Goal: Information Seeking & Learning: Learn about a topic

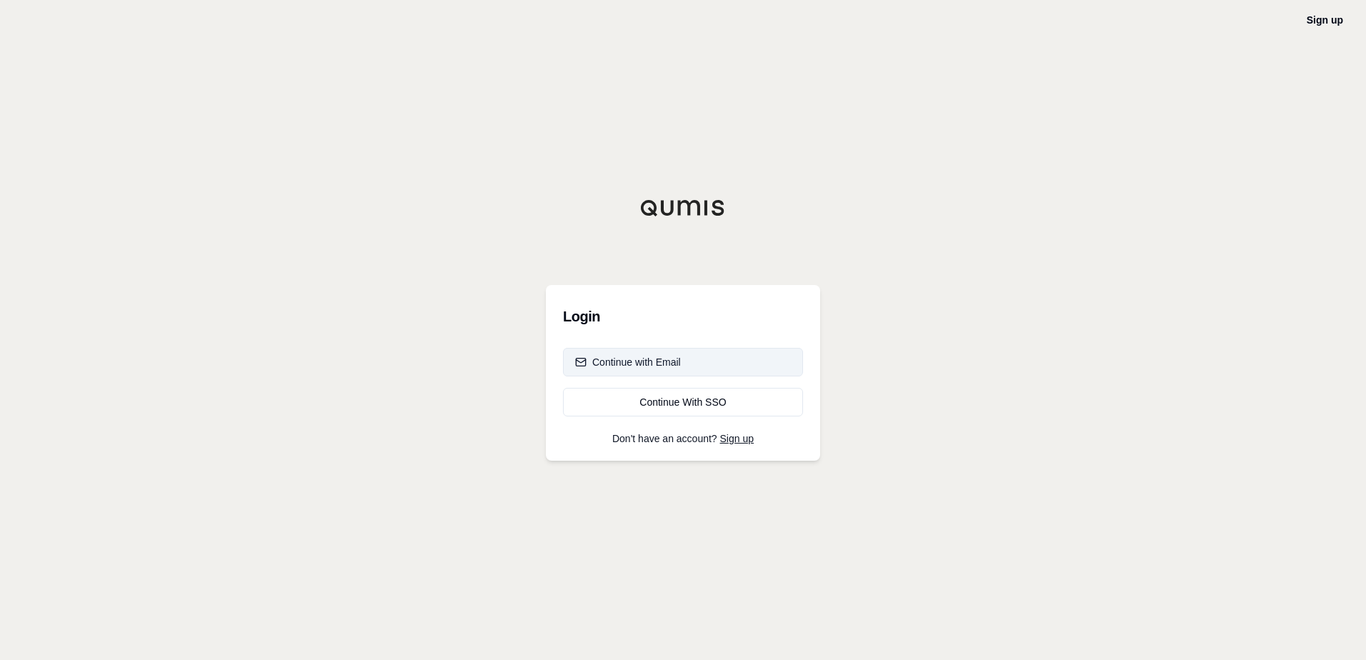
click at [717, 361] on button "Continue with Email" at bounding box center [683, 362] width 240 height 29
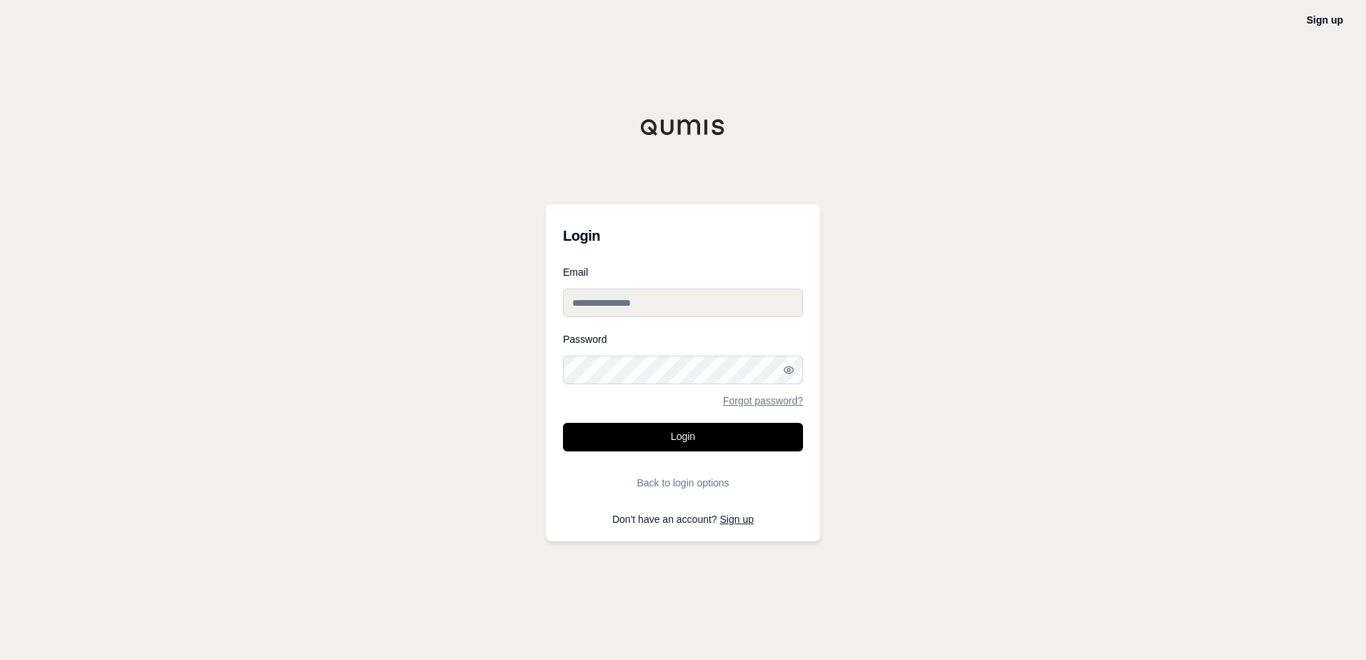
drag, startPoint x: 692, startPoint y: 310, endPoint x: 573, endPoint y: 341, distance: 122.5
click at [692, 310] on input "Email" at bounding box center [683, 303] width 240 height 29
paste input "**********"
type input "**********"
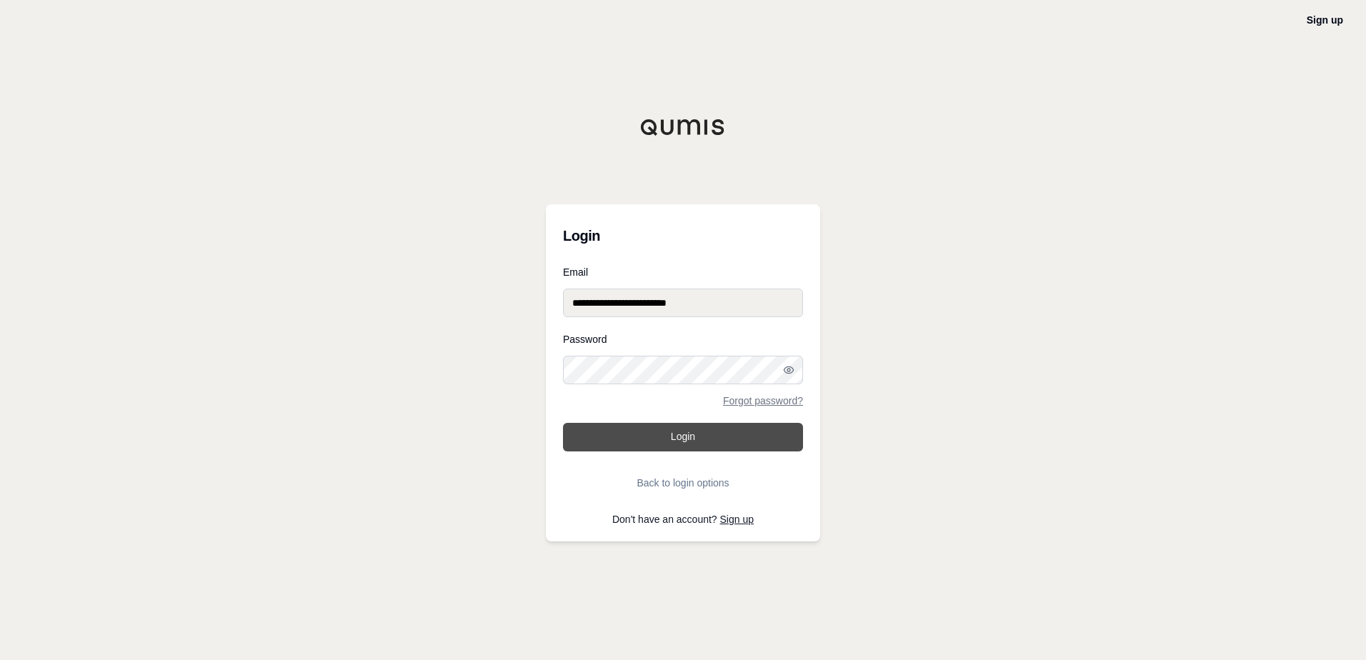
click at [665, 423] on button "Login" at bounding box center [683, 437] width 240 height 29
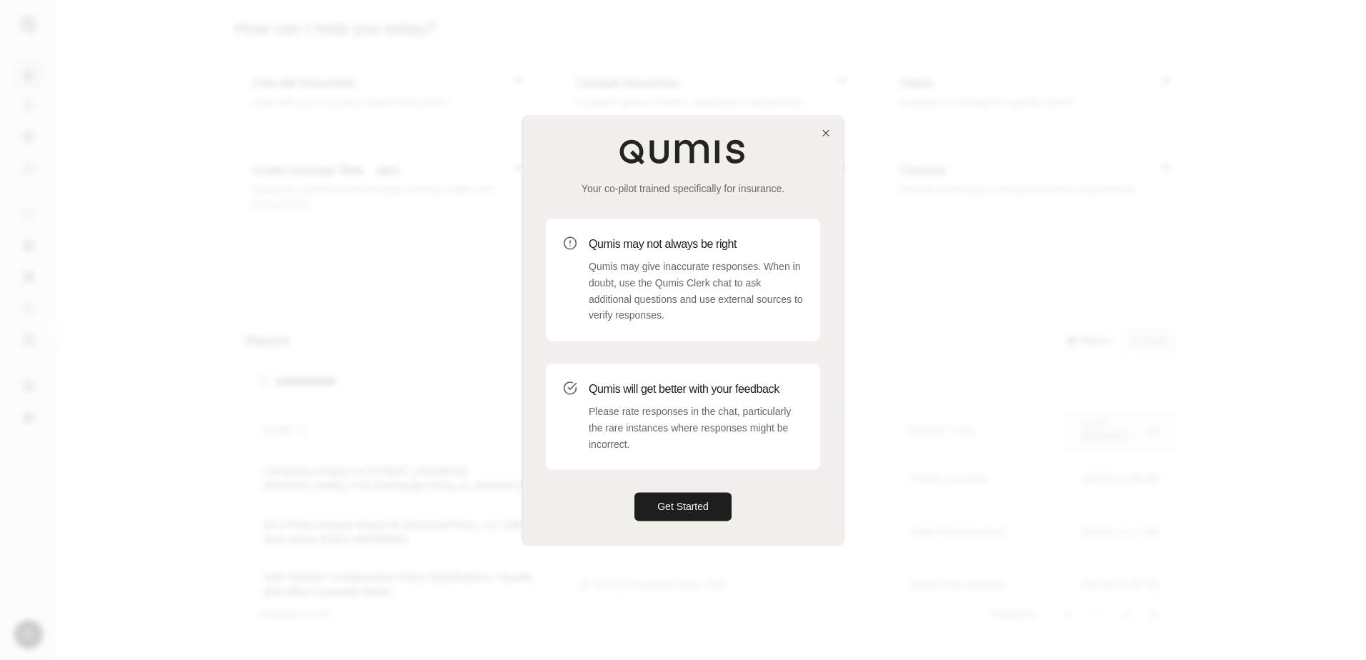
click at [1110, 233] on div at bounding box center [683, 330] width 1366 height 660
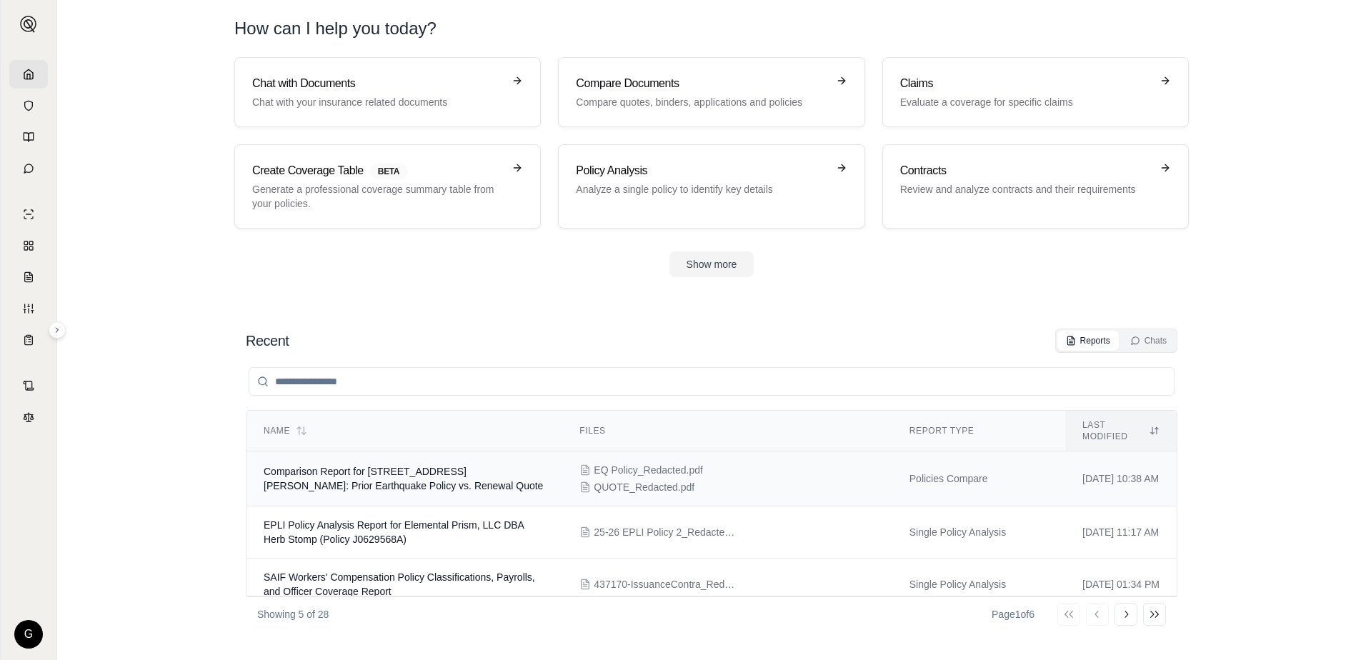
click at [621, 463] on span "EQ Policy_Redacted.pdf" at bounding box center [648, 470] width 109 height 14
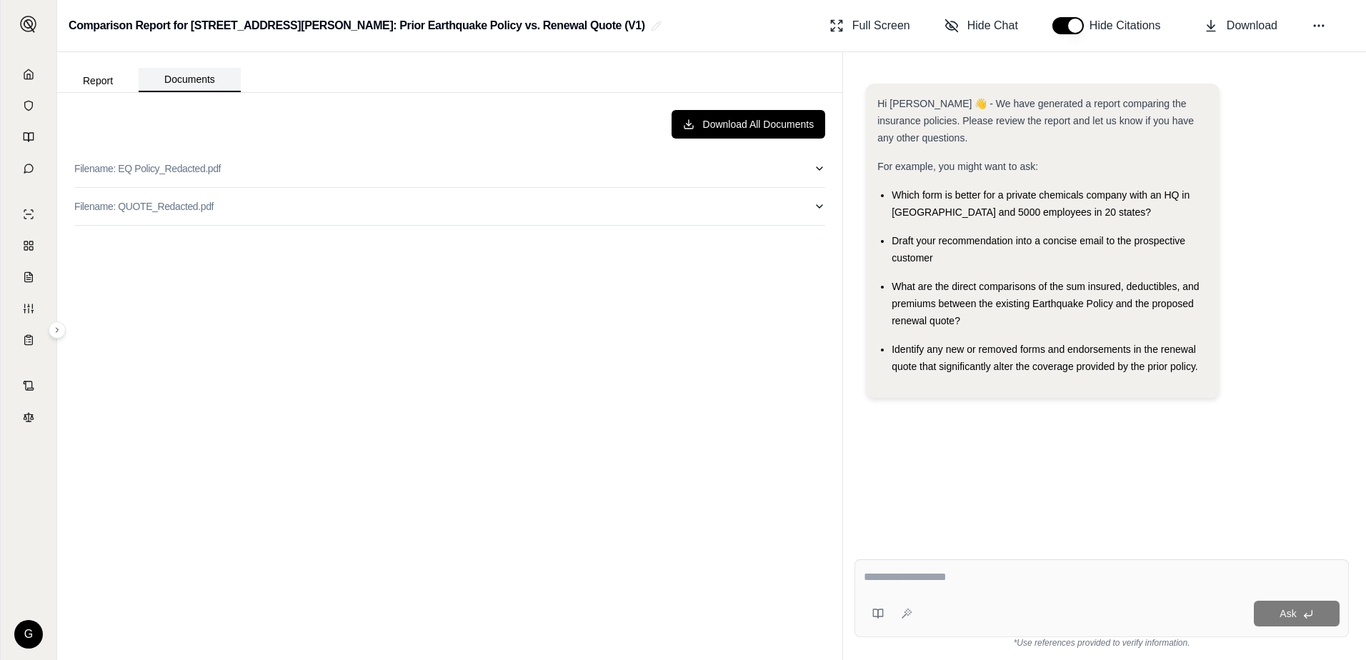
click at [194, 84] on button "Documents" at bounding box center [190, 80] width 102 height 24
click at [297, 171] on button "Filename: EQ Policy_Redacted.pdf" at bounding box center [449, 168] width 751 height 37
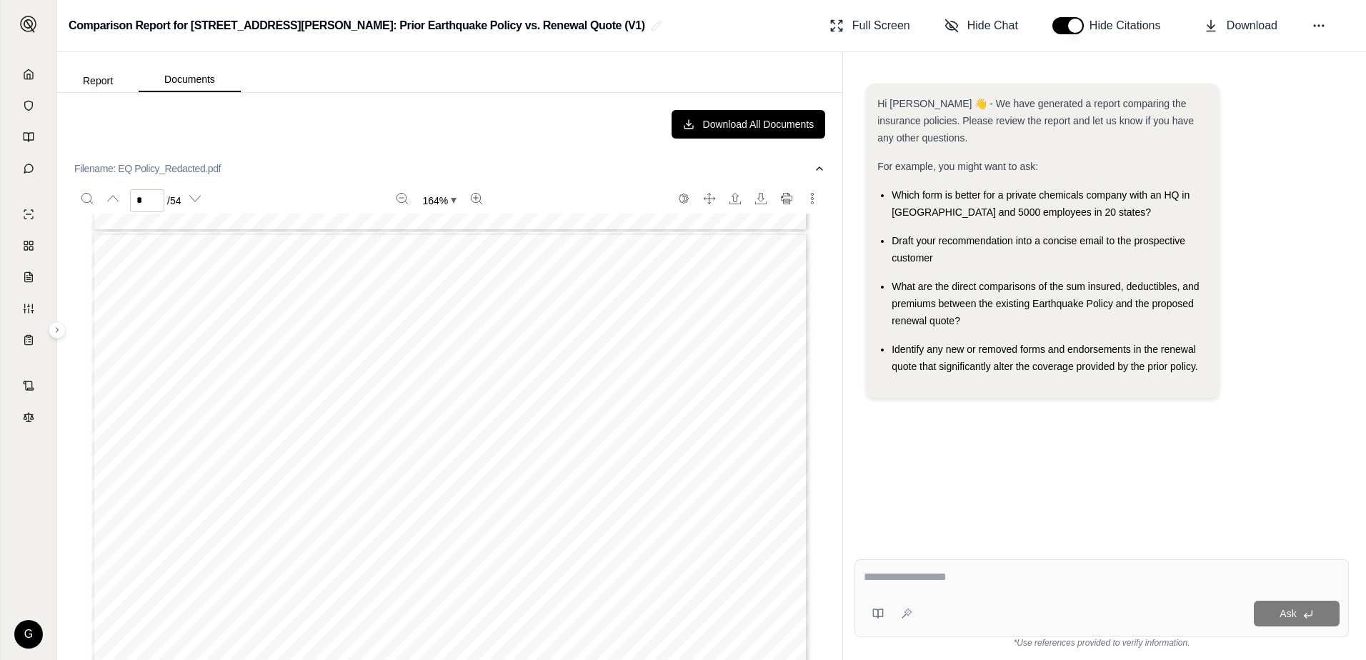
scroll to position [2787, 0]
type input "*"
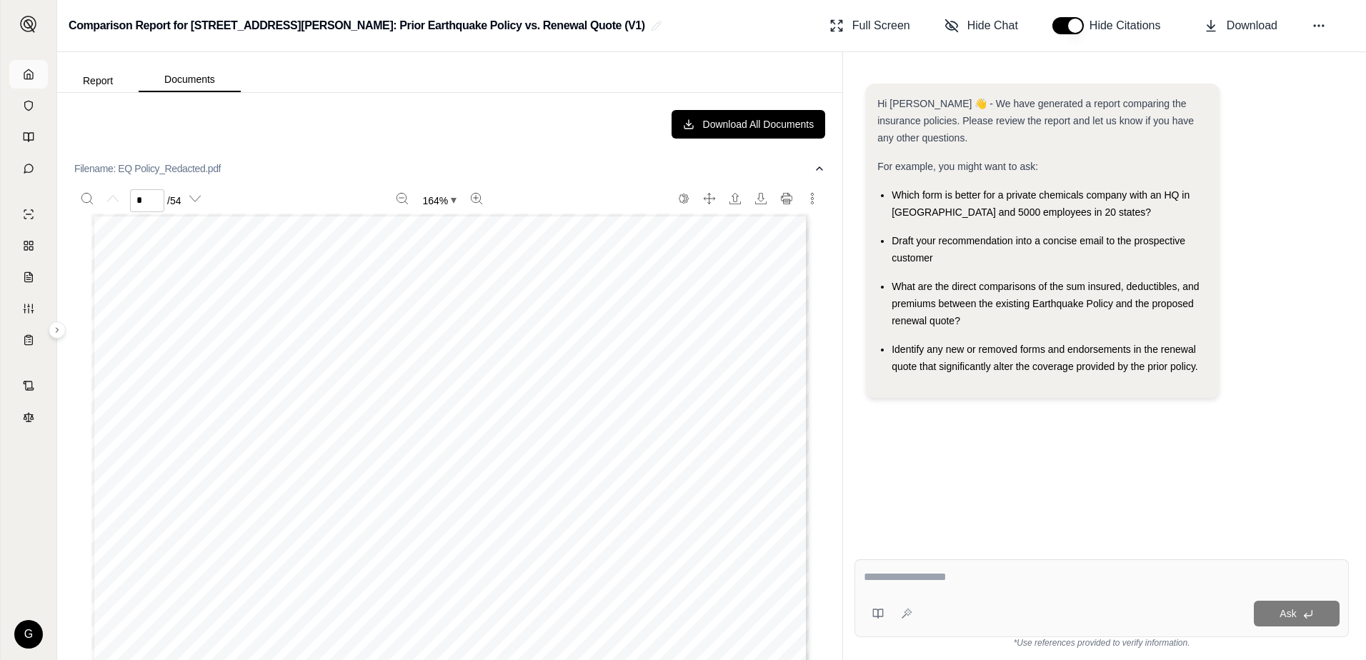
click at [44, 74] on link at bounding box center [28, 74] width 39 height 29
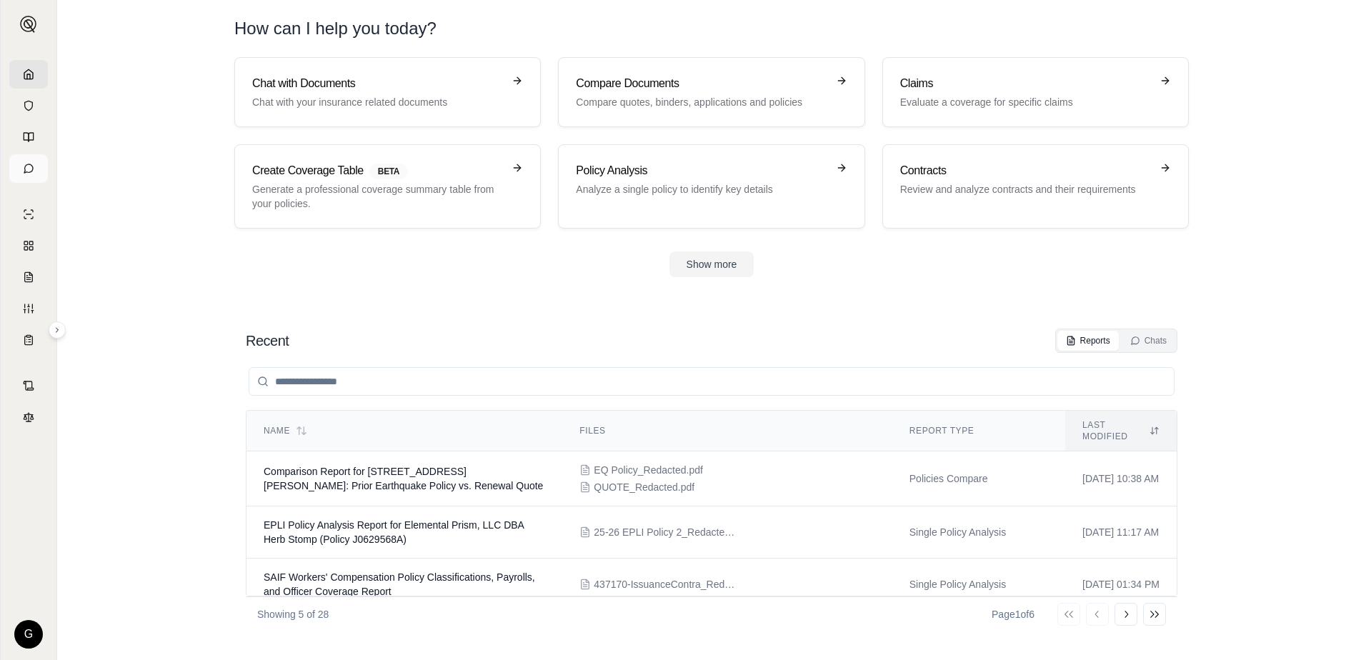
click at [38, 168] on link at bounding box center [28, 168] width 39 height 29
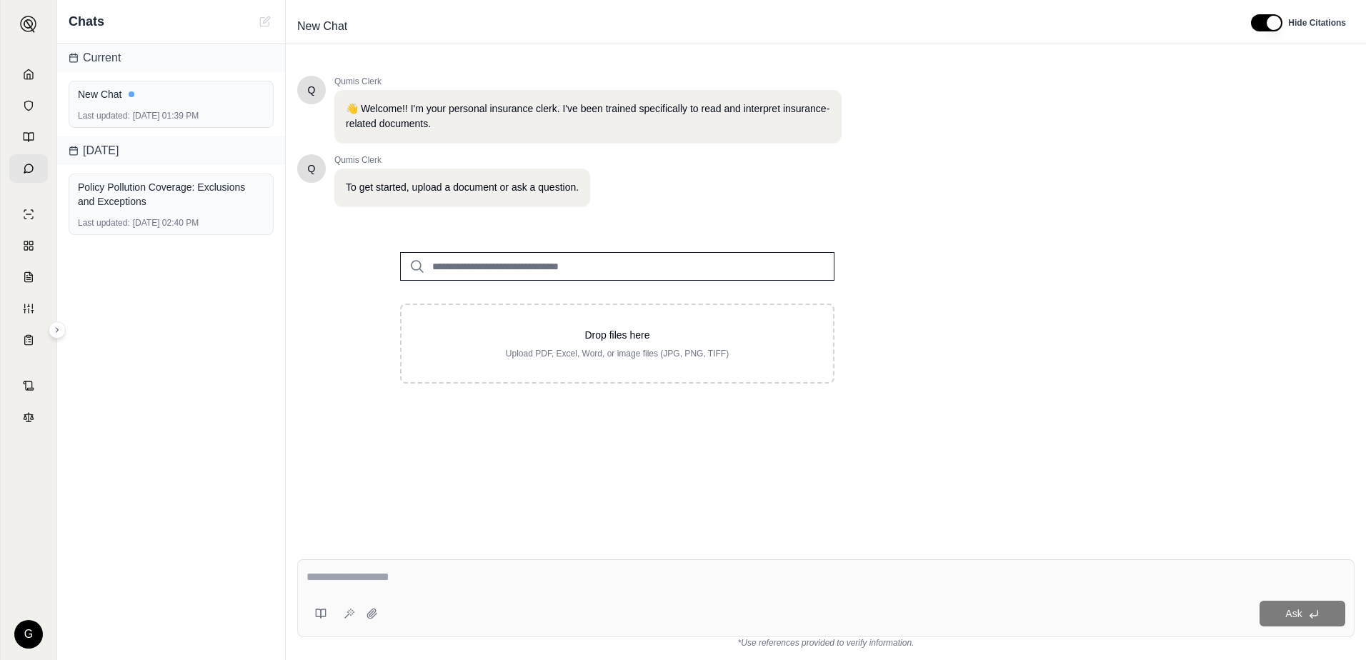
click at [332, 248] on div "Drop files here Upload PDF, Excel, Word, or image files (JPG, PNG, TIFF)" at bounding box center [617, 317] width 640 height 177
click at [939, 249] on div "Q Qumis Clerk 👋 Welcome!! I'm your personal insurance clerk. I've been trained …" at bounding box center [826, 300] width 1058 height 472
click at [41, 71] on link at bounding box center [28, 74] width 39 height 29
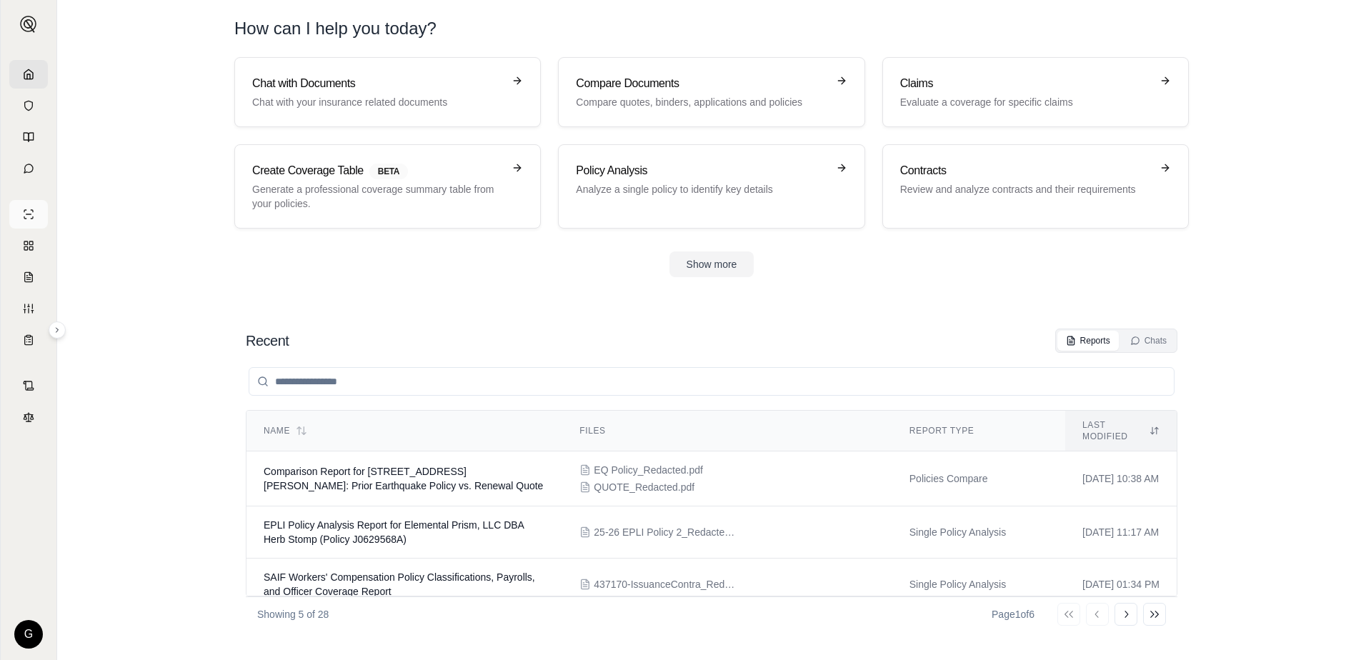
click at [31, 219] on icon at bounding box center [28, 214] width 11 height 11
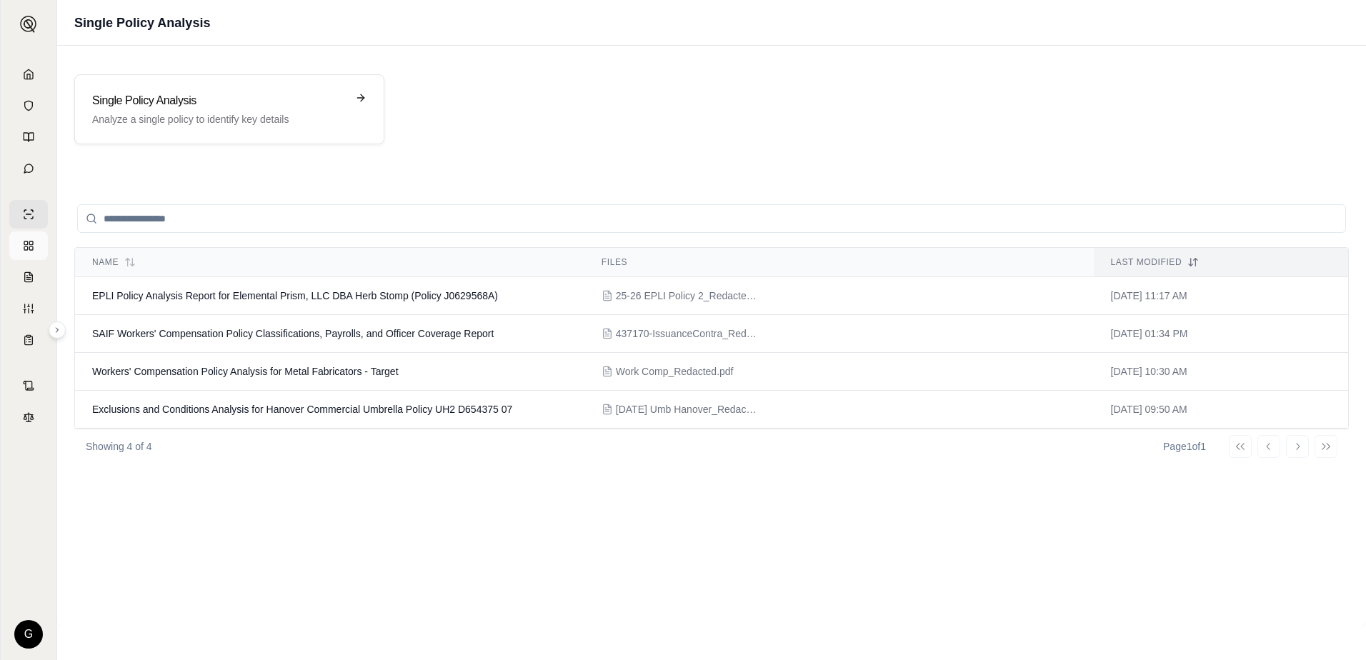
click at [24, 243] on icon at bounding box center [28, 245] width 11 height 11
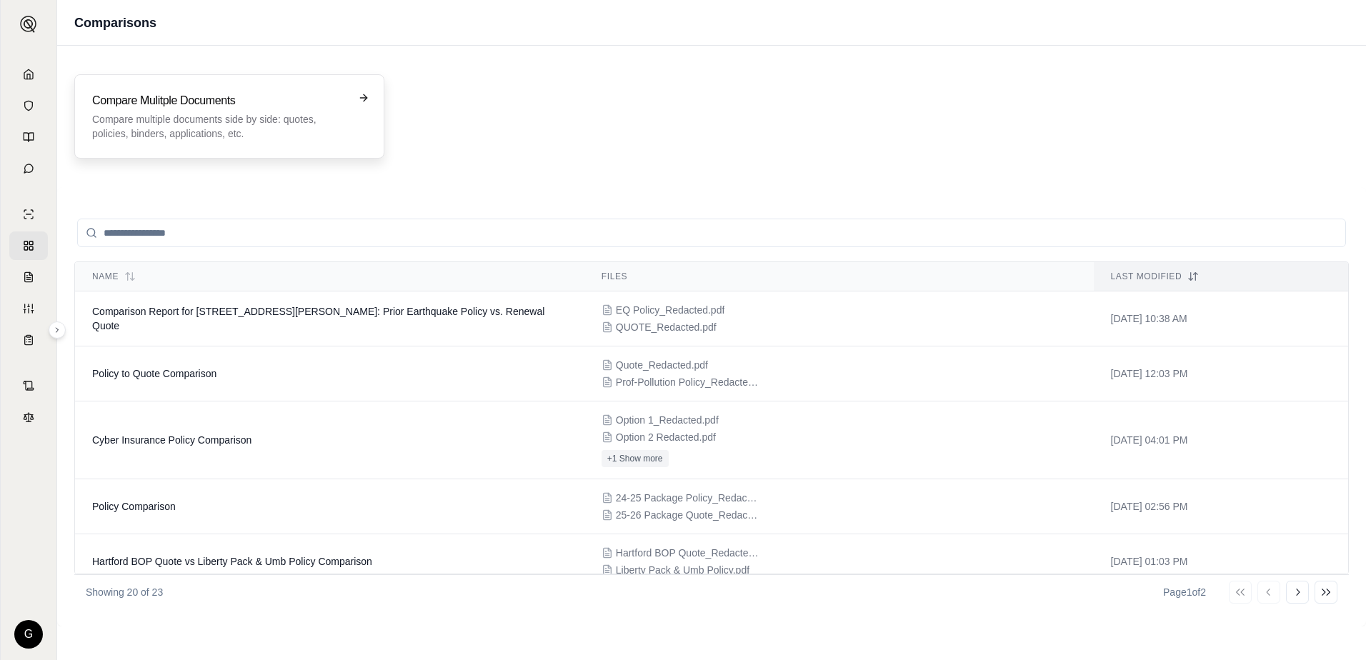
click at [314, 124] on p "Compare multiple documents side by side: quotes, policies, binders, application…" at bounding box center [219, 126] width 254 height 29
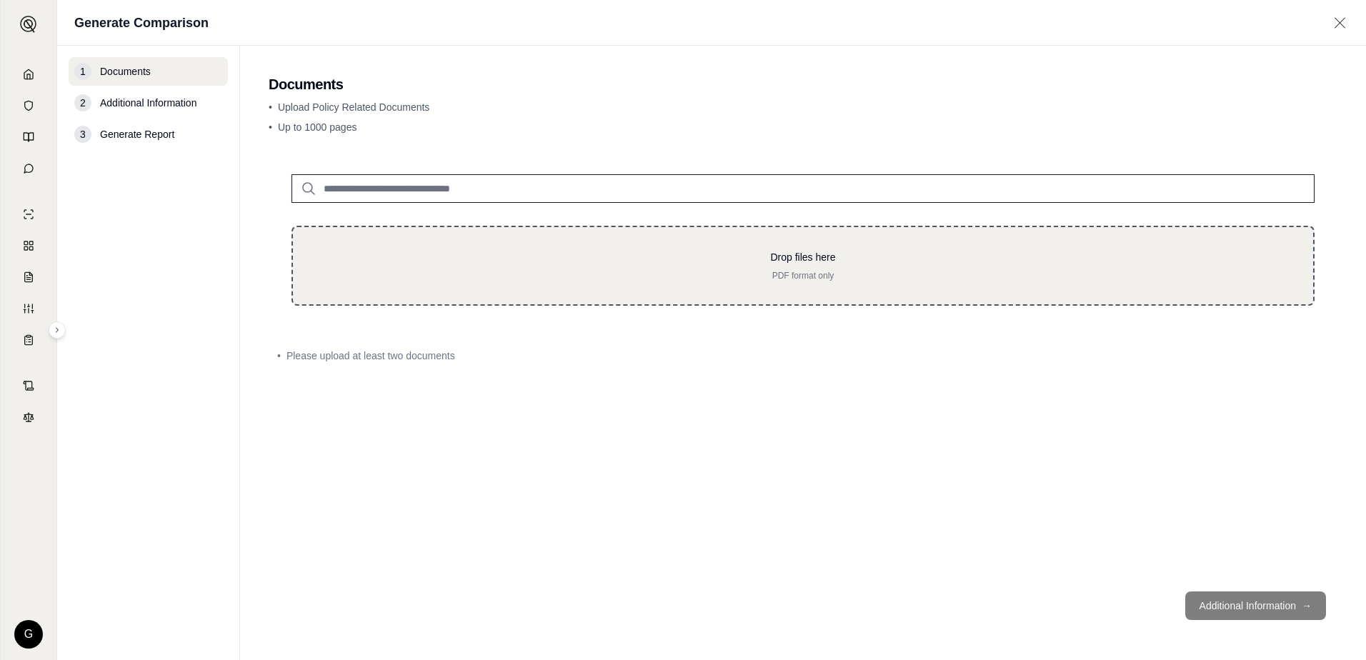
click at [635, 271] on p "PDF format only" at bounding box center [803, 275] width 975 height 11
type input "**********"
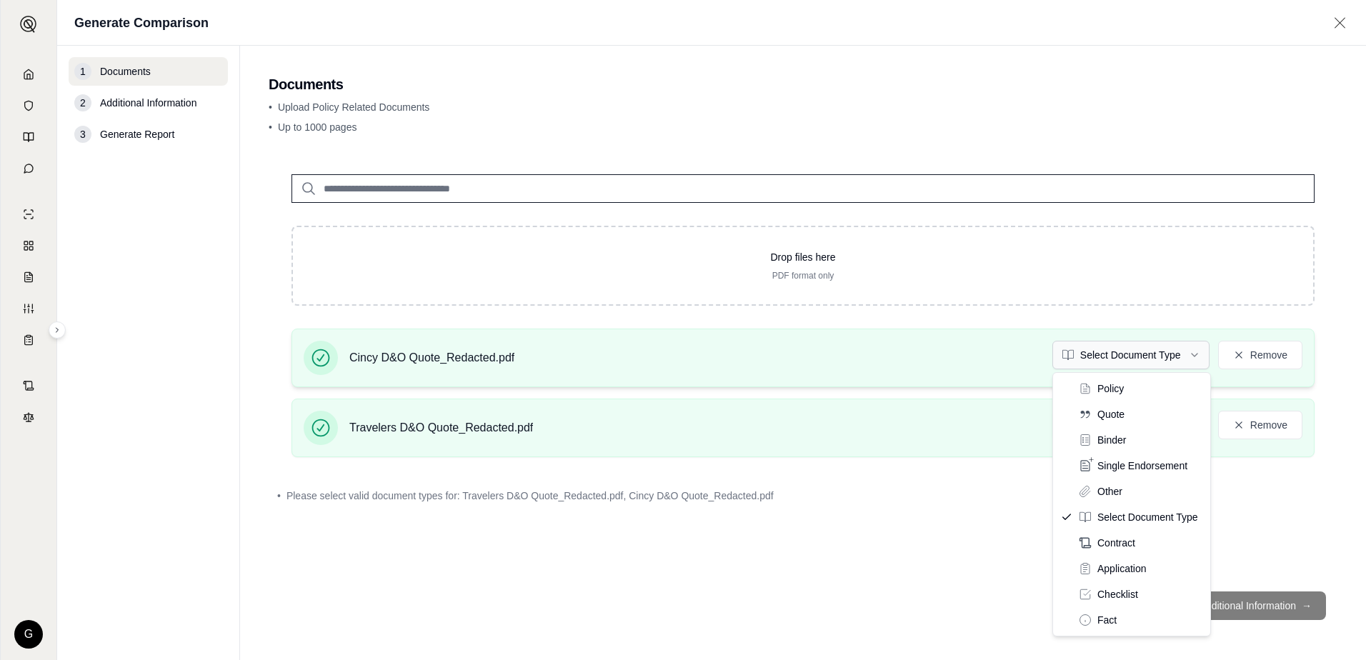
click at [1186, 353] on html "G Generate Comparison 1 Documents 2 Additional Information 3 Generate Report Do…" at bounding box center [683, 330] width 1366 height 660
click at [952, 489] on html "G Generate Comparison 1 Documents 2 Additional Information 3 Generate Report Do…" at bounding box center [683, 330] width 1366 height 660
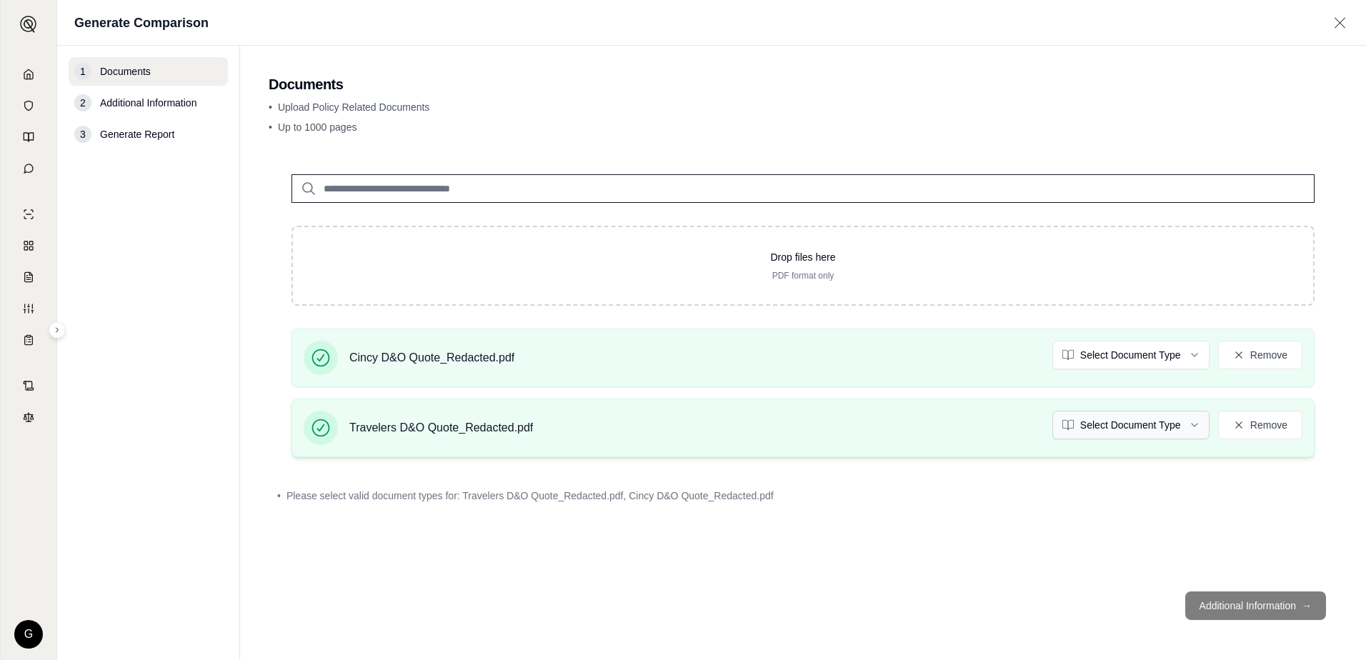
click at [1073, 431] on html "G Generate Comparison 1 Documents 2 Additional Information 3 Generate Report Do…" at bounding box center [683, 330] width 1366 height 660
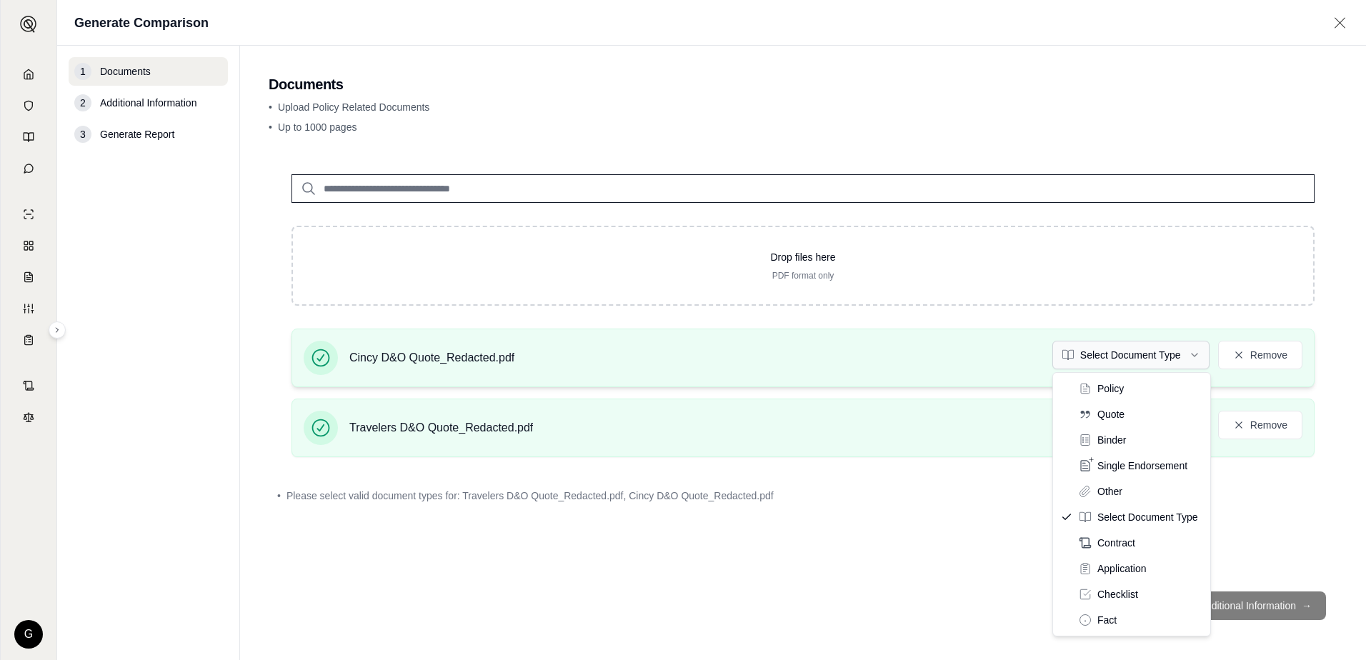
click at [1150, 361] on html "G Generate Comparison 1 Documents 2 Additional Information 3 Generate Report Do…" at bounding box center [683, 330] width 1366 height 660
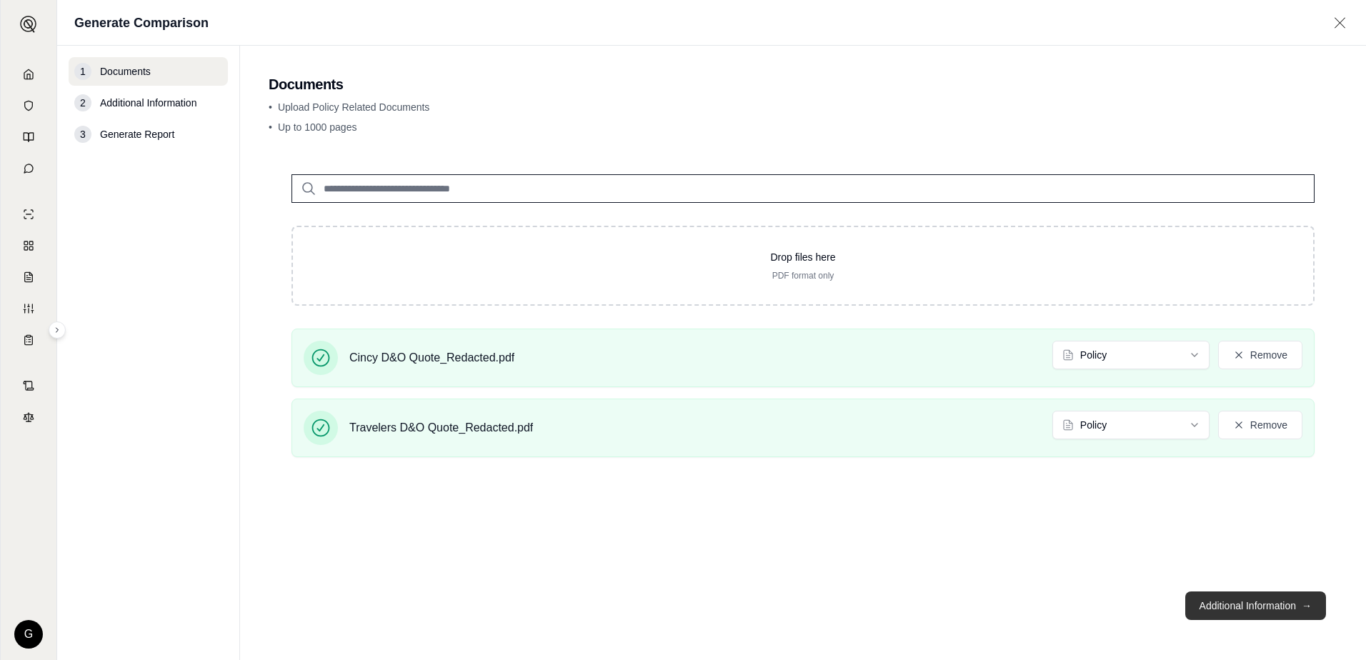
click at [1237, 611] on button "Additional Information →" at bounding box center [1255, 606] width 141 height 29
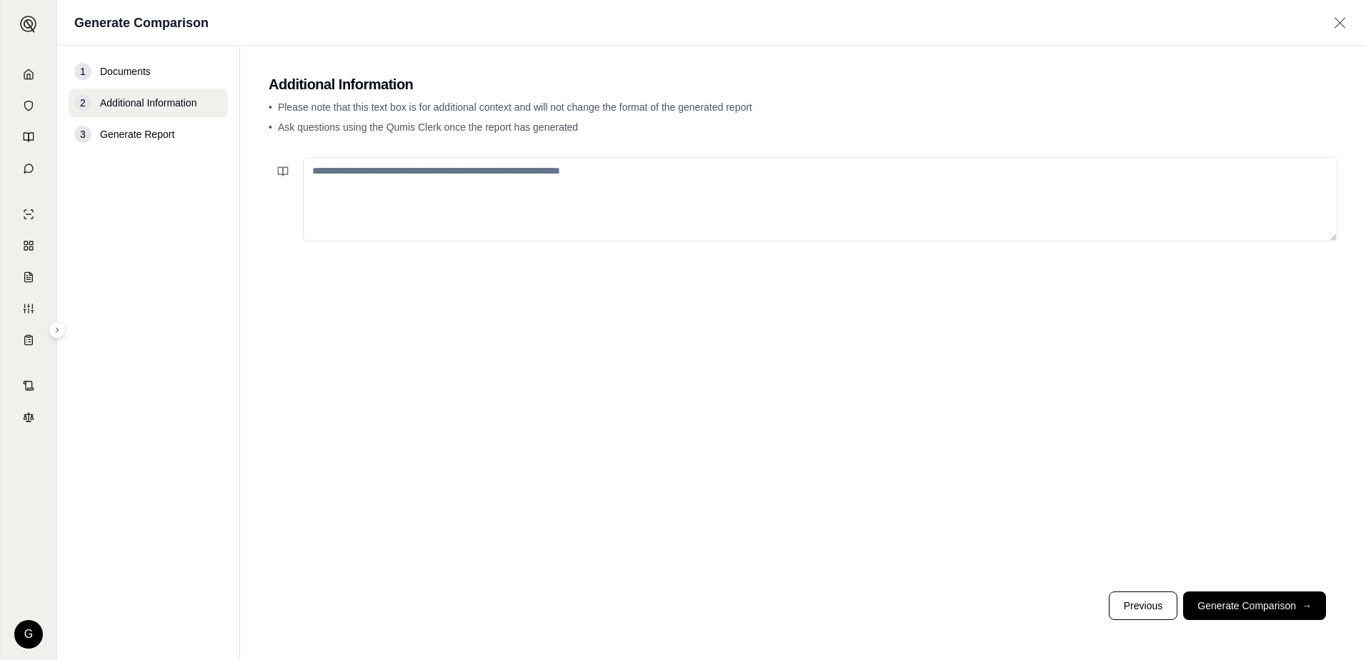
click at [627, 169] on textarea at bounding box center [820, 199] width 1035 height 84
type textarea "*"
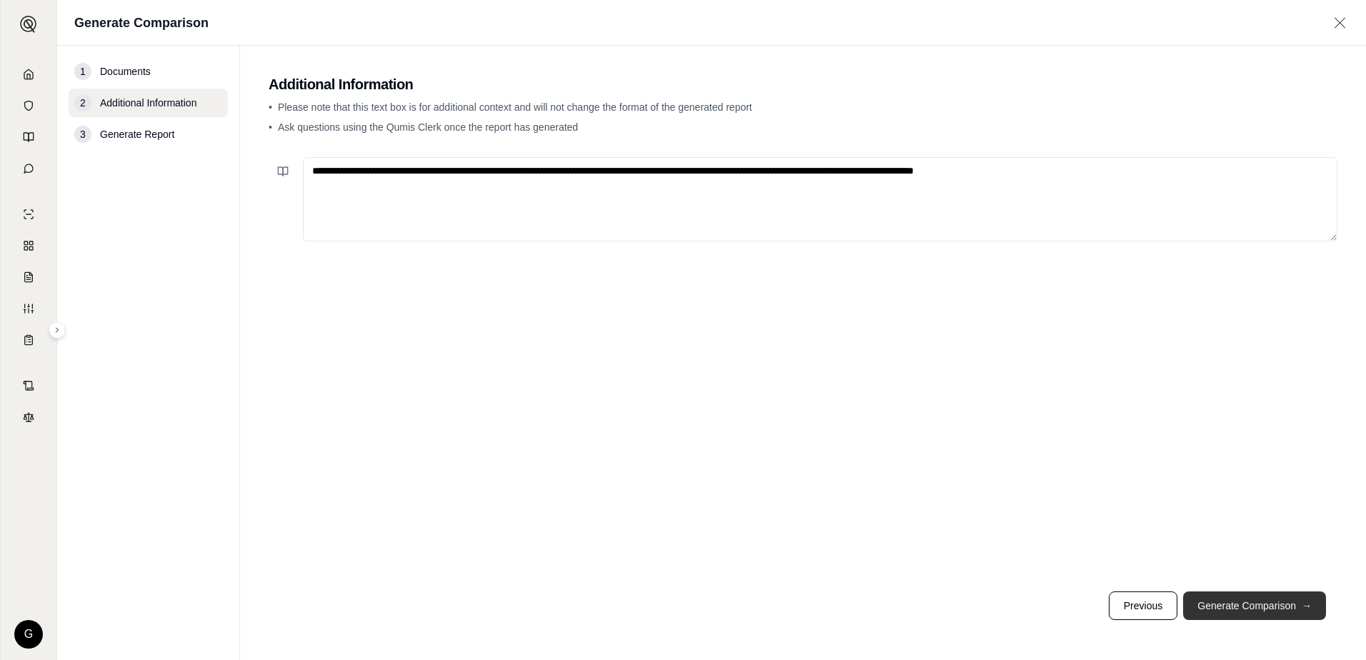
type textarea "**********"
click at [1223, 597] on button "Generate Comparison →" at bounding box center [1254, 606] width 143 height 29
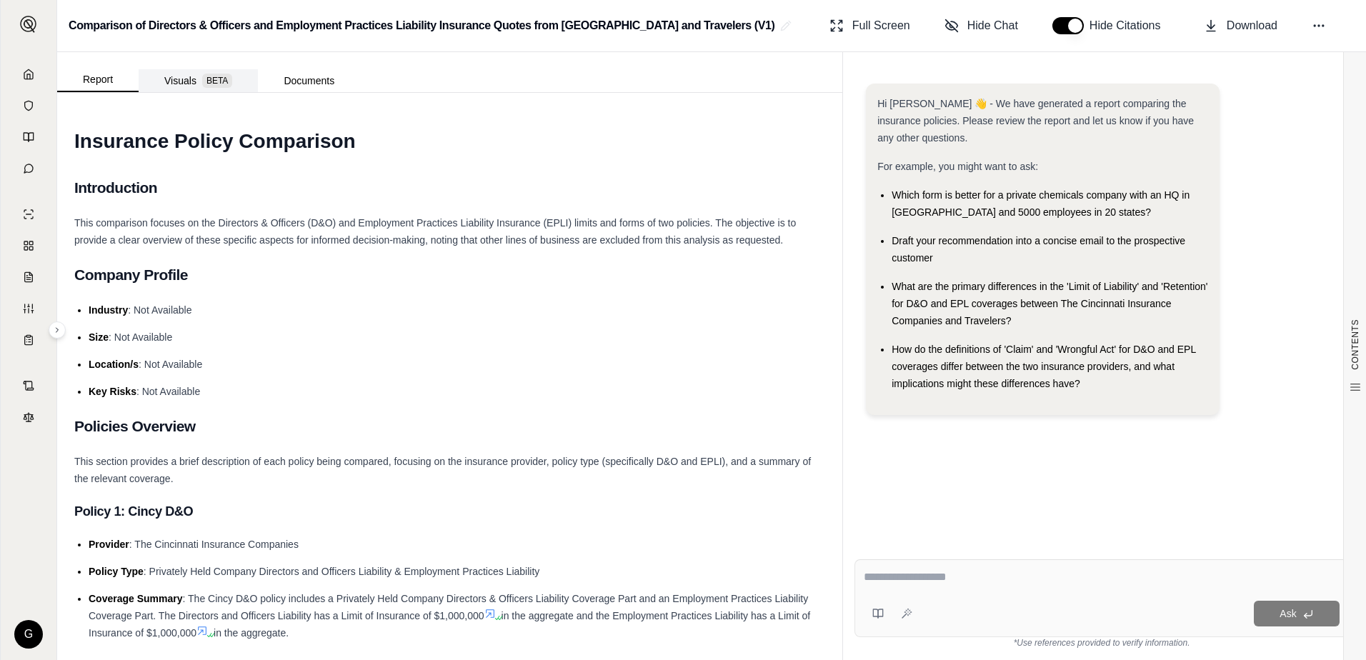
click at [229, 81] on span "BETA" at bounding box center [217, 81] width 30 height 14
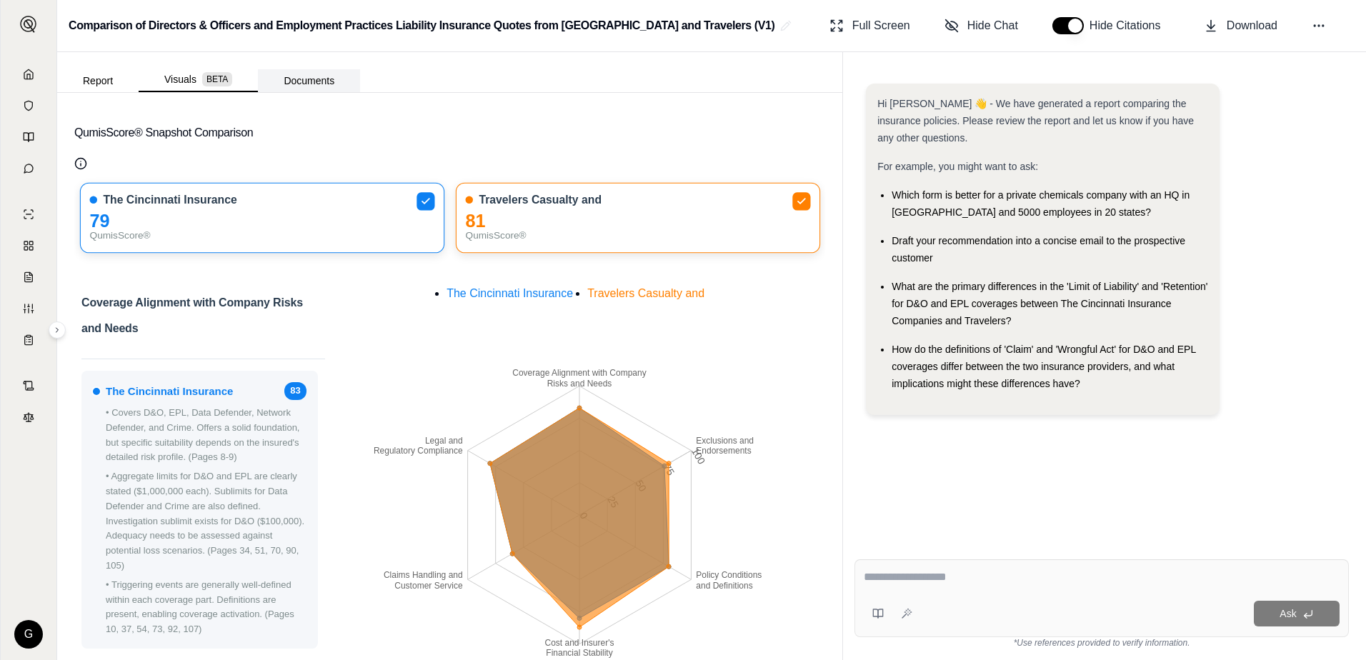
click at [312, 84] on button "Documents" at bounding box center [309, 80] width 102 height 23
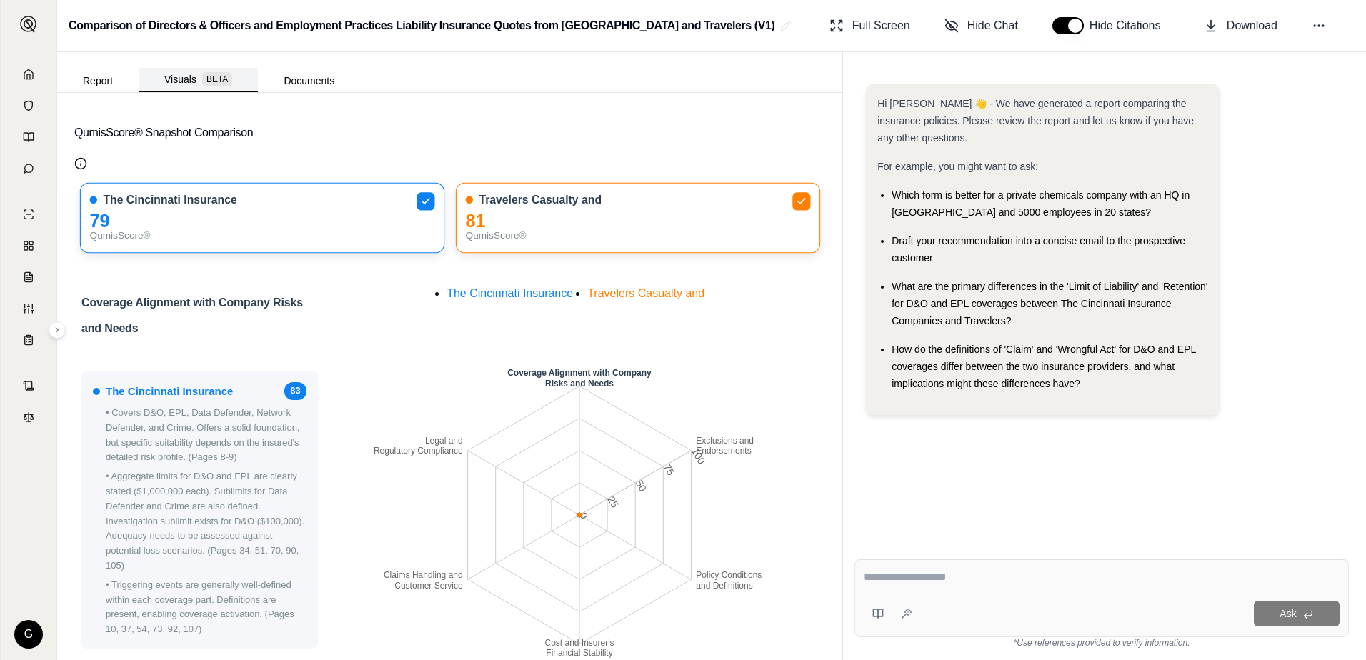
click at [187, 81] on button "Visuals BETA" at bounding box center [198, 80] width 119 height 24
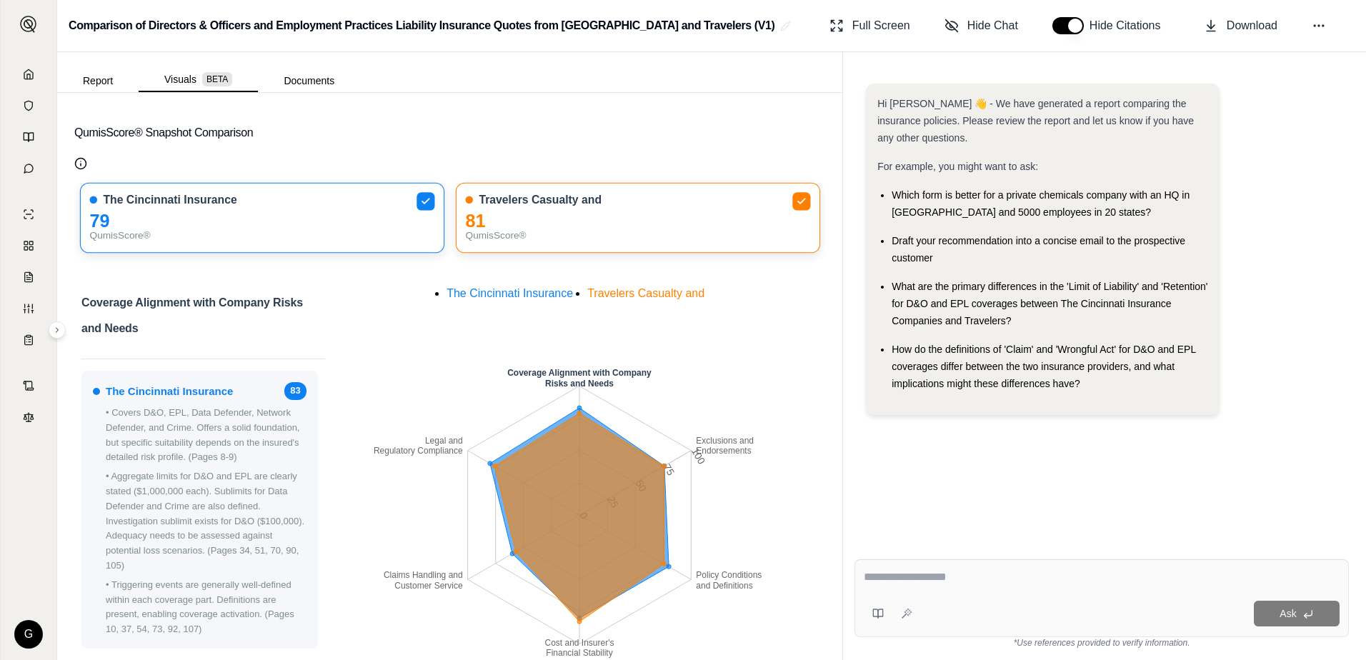
click at [104, 67] on div "Report Visuals BETA Documents" at bounding box center [208, 78] width 303 height 29
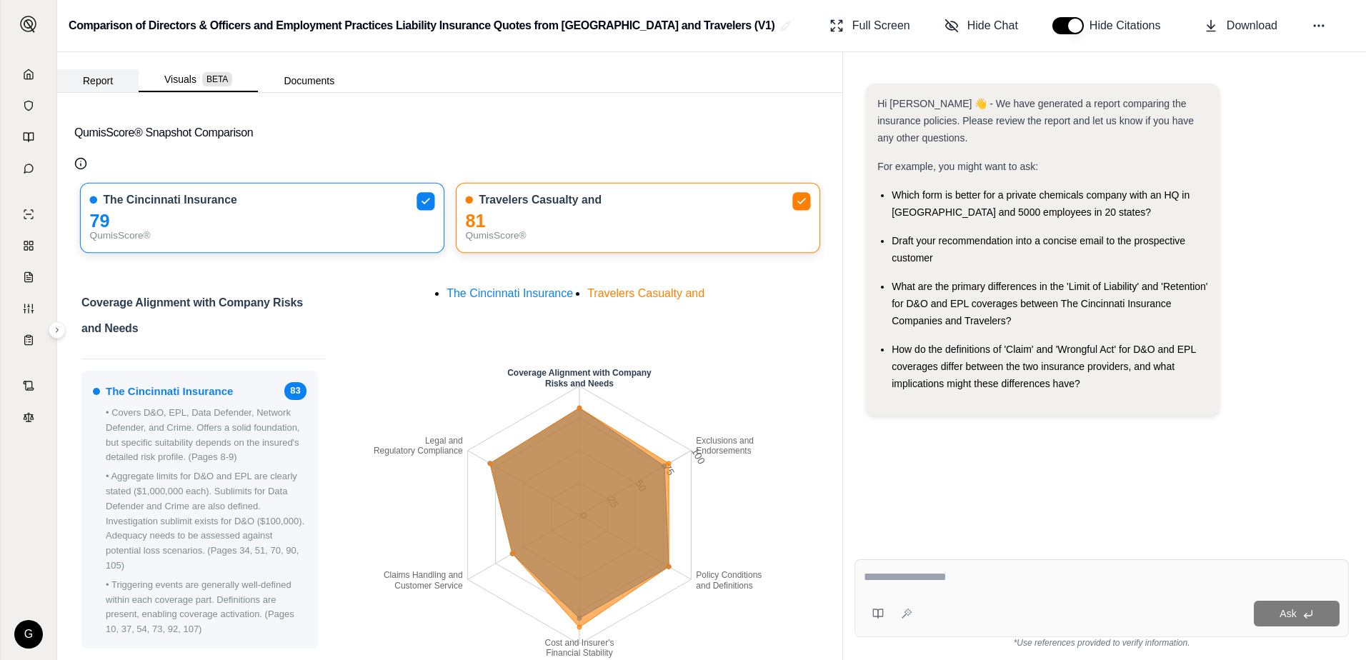
click at [106, 77] on button "Report" at bounding box center [97, 80] width 81 height 23
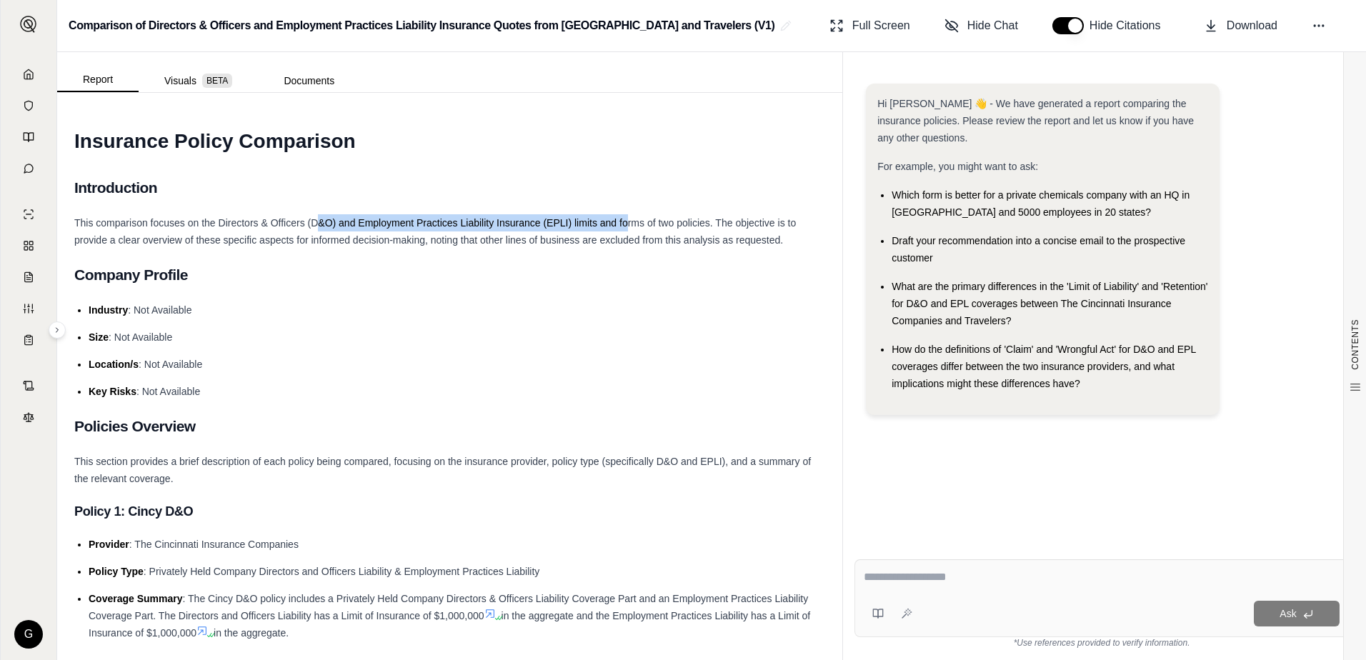
drag, startPoint x: 317, startPoint y: 214, endPoint x: 626, endPoint y: 225, distance: 308.9
click at [626, 225] on div "This comparison focuses on the Directors & Officers (D&O) and Employment Practi…" at bounding box center [449, 231] width 751 height 34
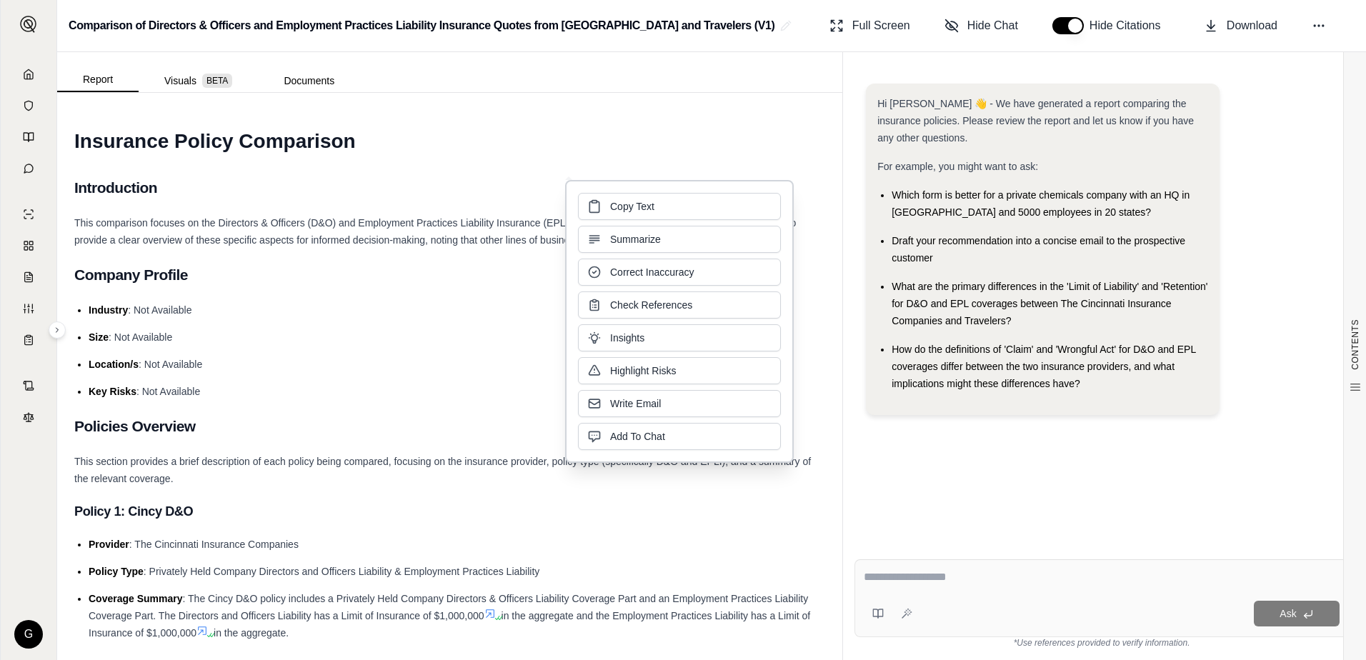
click at [500, 244] on span "This comparison focuses on the Directors & Officers (D&O) and Employment Practi…" at bounding box center [435, 231] width 722 height 29
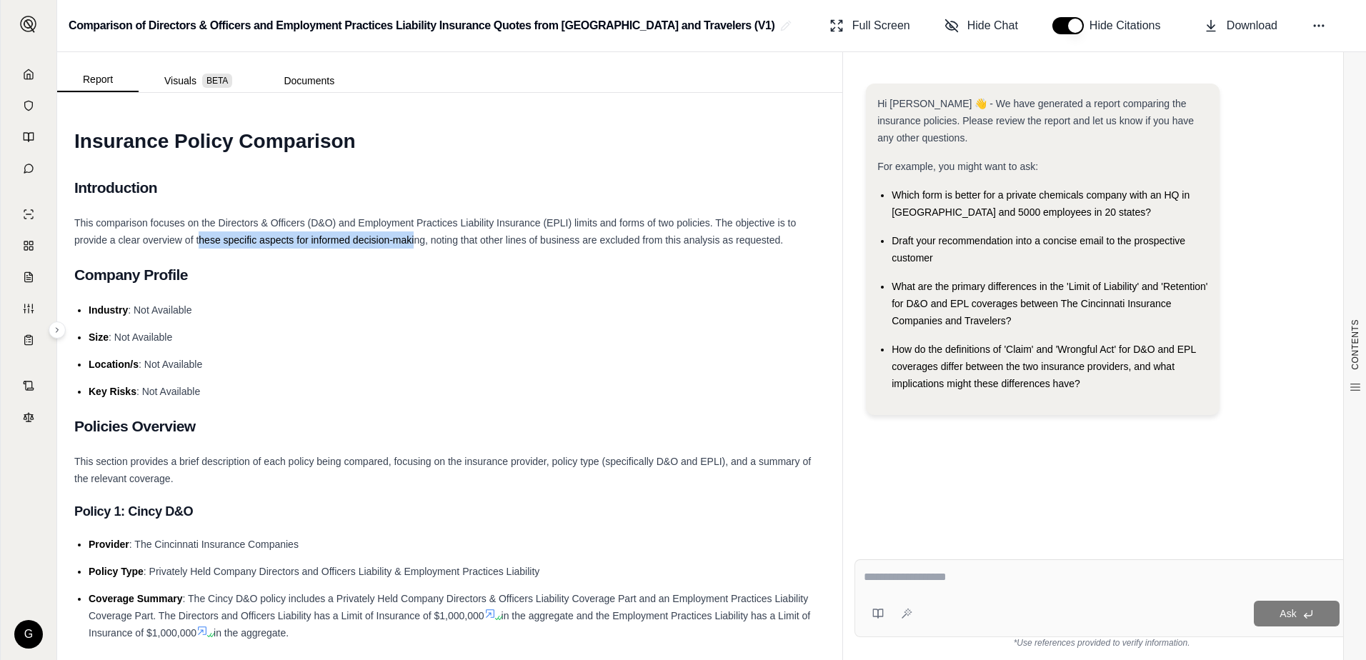
drag, startPoint x: 199, startPoint y: 234, endPoint x: 416, endPoint y: 240, distance: 216.6
click at [416, 240] on div "This comparison focuses on the Directors & Officers (D&O) and Employment Practi…" at bounding box center [449, 231] width 751 height 34
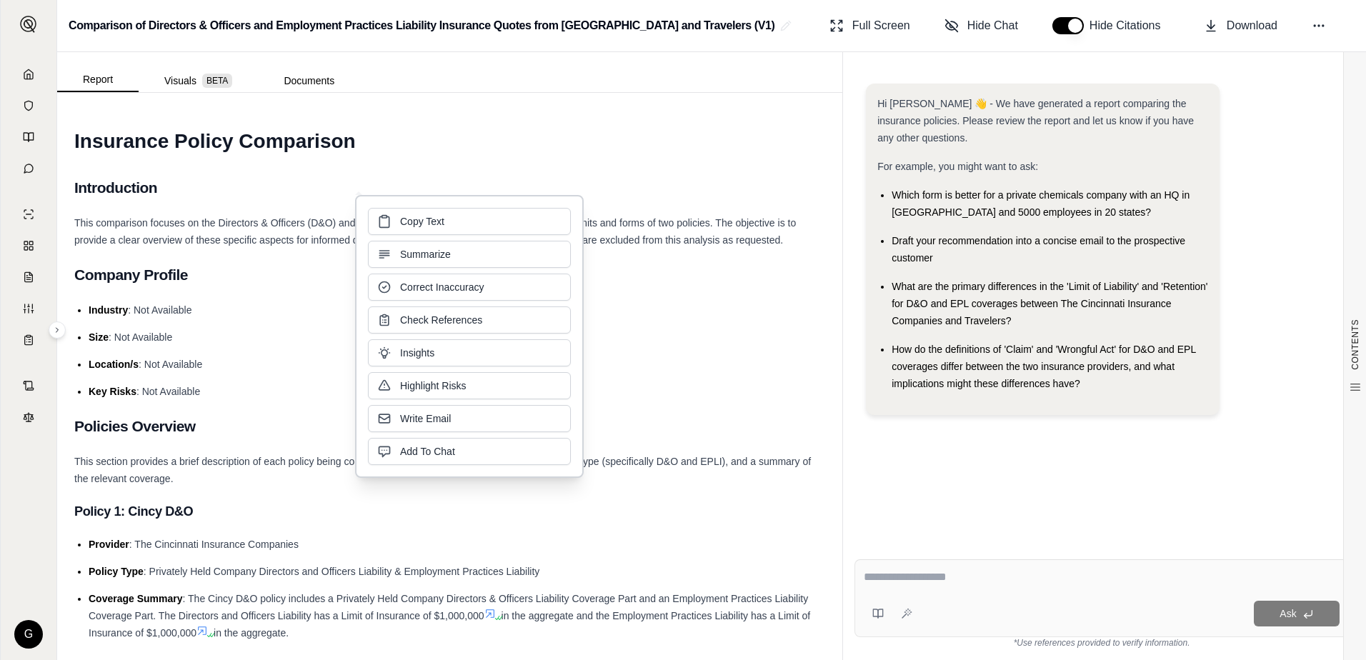
click at [416, 240] on div "Copy Text Summarize Correct Inaccuracy Check References Insights Highlight Risk…" at bounding box center [469, 336] width 203 height 257
click at [292, 200] on h2 "Introduction" at bounding box center [449, 188] width 751 height 30
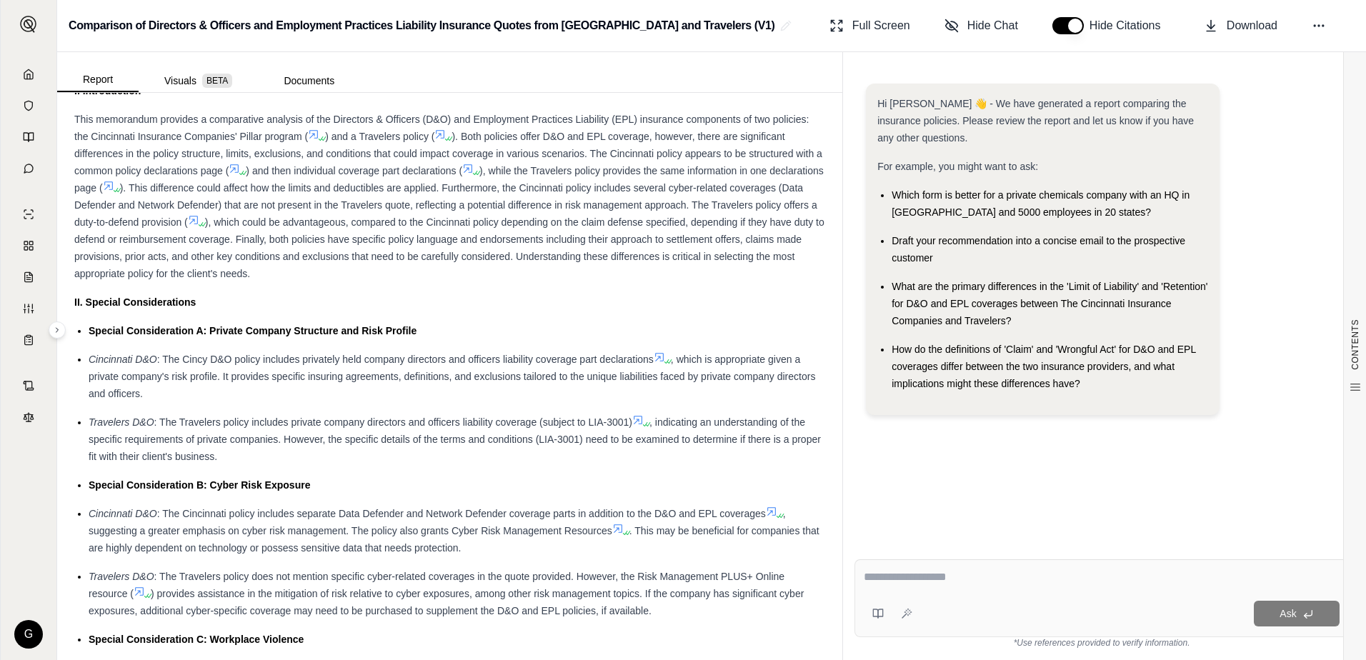
scroll to position [759, 0]
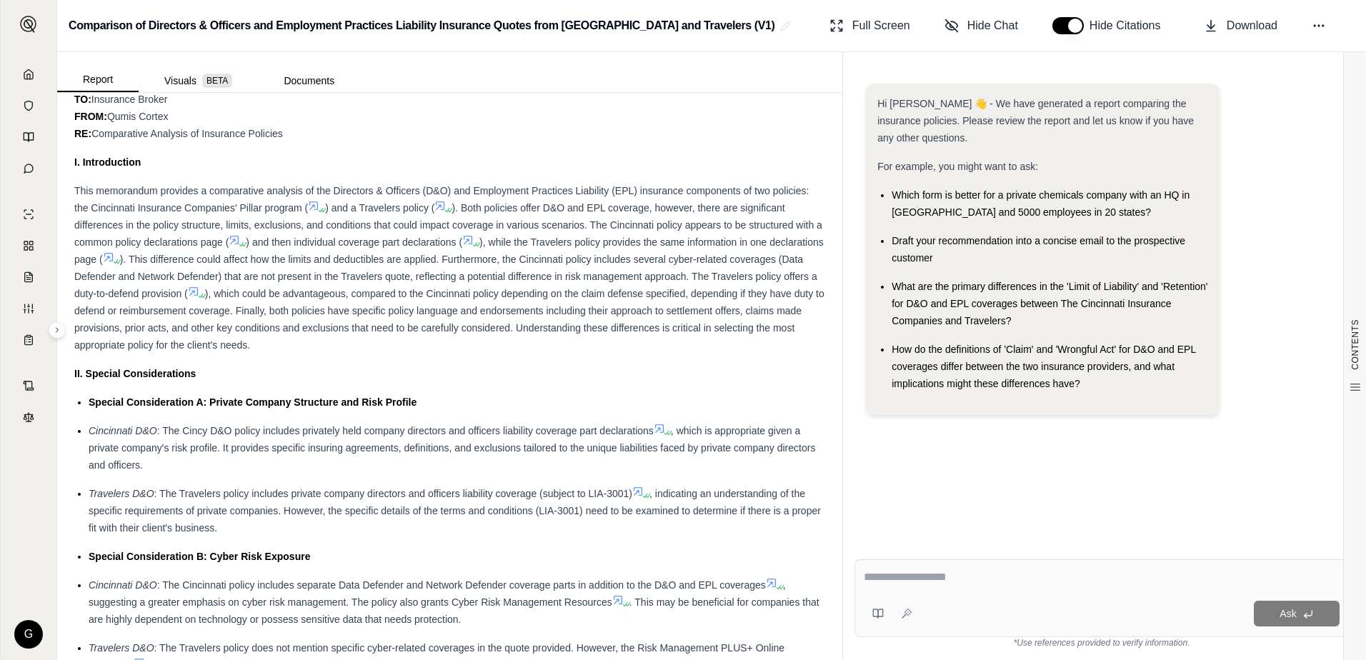
click at [581, 220] on span "). Both policies offer D&O and EPL coverage, however, there are significant dif…" at bounding box center [448, 225] width 748 height 46
click at [1030, 405] on div "Hi [PERSON_NAME] 👋 - We have generated a report comparing the insurance policie…" at bounding box center [1043, 250] width 354 height 332
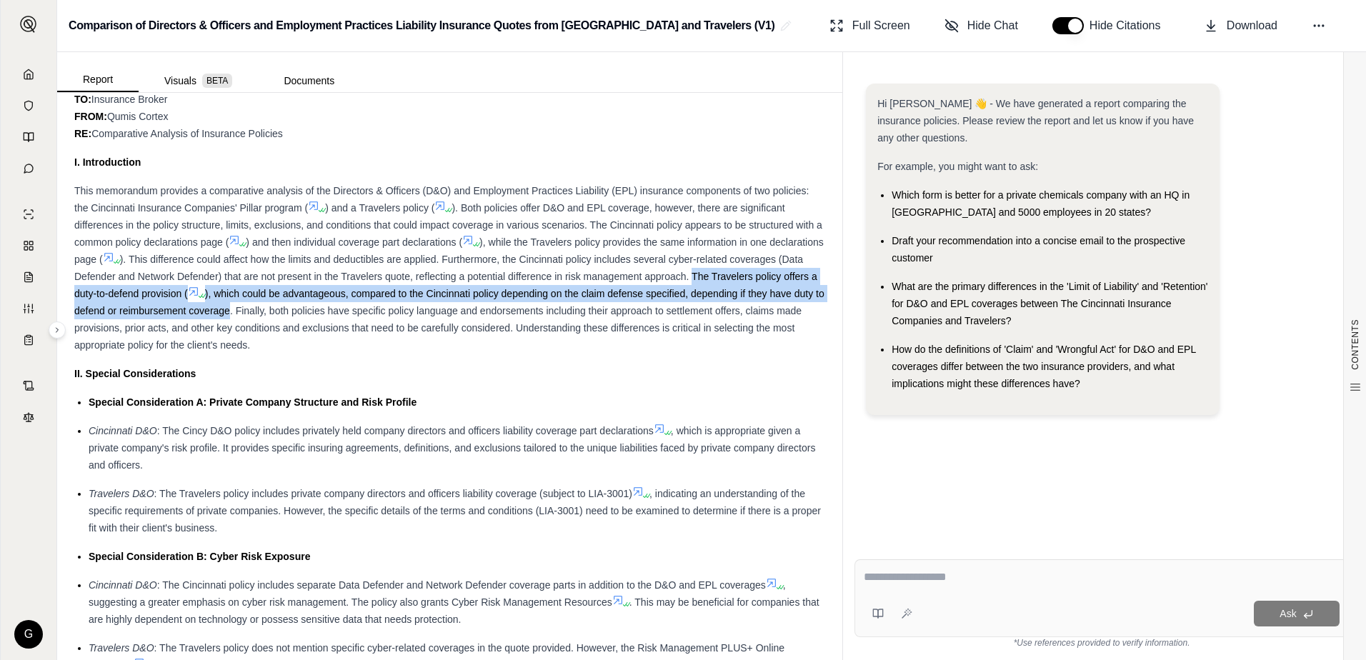
drag, startPoint x: 767, startPoint y: 277, endPoint x: 364, endPoint y: 314, distance: 404.7
click at [364, 314] on div "This memorandum provides a comparative analysis of the Directors & Officers (D&…" at bounding box center [449, 267] width 751 height 171
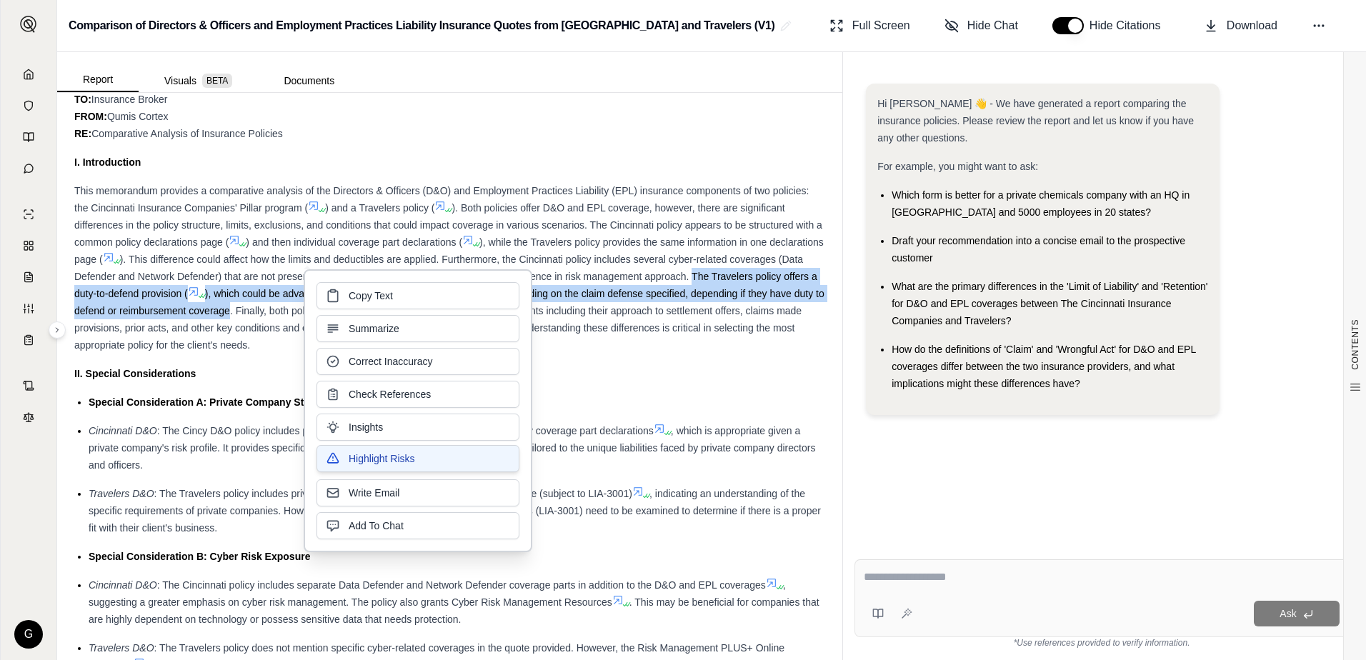
click at [399, 467] on button "Highlight Risks" at bounding box center [418, 458] width 203 height 27
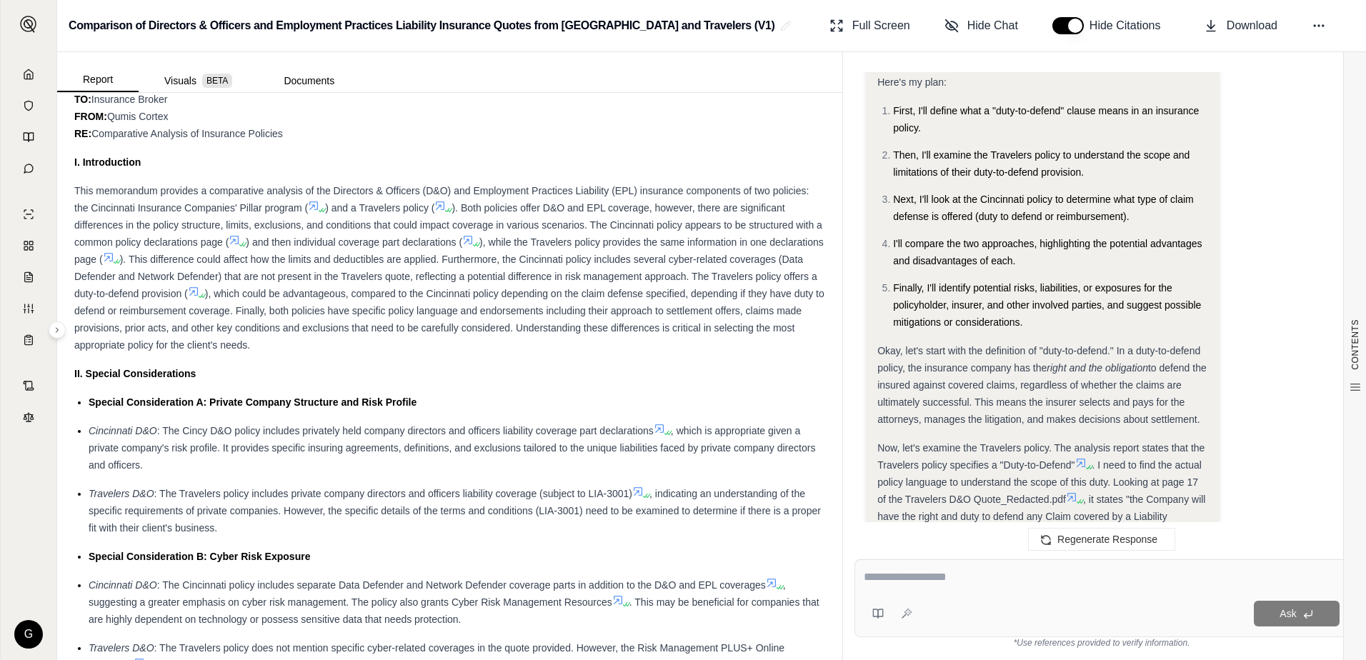
scroll to position [304, 0]
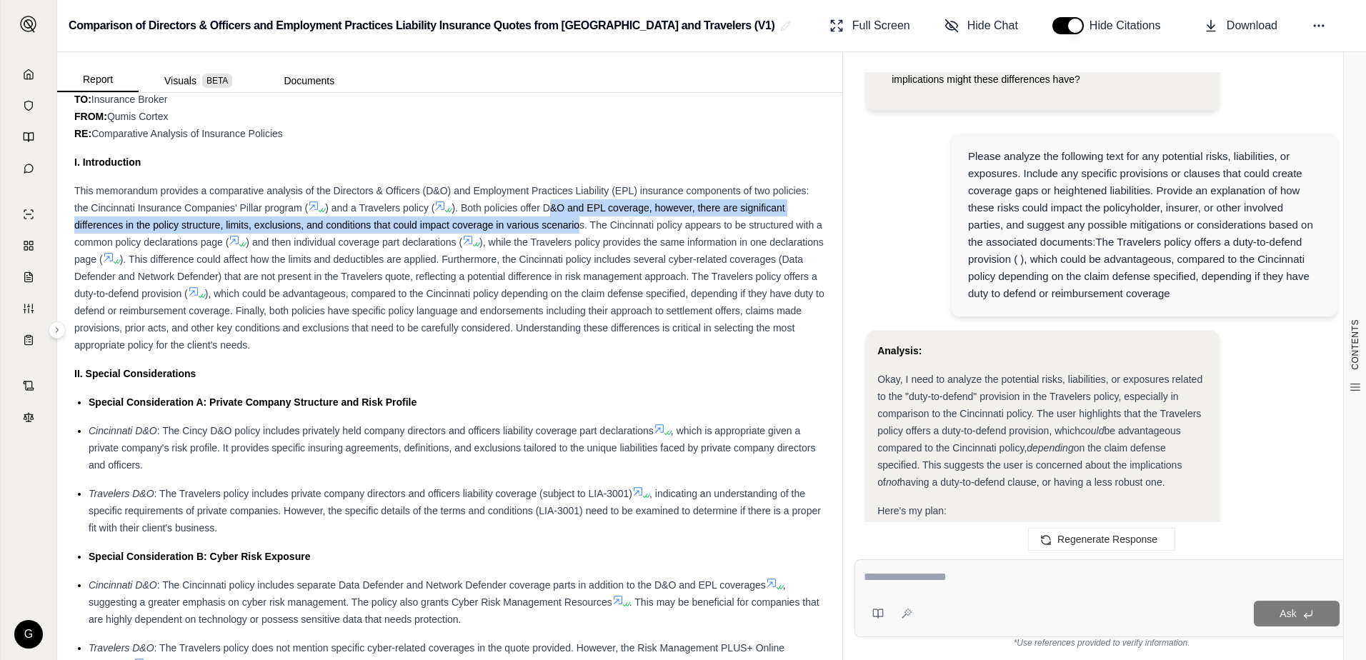
drag, startPoint x: 548, startPoint y: 209, endPoint x: 581, endPoint y: 219, distance: 34.2
click at [581, 219] on span "). Both policies offer D&O and EPL coverage, however, there are significant dif…" at bounding box center [448, 225] width 748 height 46
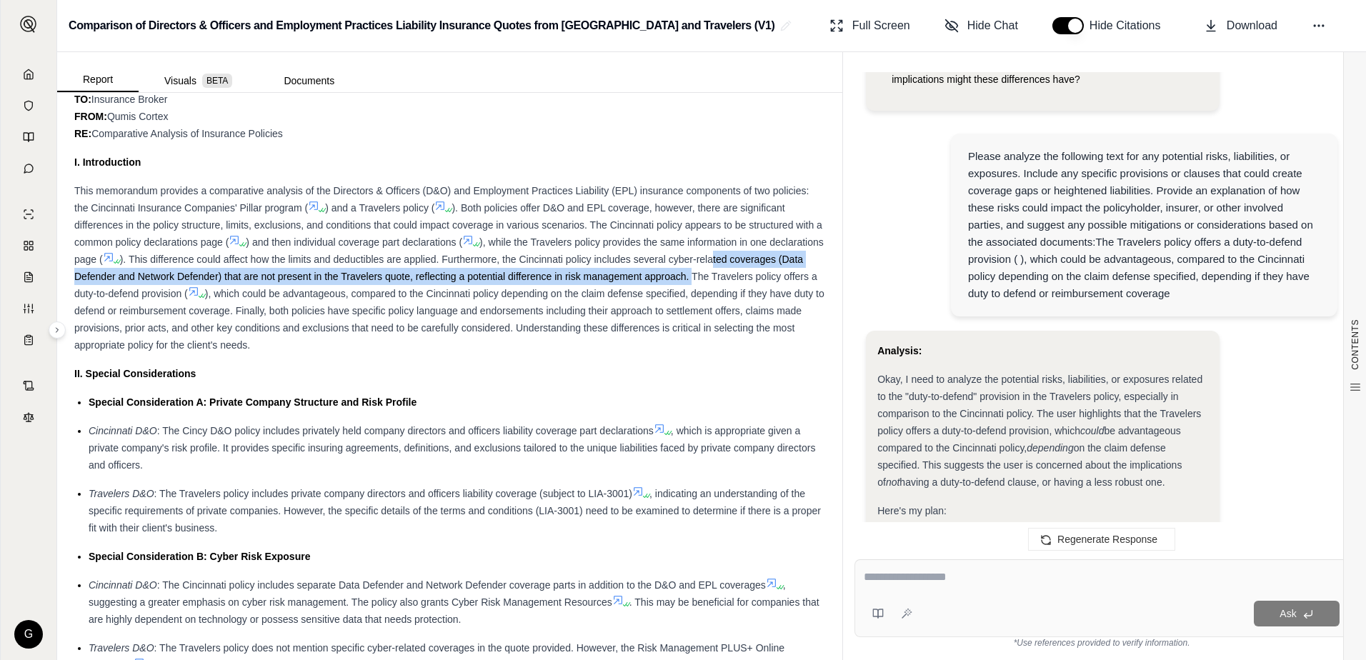
click at [769, 270] on div "This memorandum provides a comparative analysis of the Directors & Officers (D&…" at bounding box center [449, 267] width 751 height 171
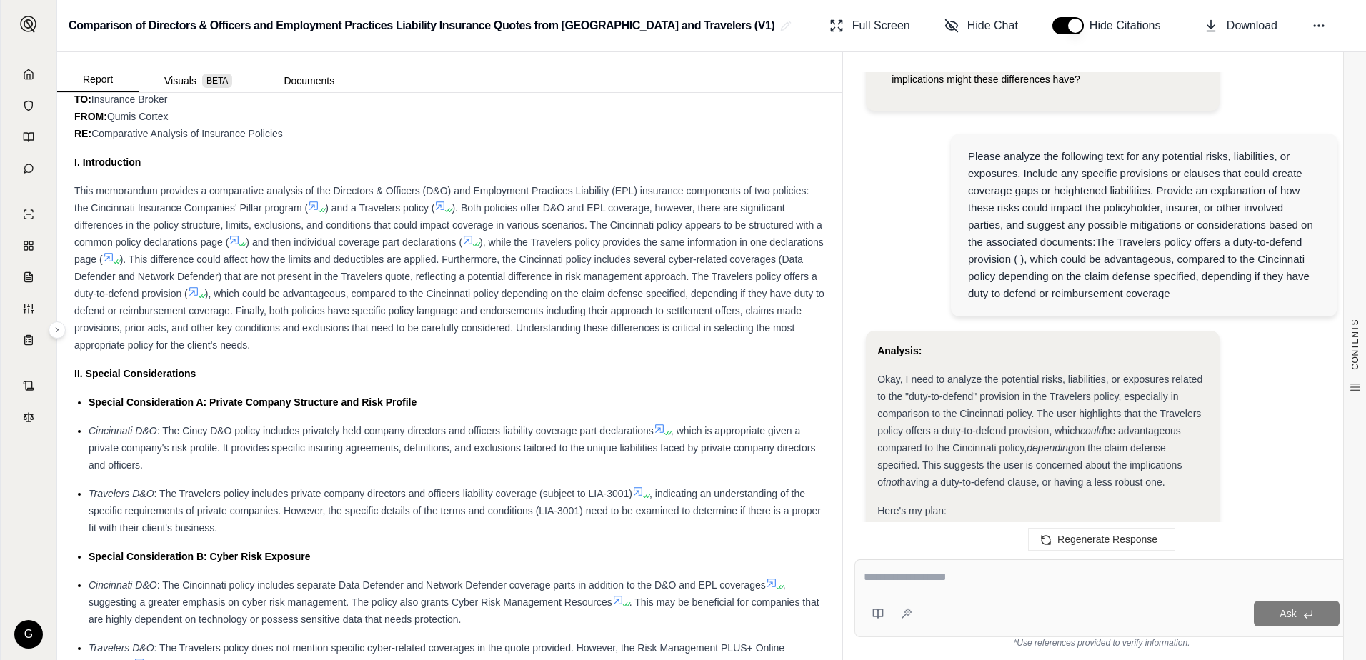
drag, startPoint x: 769, startPoint y: 270, endPoint x: 618, endPoint y: 262, distance: 151.0
click at [618, 262] on span "). This difference could affect how the limits and deductibles are applied. Fur…" at bounding box center [445, 277] width 743 height 46
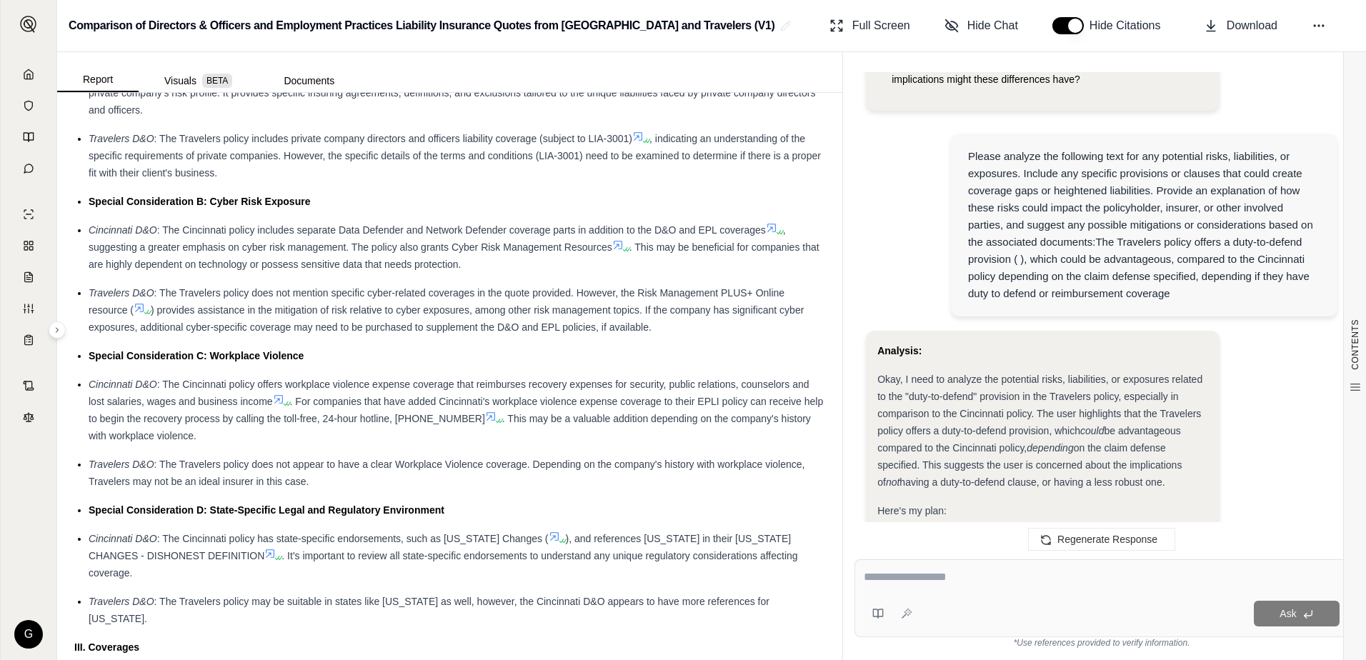
scroll to position [973, 0]
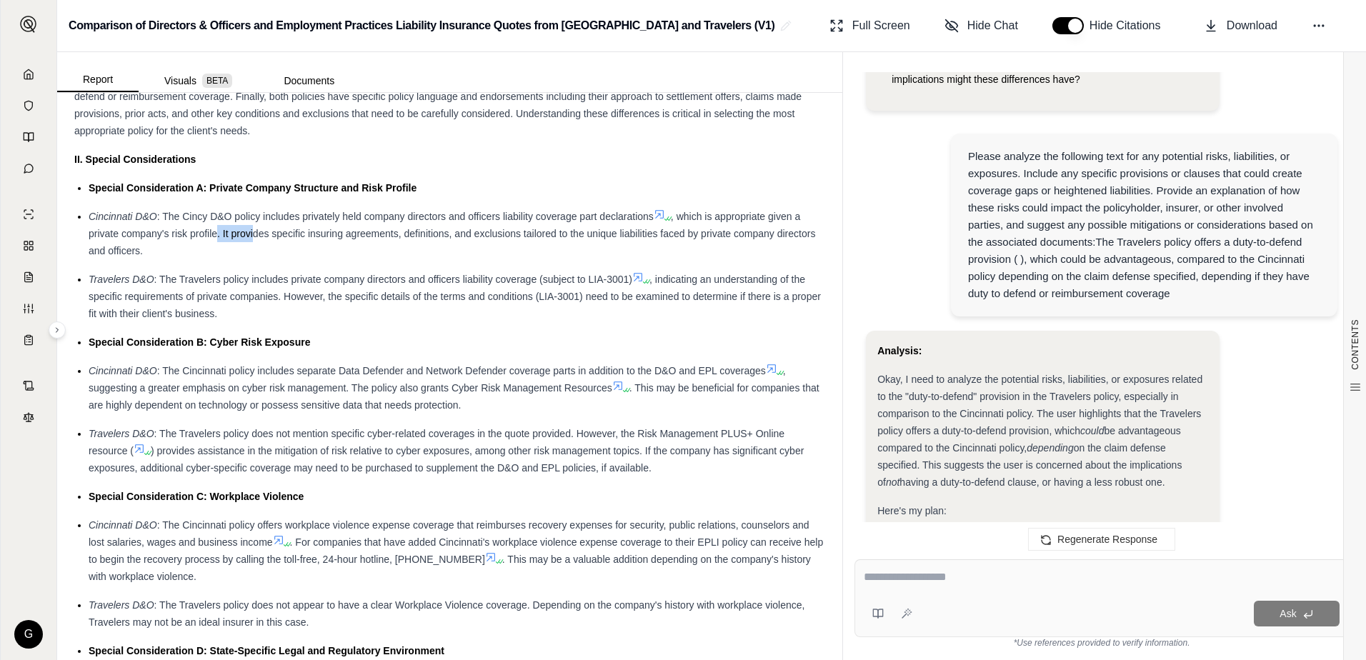
drag, startPoint x: 216, startPoint y: 226, endPoint x: 253, endPoint y: 229, distance: 37.3
click at [253, 229] on div "Cincinnati D&O : The Cincy D&O policy includes privately held company directors…" at bounding box center [457, 233] width 737 height 51
drag, startPoint x: 253, startPoint y: 229, endPoint x: 170, endPoint y: 258, distance: 87.9
click at [170, 258] on div "Cincinnati D&O : The Cincy D&O policy includes privately held company directors…" at bounding box center [457, 233] width 737 height 51
drag, startPoint x: 161, startPoint y: 227, endPoint x: 192, endPoint y: 220, distance: 32.1
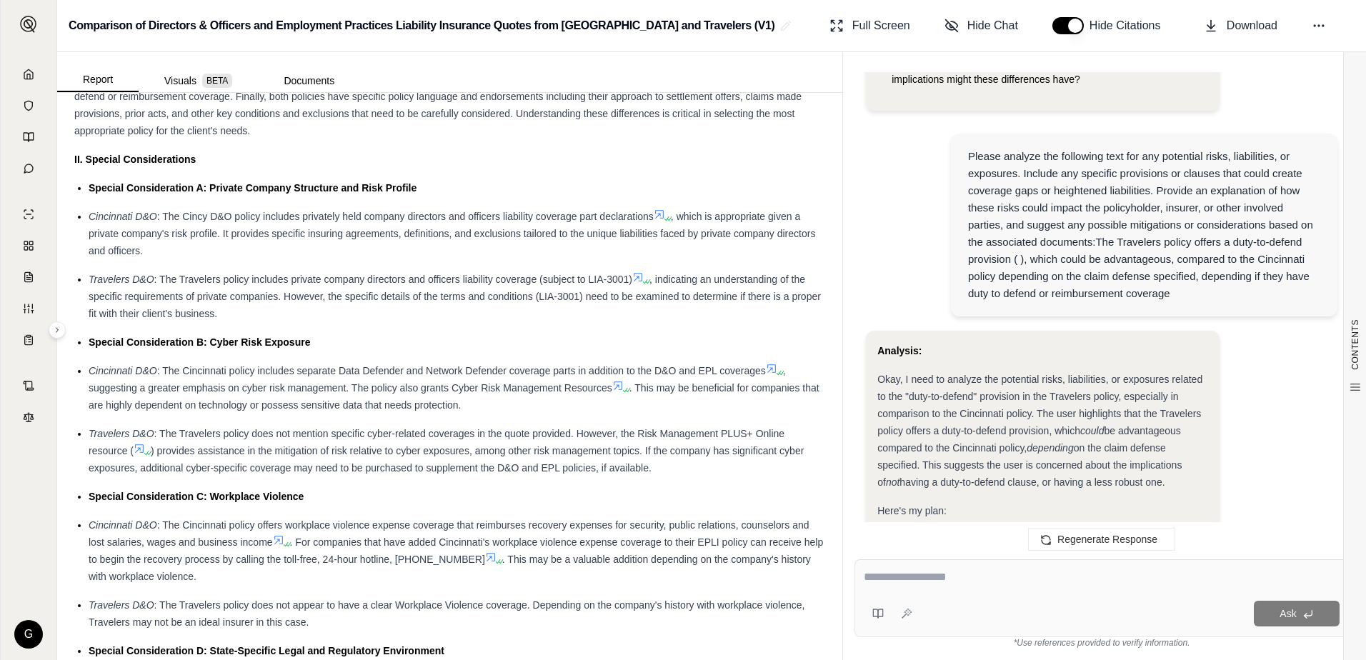
drag, startPoint x: 192, startPoint y: 220, endPoint x: 157, endPoint y: 235, distance: 38.1
drag, startPoint x: 157, startPoint y: 235, endPoint x: 512, endPoint y: 257, distance: 355.8
click at [512, 257] on div "Cincinnati D&O : The Cincy D&O policy includes privately held company directors…" at bounding box center [457, 233] width 737 height 51
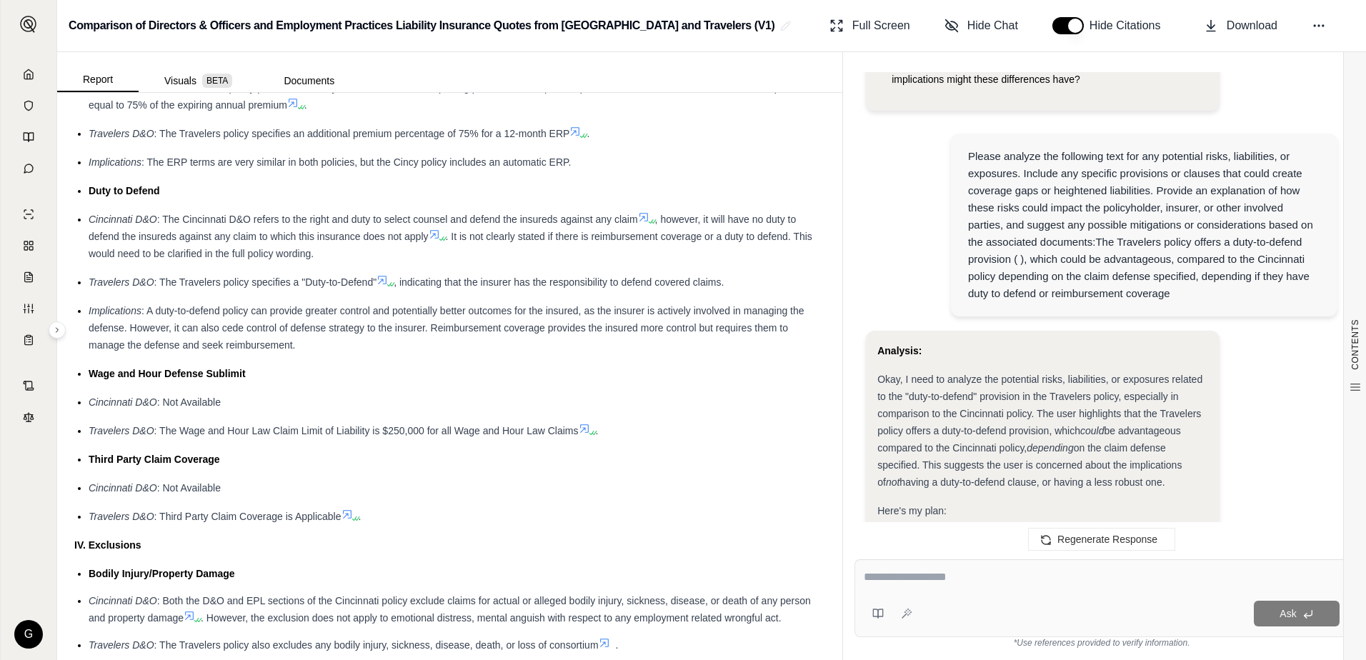
scroll to position [1974, 0]
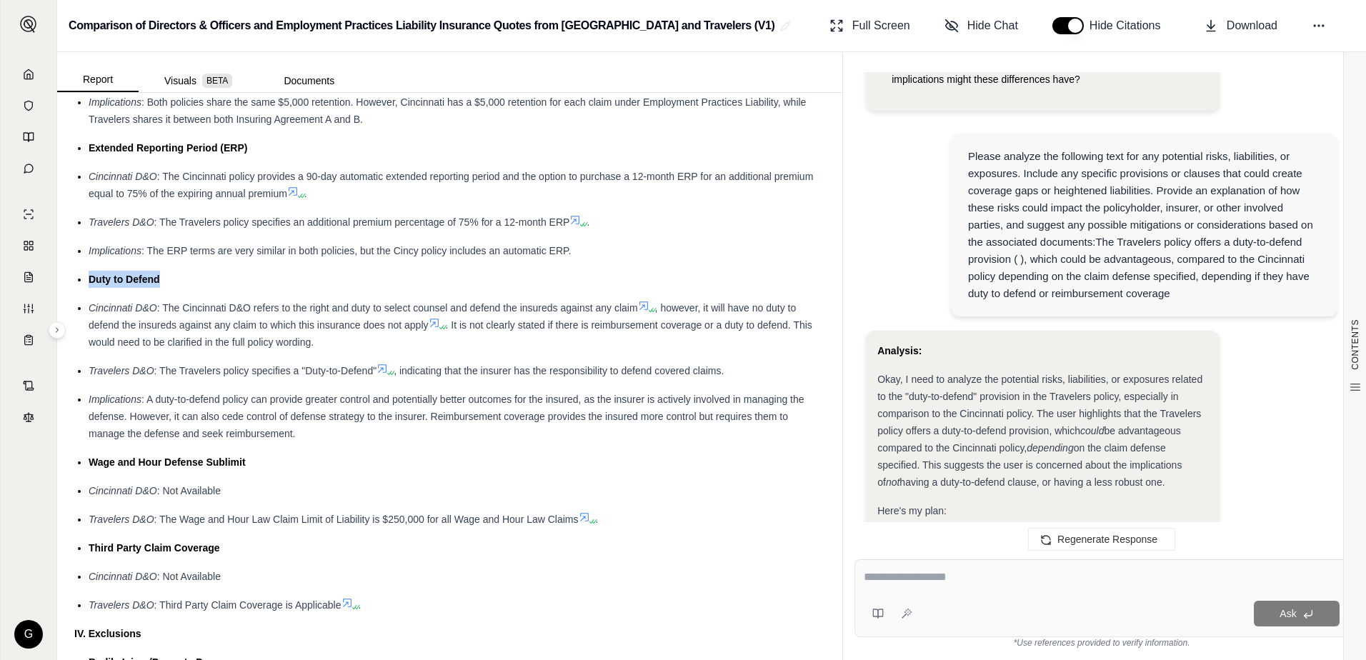
drag, startPoint x: 89, startPoint y: 242, endPoint x: 157, endPoint y: 247, distance: 68.7
click at [157, 274] on span "Duty to Defend" at bounding box center [124, 279] width 71 height 11
click at [353, 227] on ul "Limit of Liability Cincinnati D&O : The Cincinnati policy specifies a $1,000,00…" at bounding box center [449, 211] width 751 height 806
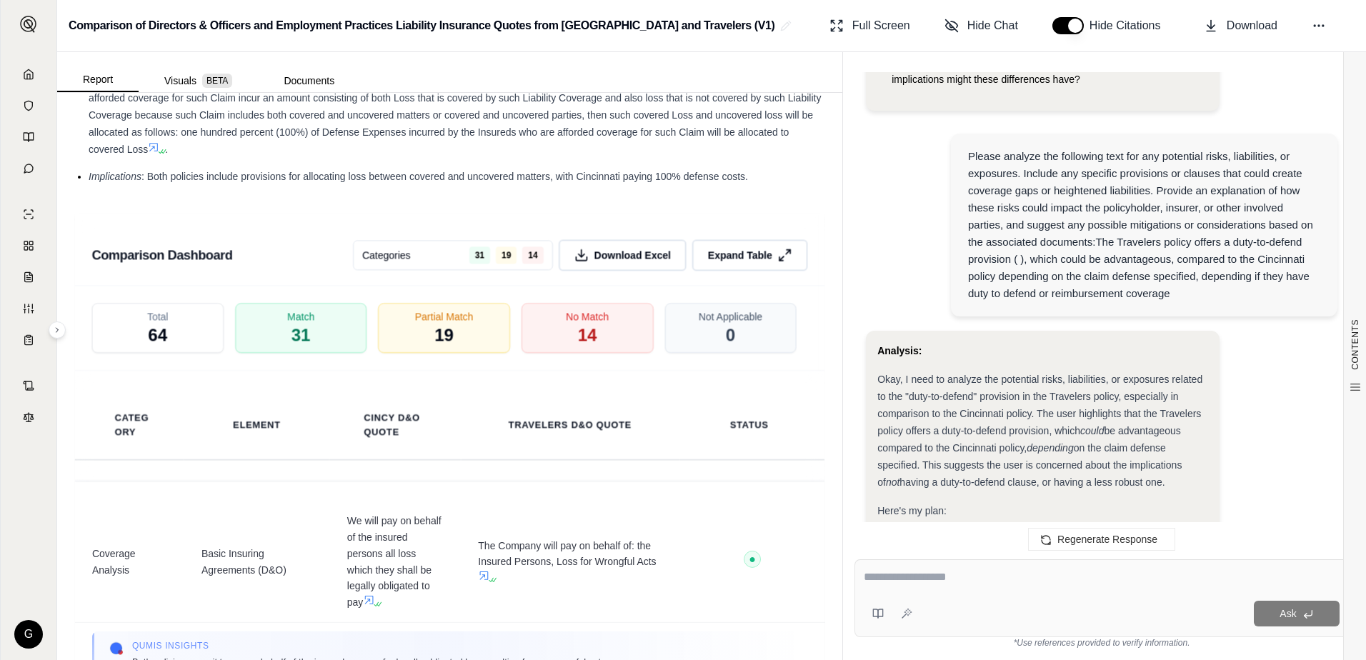
scroll to position [3602, 0]
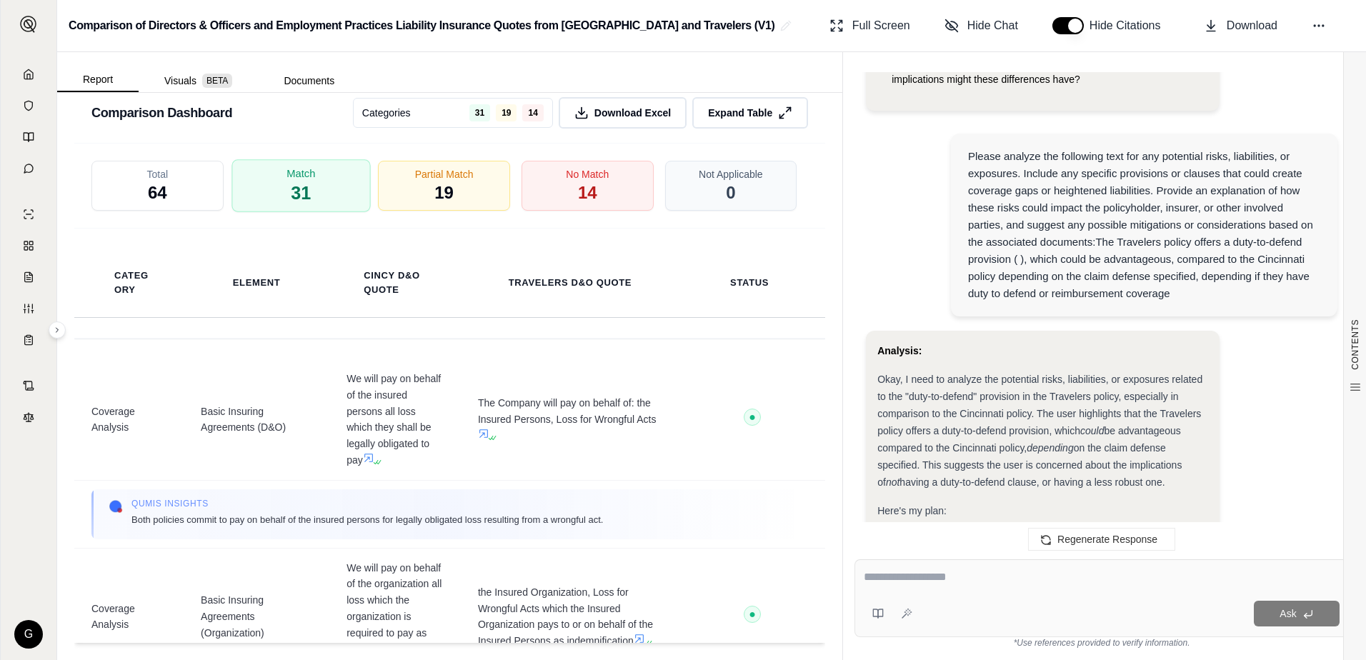
click at [319, 176] on div "Match 31" at bounding box center [301, 185] width 139 height 53
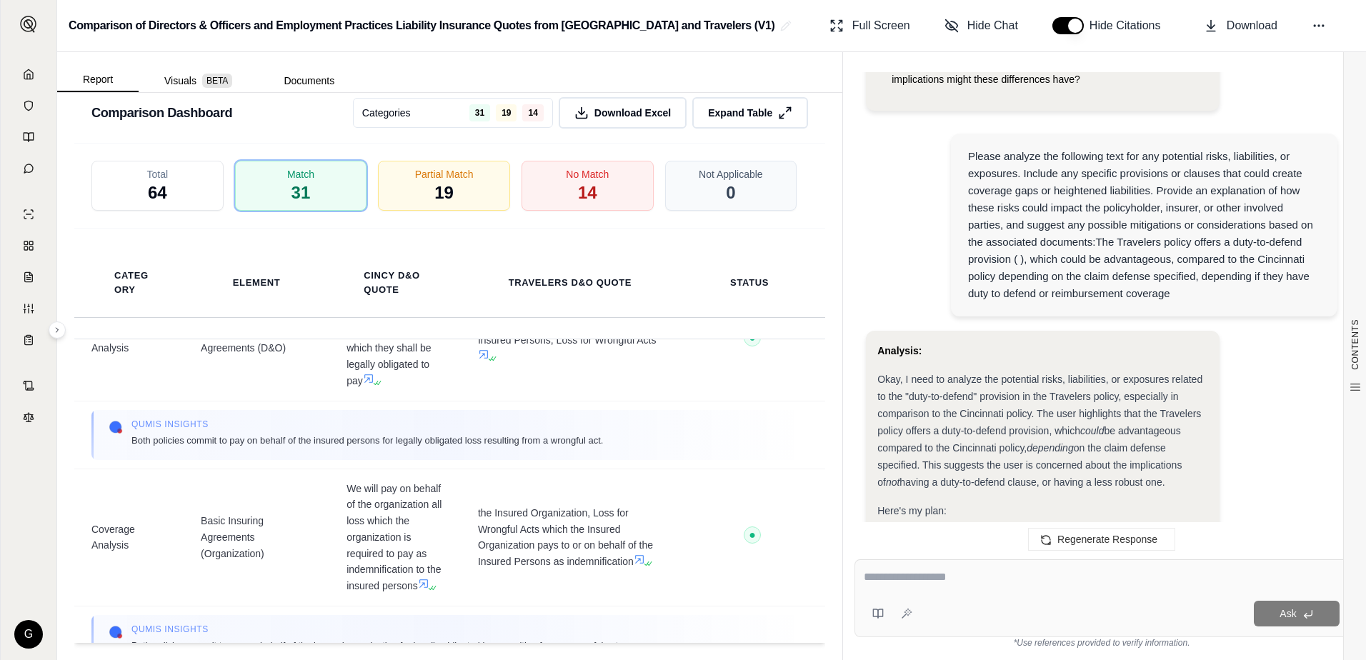
scroll to position [0, 0]
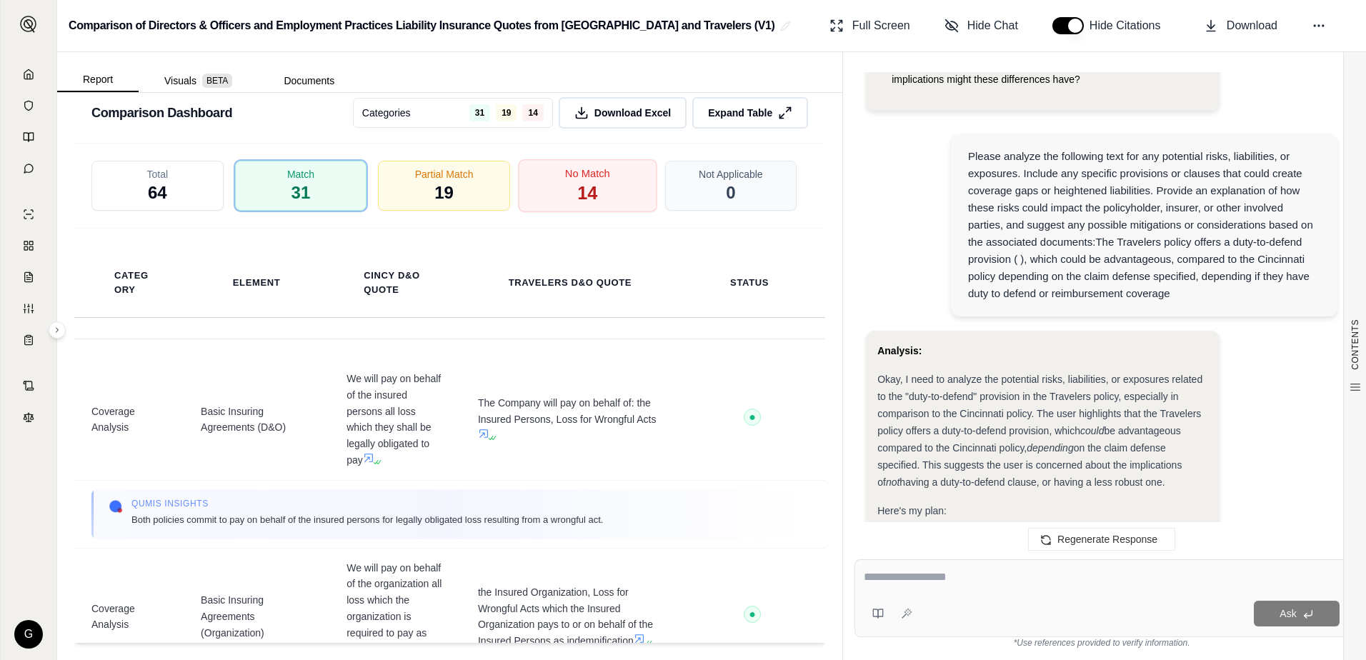
click at [580, 182] on span "14" at bounding box center [587, 194] width 20 height 24
click at [435, 182] on span "19" at bounding box center [444, 194] width 20 height 24
click at [577, 182] on span "14" at bounding box center [587, 194] width 20 height 24
click at [312, 185] on div "Match 31" at bounding box center [301, 185] width 139 height 53
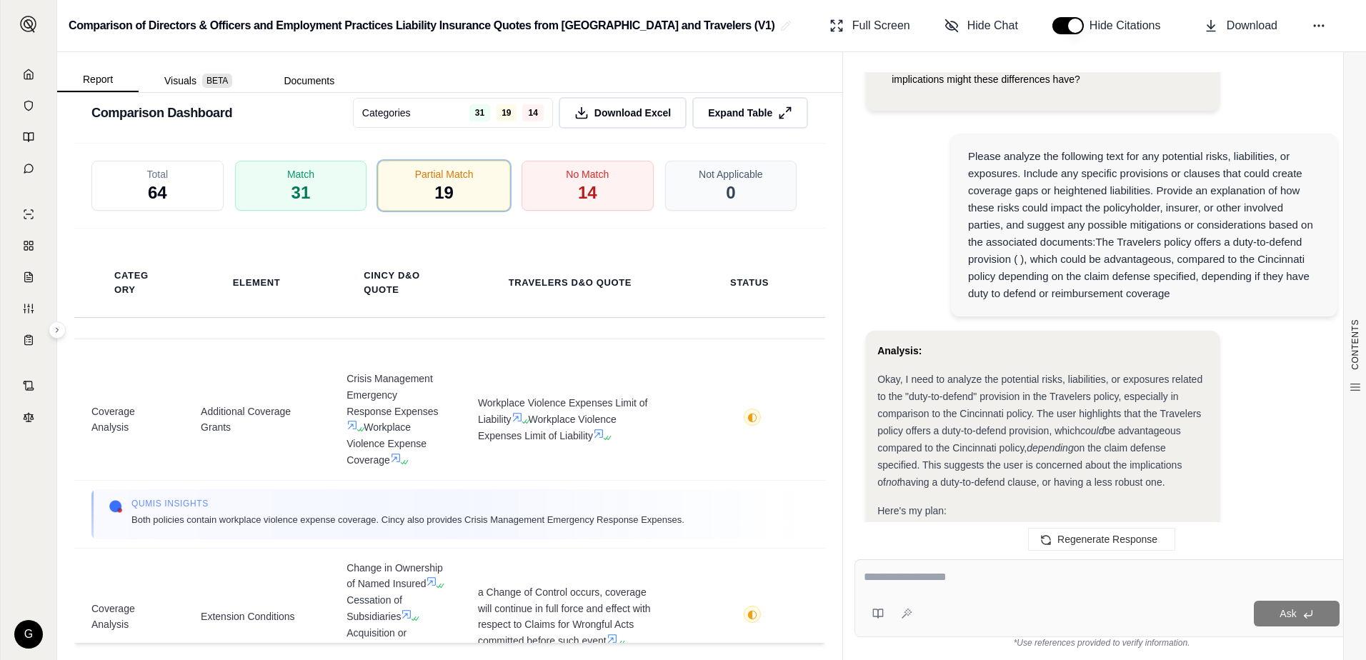
click at [174, 177] on div "Total 64" at bounding box center [157, 186] width 132 height 50
click at [340, 159] on div "Match 31" at bounding box center [301, 185] width 139 height 53
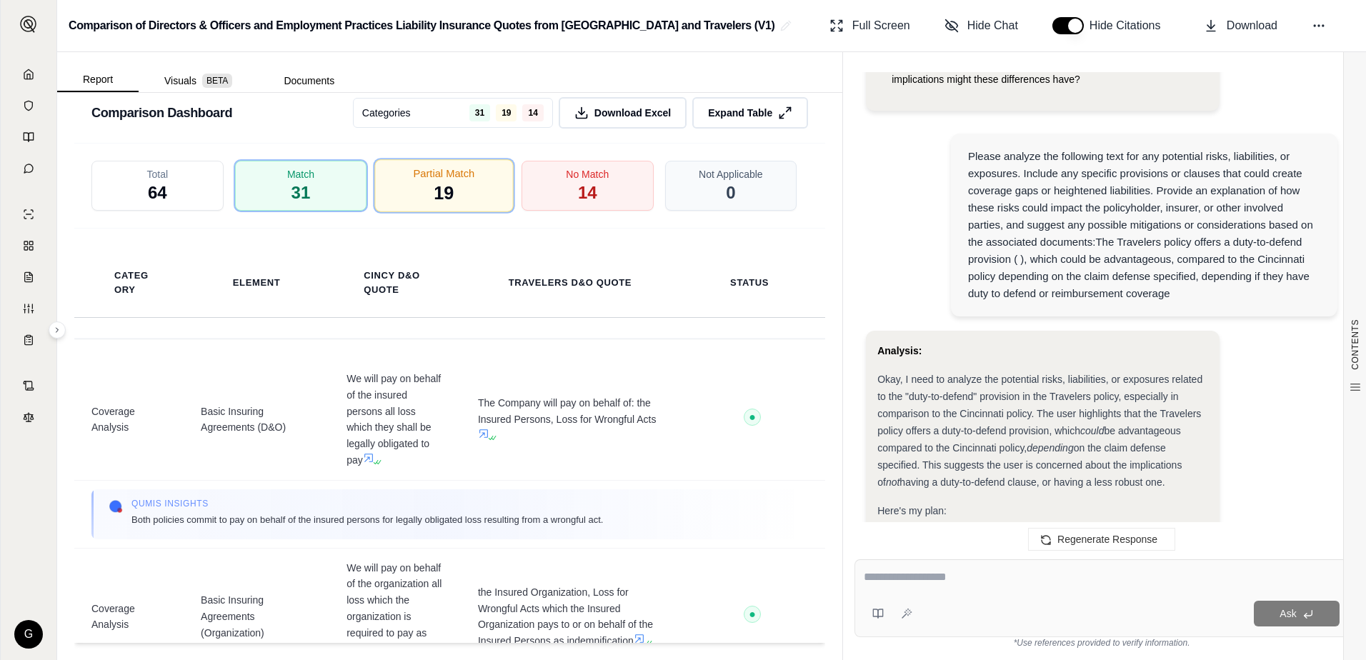
click at [469, 181] on div "Partial Match 19" at bounding box center [444, 185] width 139 height 53
click at [586, 182] on span "14" at bounding box center [587, 194] width 20 height 24
click at [451, 181] on div "Partial Match 19" at bounding box center [444, 185] width 139 height 53
click at [327, 159] on div "Match 31" at bounding box center [301, 185] width 139 height 53
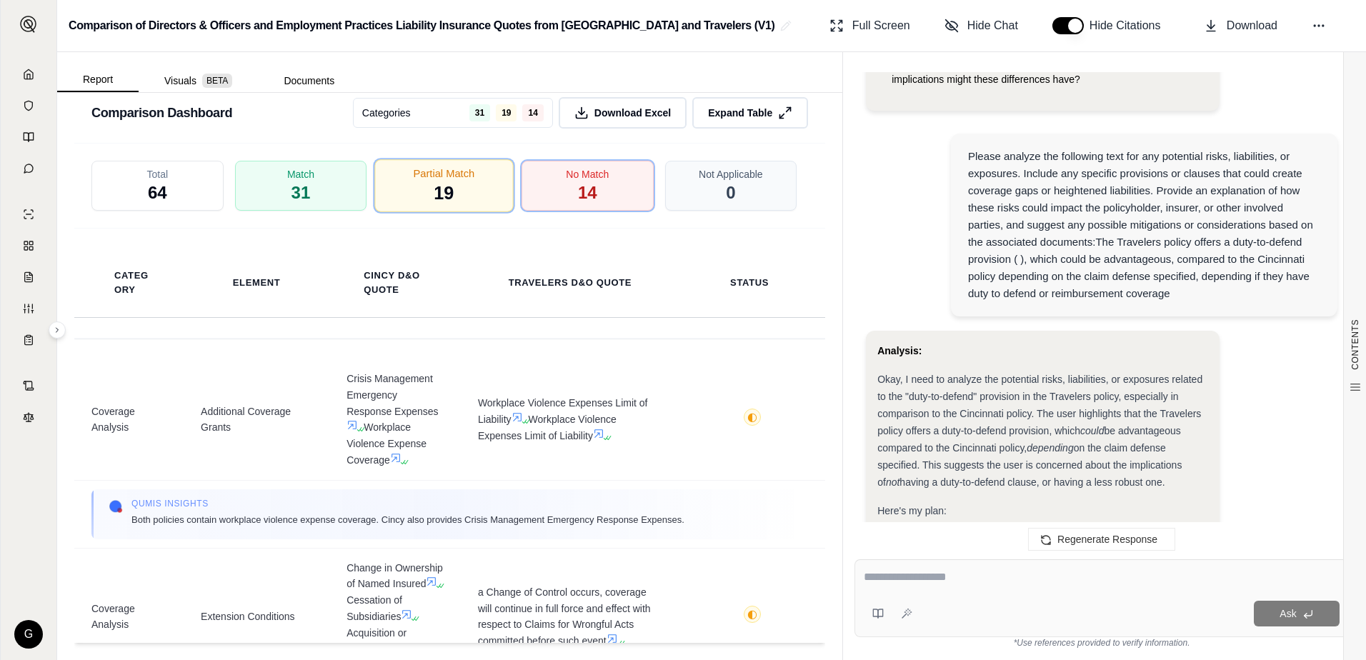
click at [423, 174] on div "Partial Match 19" at bounding box center [444, 185] width 139 height 53
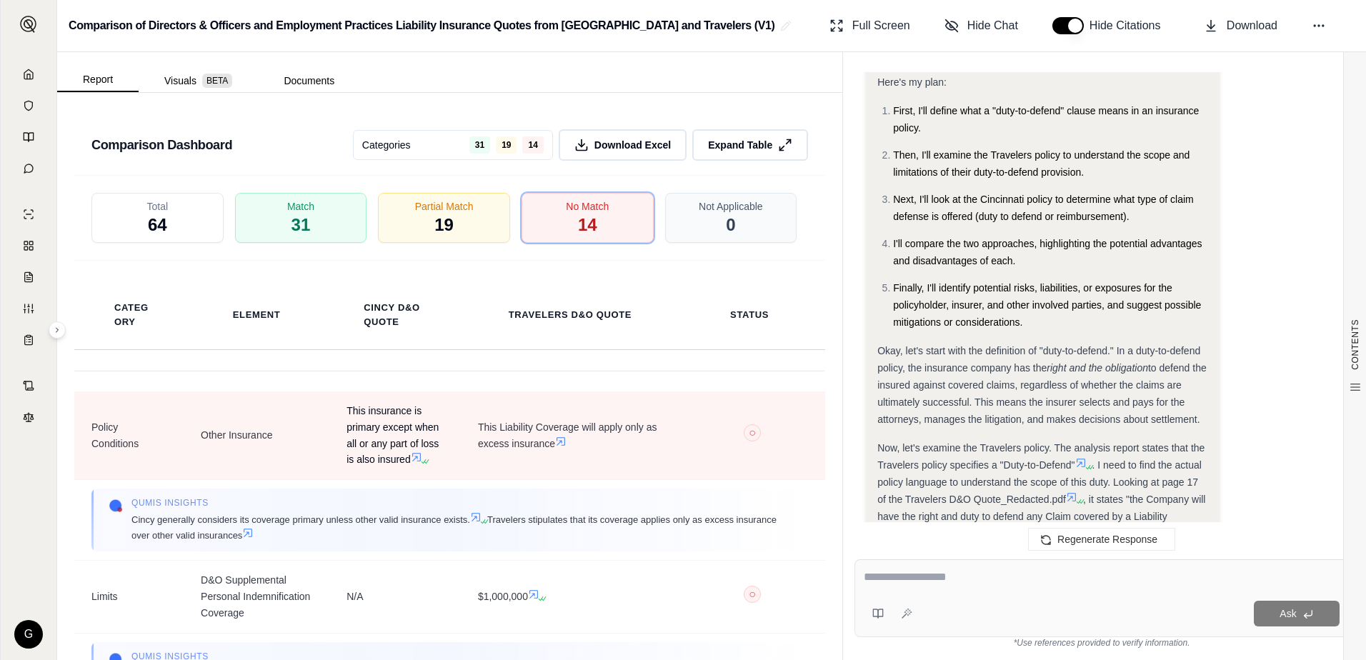
scroll to position [3602, 0]
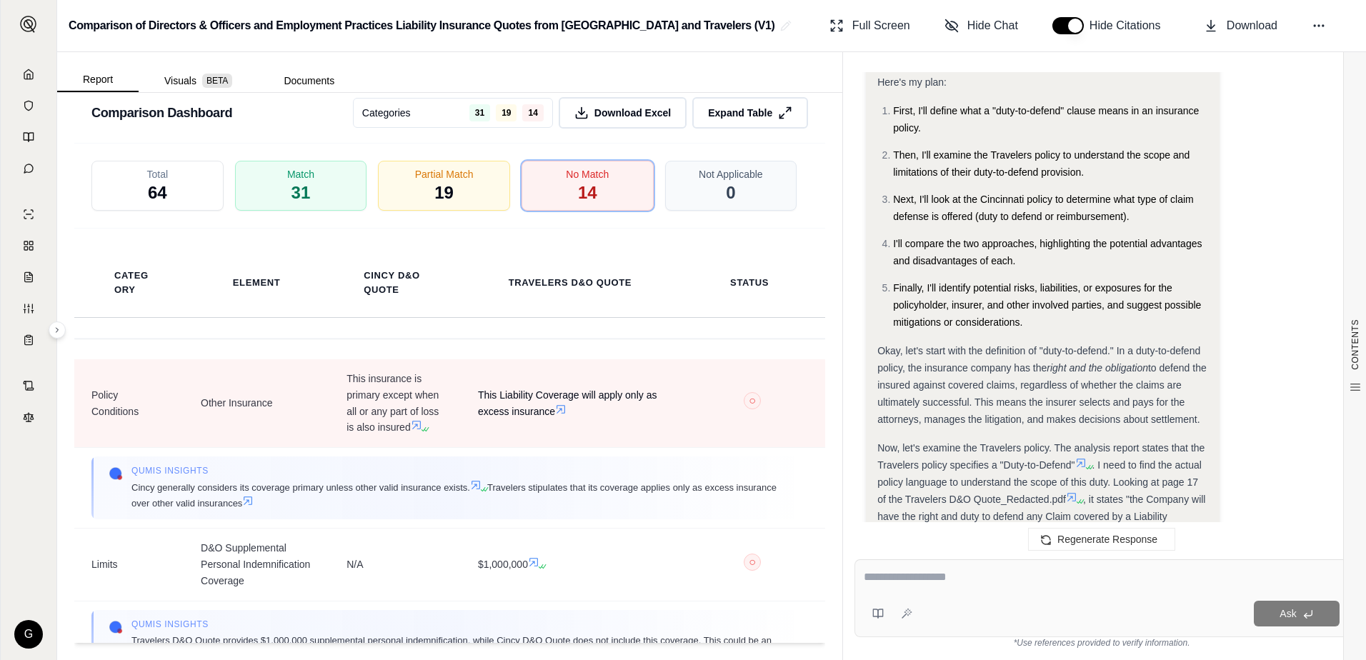
click at [557, 404] on icon at bounding box center [560, 409] width 11 height 11
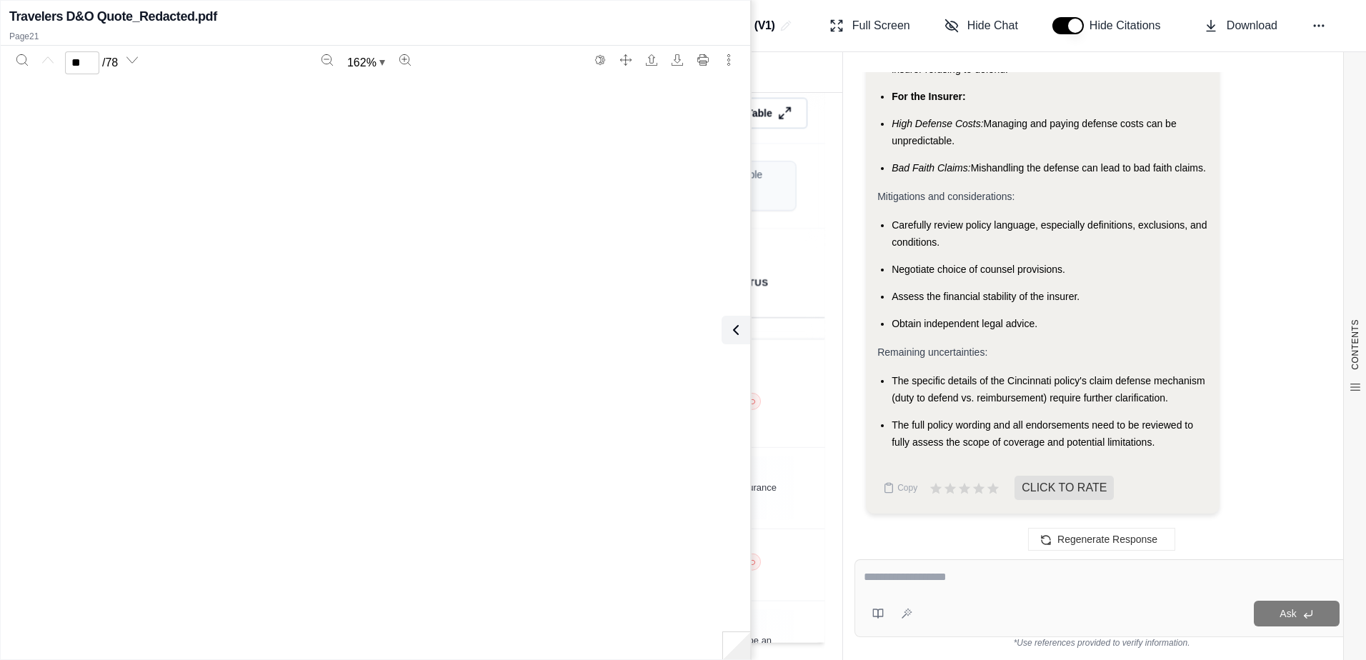
type input "**"
click at [803, 289] on th "Status" at bounding box center [753, 283] width 146 height 69
click at [735, 332] on icon at bounding box center [733, 330] width 17 height 17
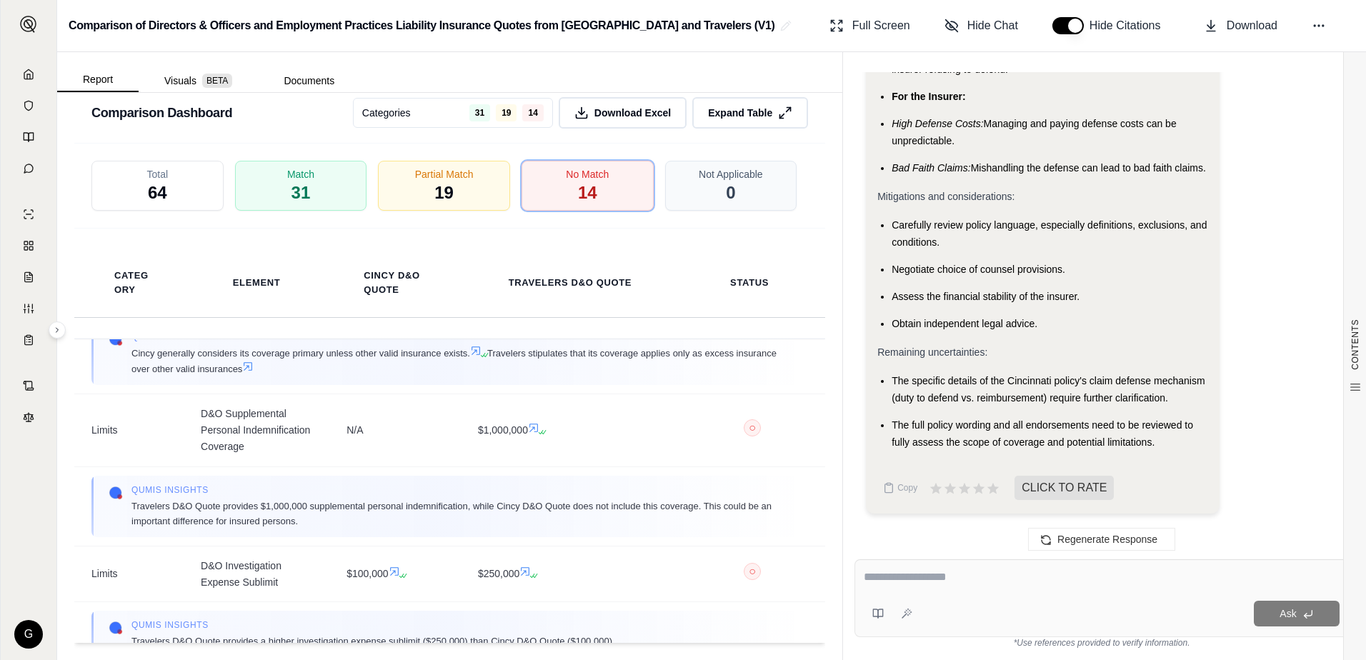
scroll to position [0, 0]
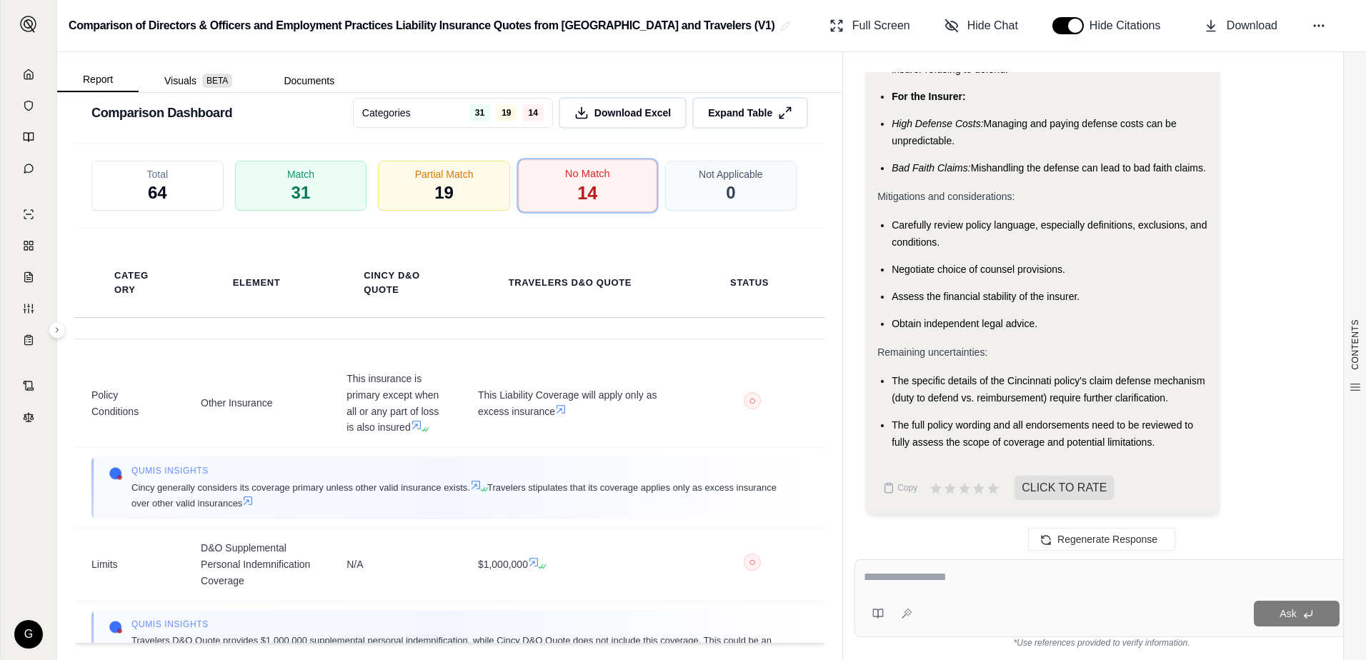
click at [572, 166] on span "No Match" at bounding box center [587, 173] width 45 height 15
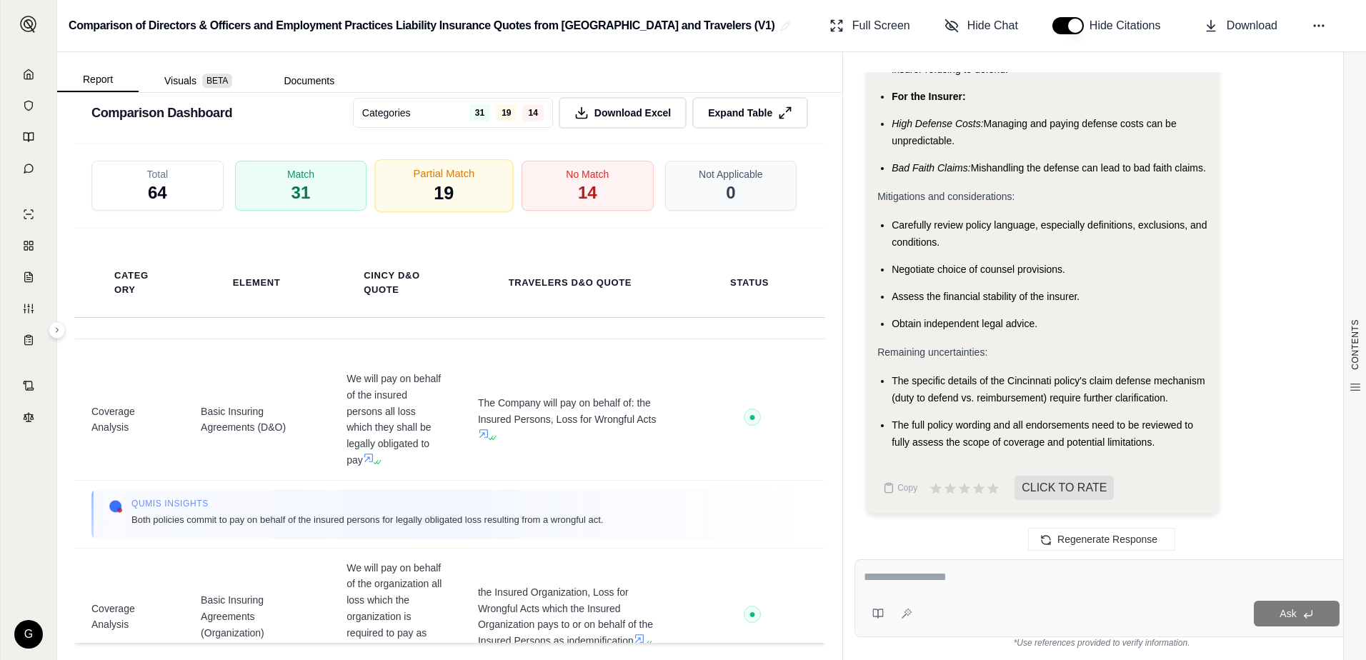
click at [448, 182] on span "19" at bounding box center [444, 194] width 20 height 24
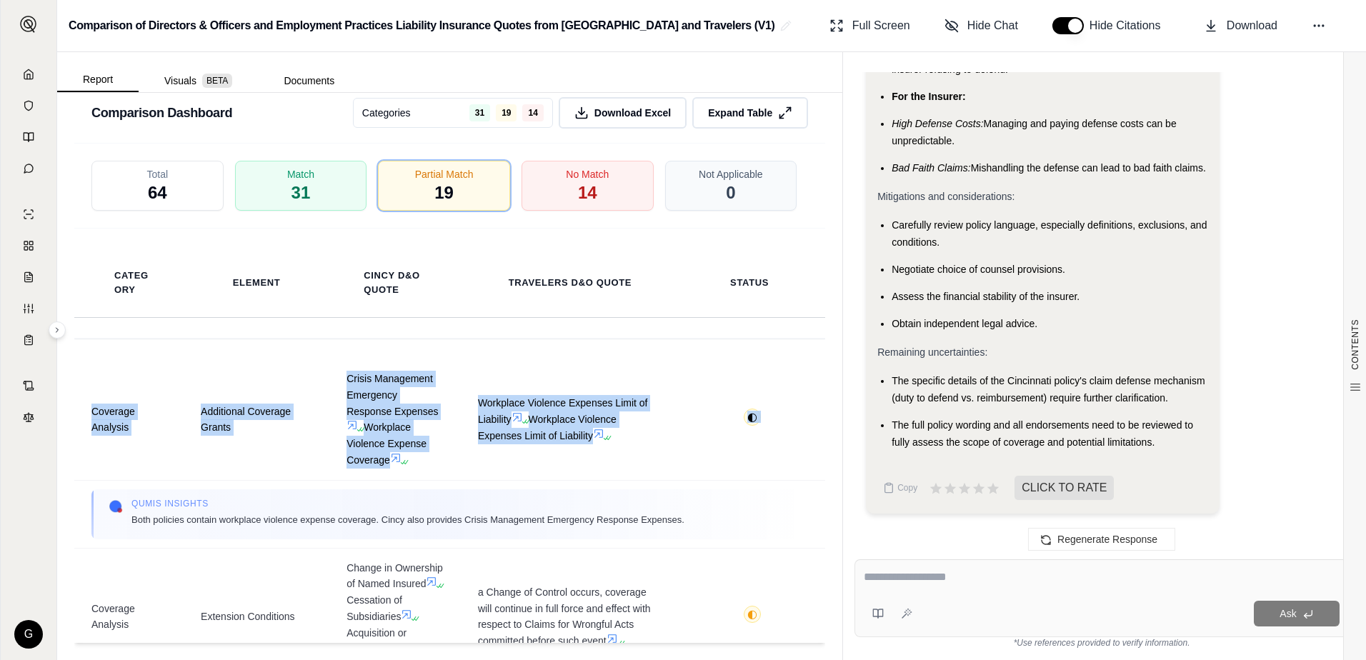
drag, startPoint x: 807, startPoint y: 349, endPoint x: 812, endPoint y: 334, distance: 15.8
click at [812, 339] on div "Coverage Analysis Additional Coverage Grants Crisis Management Emergency Respon…" at bounding box center [449, 491] width 751 height 304
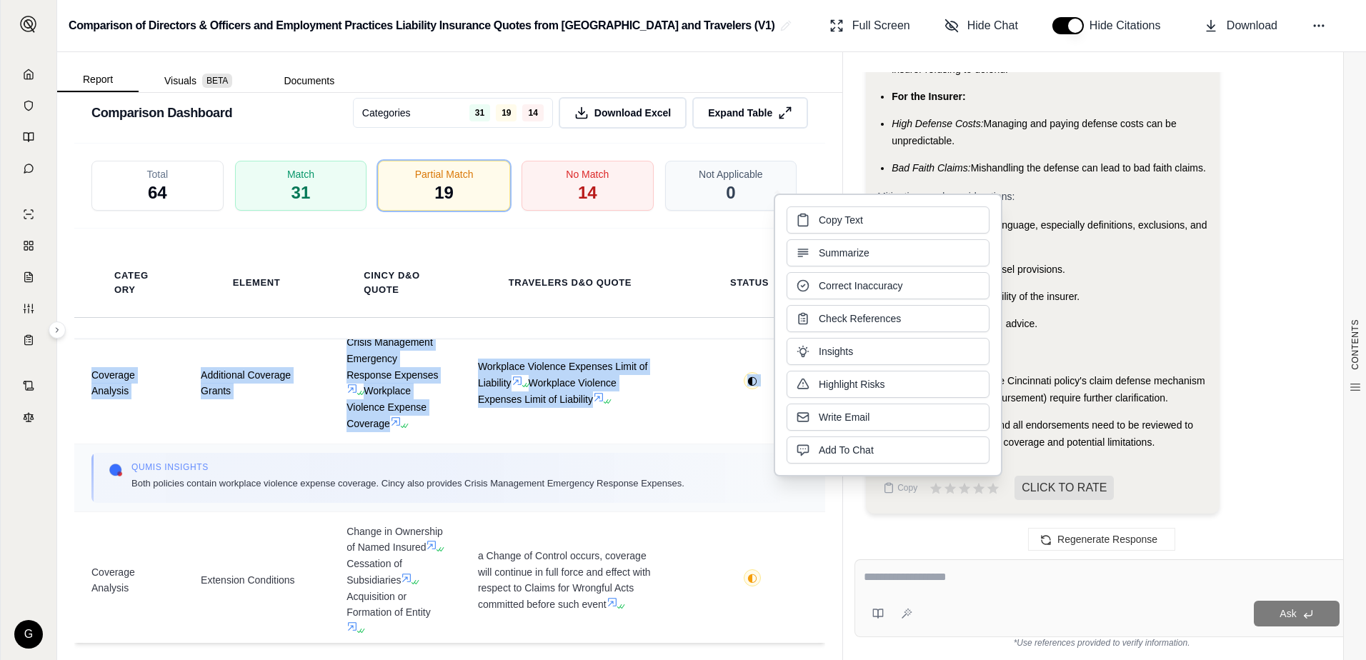
scroll to position [71, 0]
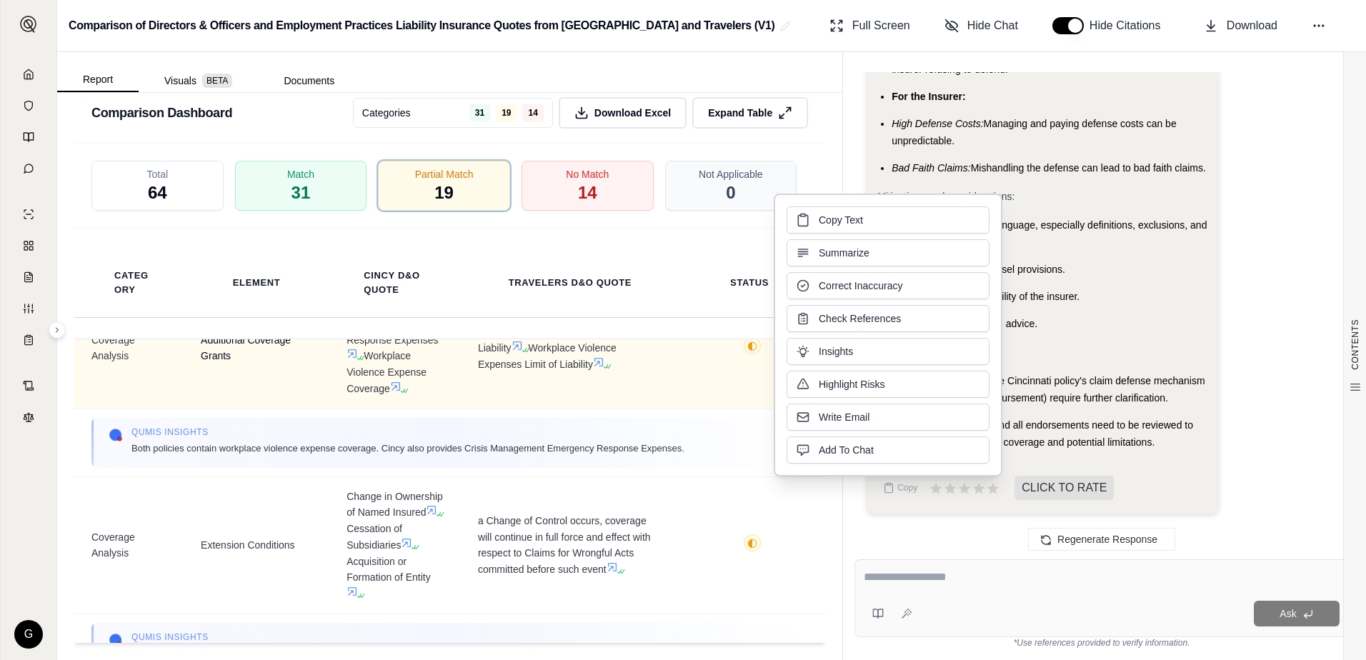
click at [262, 362] on td "Additional Coverage Grants" at bounding box center [257, 348] width 146 height 121
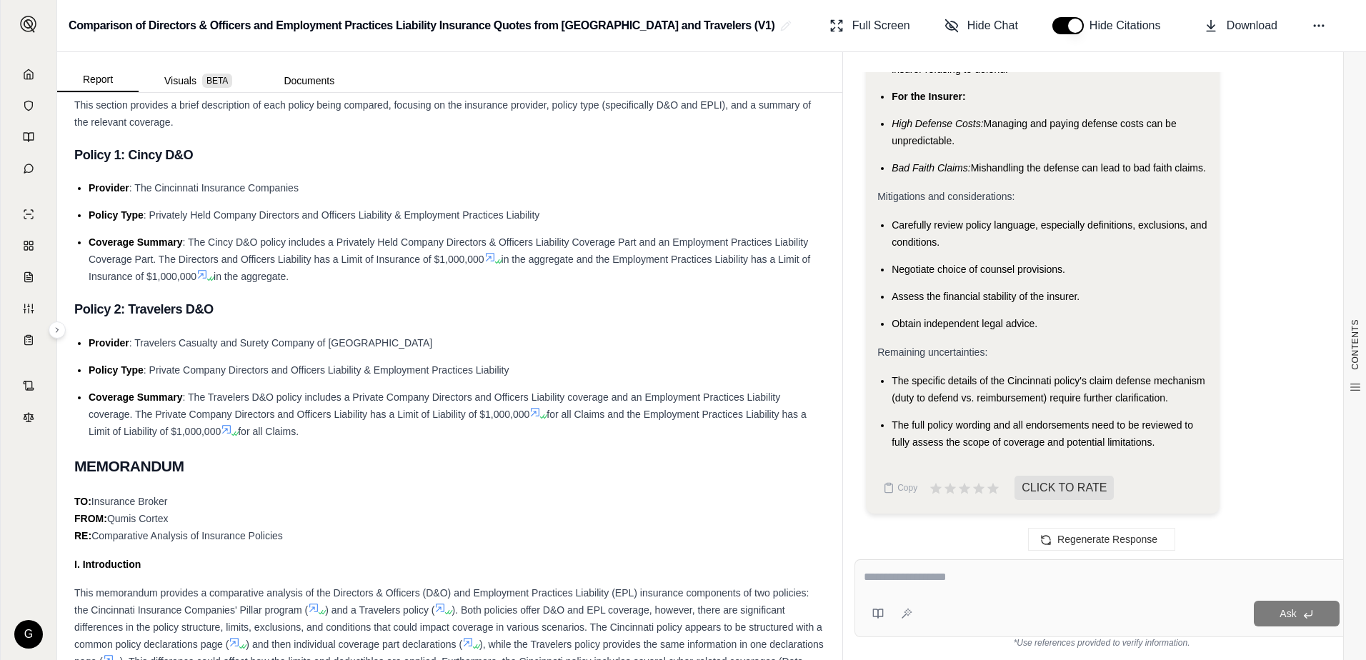
scroll to position [357, 0]
click at [240, 67] on div "Report Visuals BETA Documents" at bounding box center [208, 78] width 303 height 29
click at [222, 74] on span "BETA" at bounding box center [217, 81] width 30 height 14
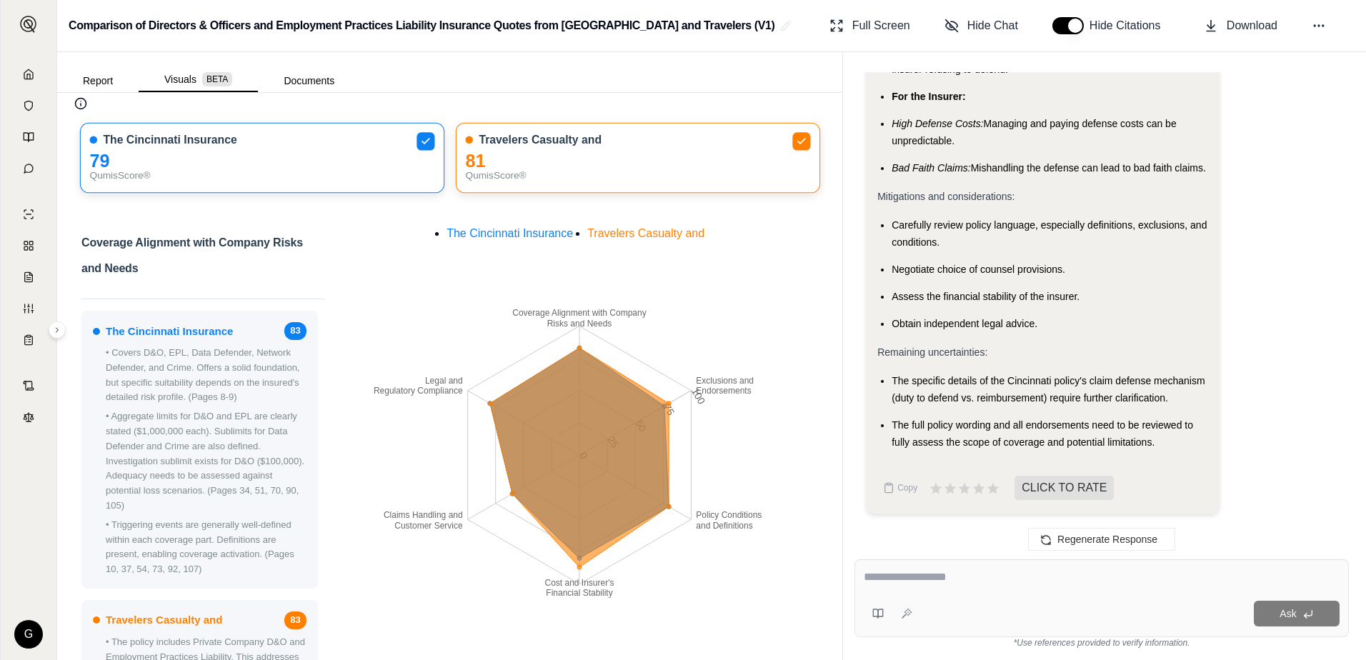
scroll to position [0, 0]
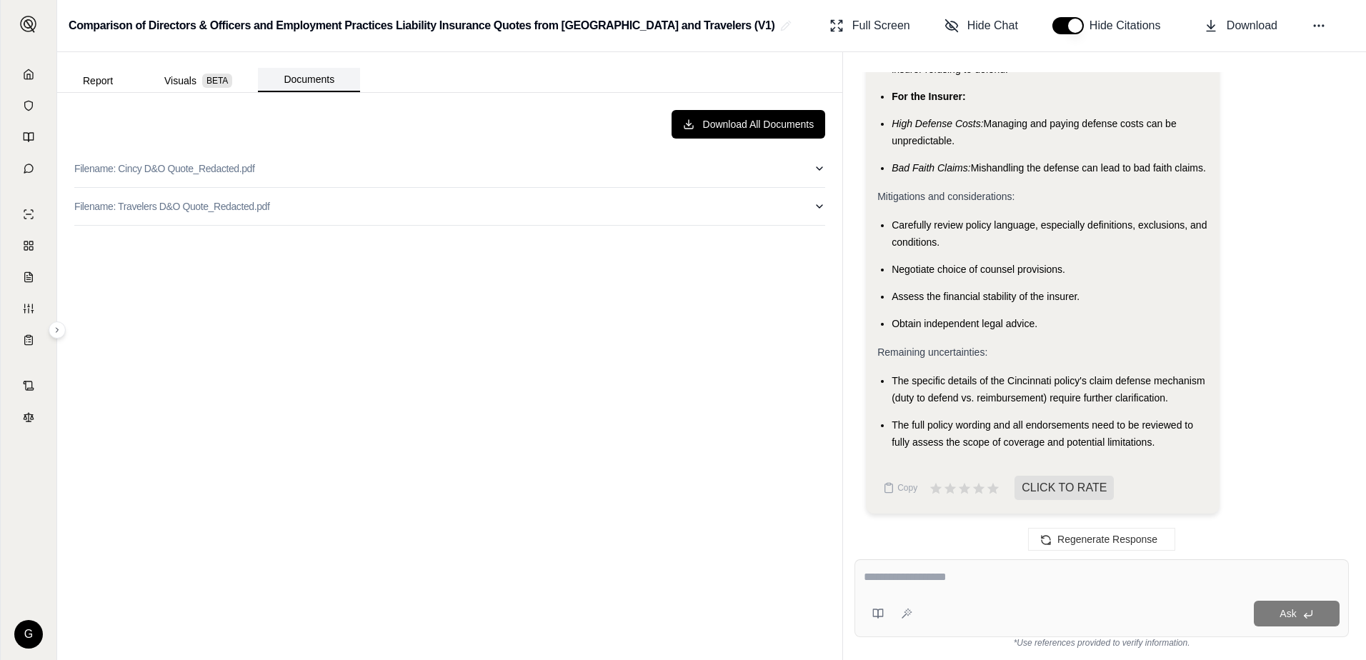
click at [327, 84] on button "Documents" at bounding box center [309, 80] width 102 height 24
click at [206, 169] on p "Filename: Cincy D&O Quote_Redacted.pdf" at bounding box center [164, 168] width 181 height 14
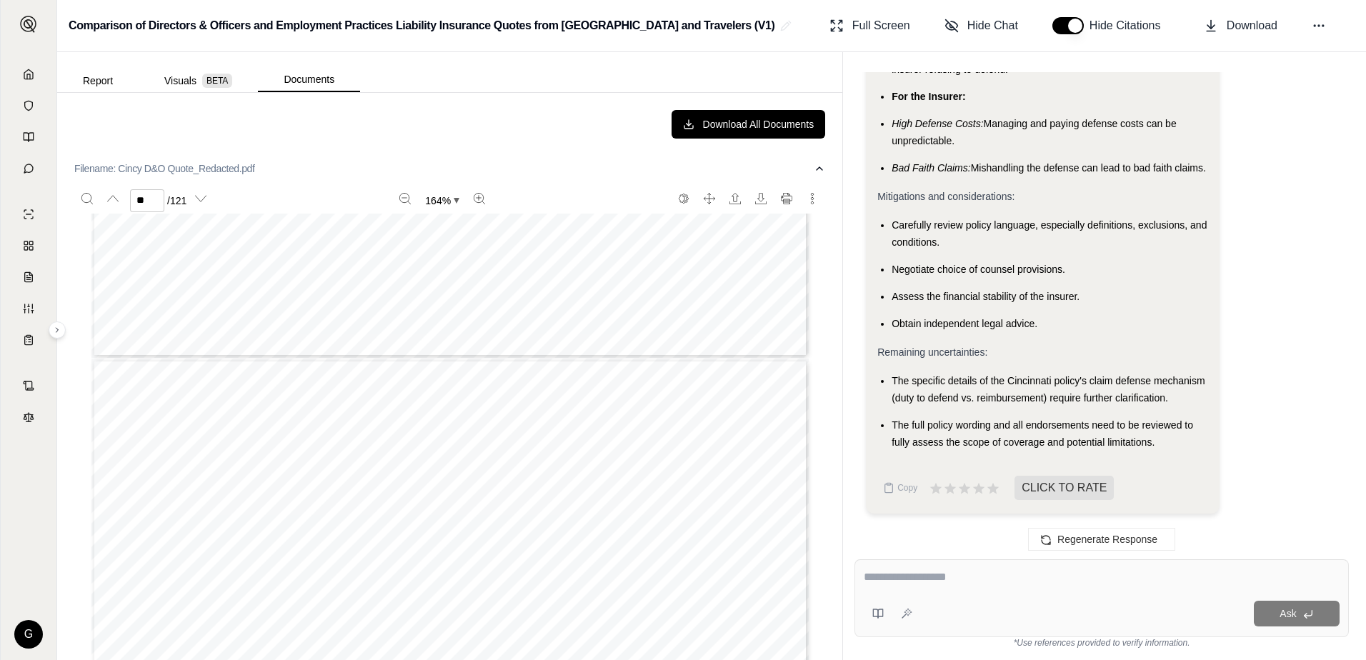
type input "**"
click at [377, 80] on div "Report Visuals BETA Documents" at bounding box center [449, 72] width 785 height 40
click at [302, 87] on button "Documents" at bounding box center [309, 80] width 102 height 24
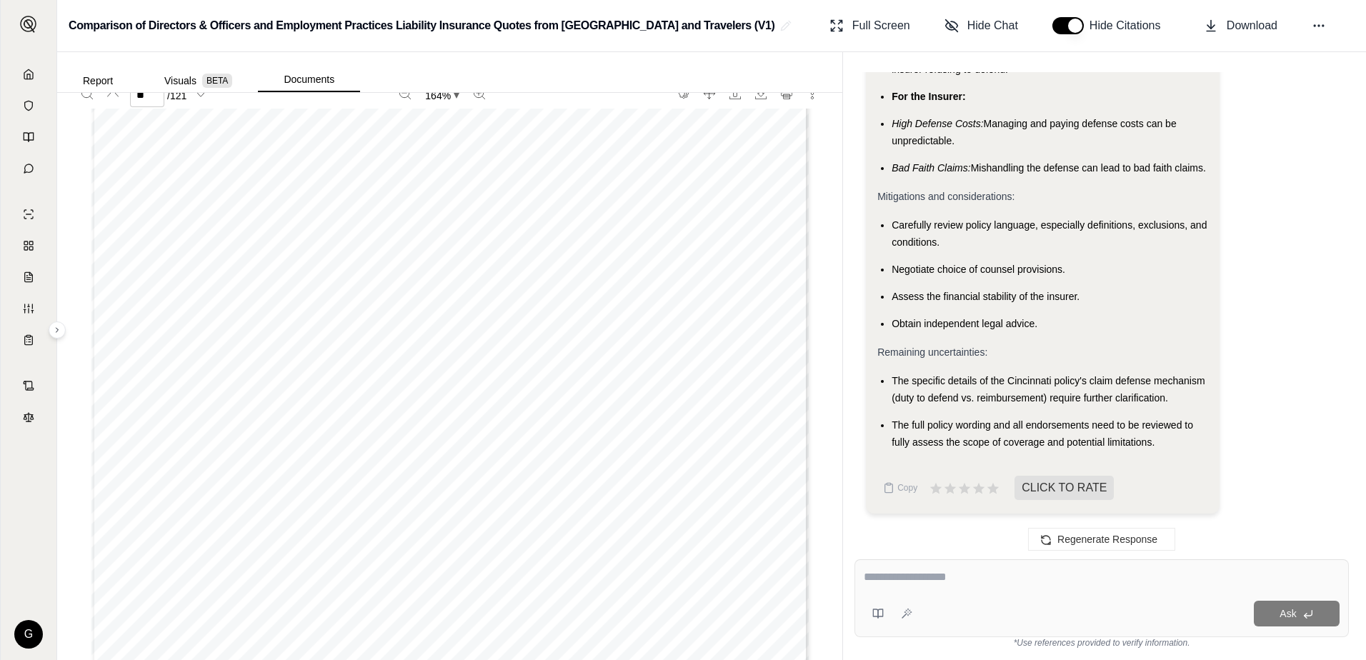
scroll to position [0, 0]
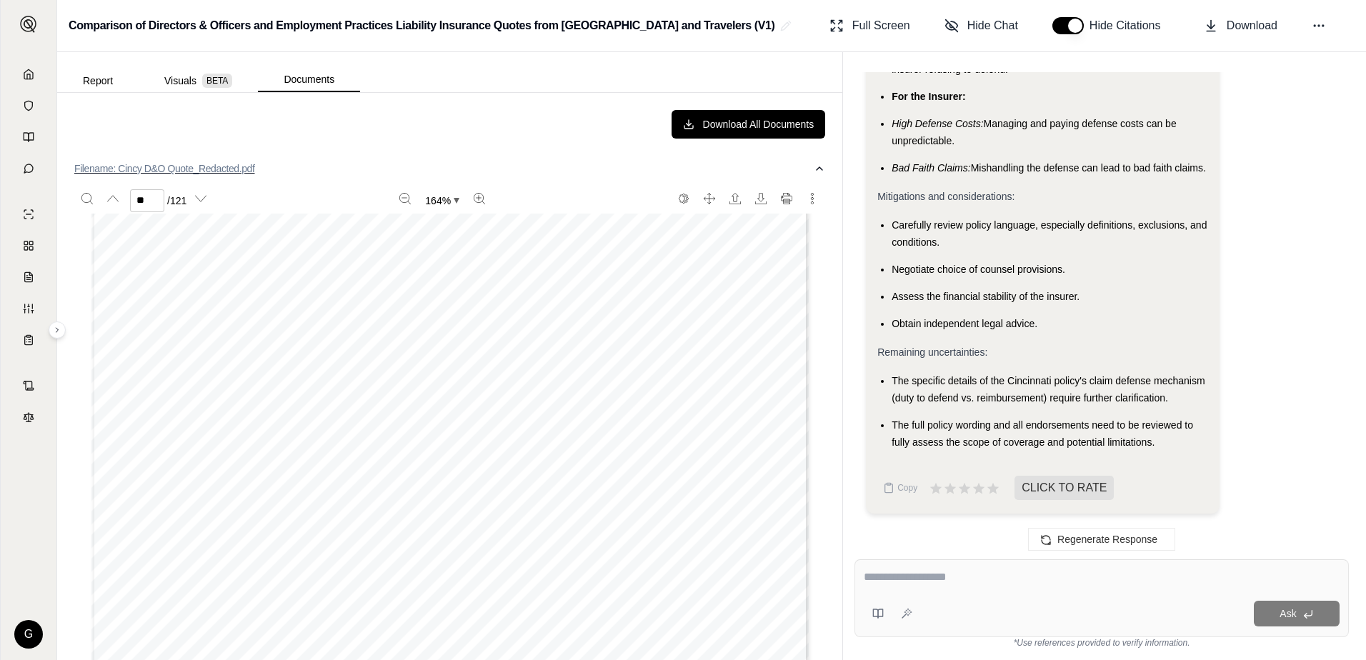
click at [157, 170] on p "Filename: Cincy D&O Quote_Redacted.pdf" at bounding box center [164, 168] width 181 height 14
click at [204, 196] on button "Filename: Travelers D&O Quote_Redacted.pdf" at bounding box center [449, 206] width 751 height 37
type input "**"
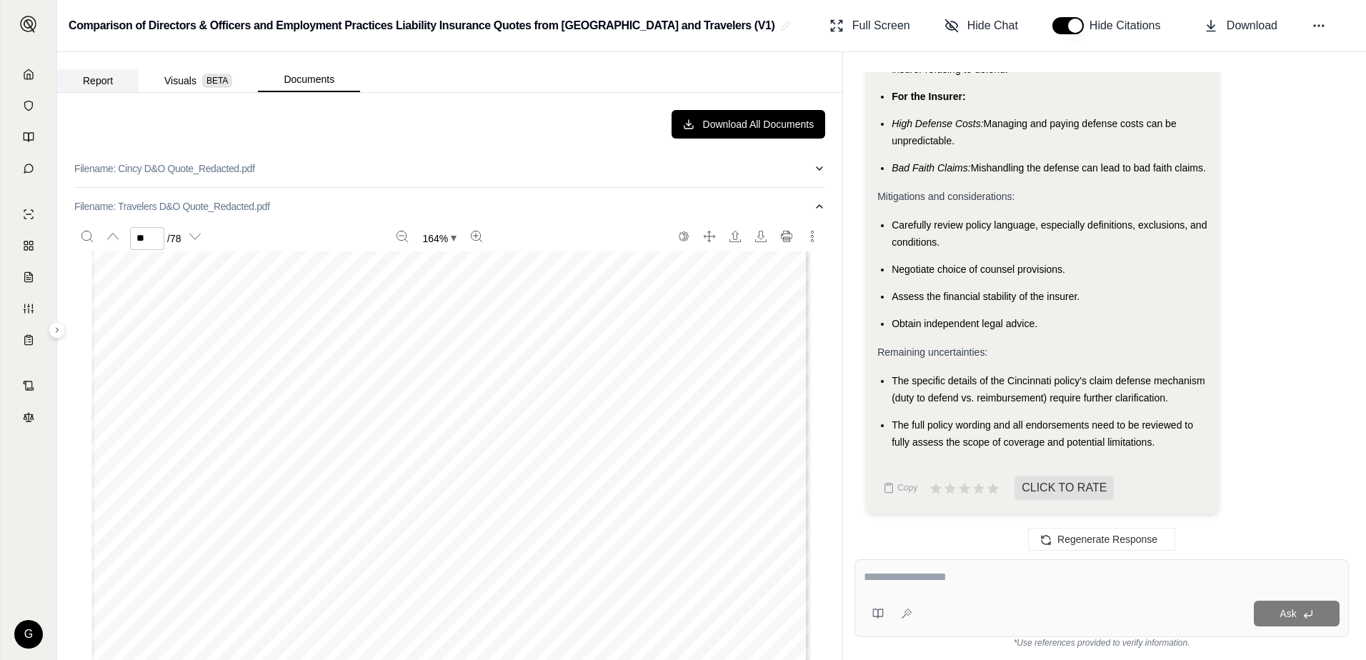
click at [82, 89] on button "Report" at bounding box center [97, 80] width 81 height 23
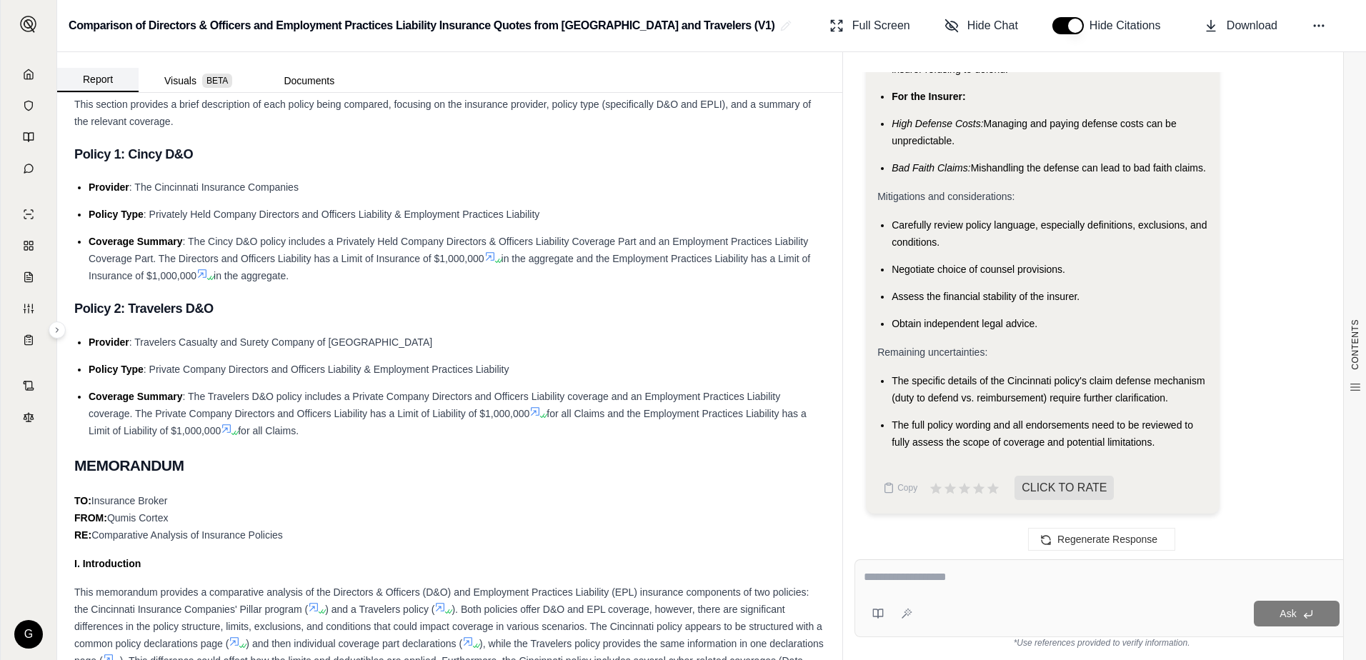
scroll to position [0, 0]
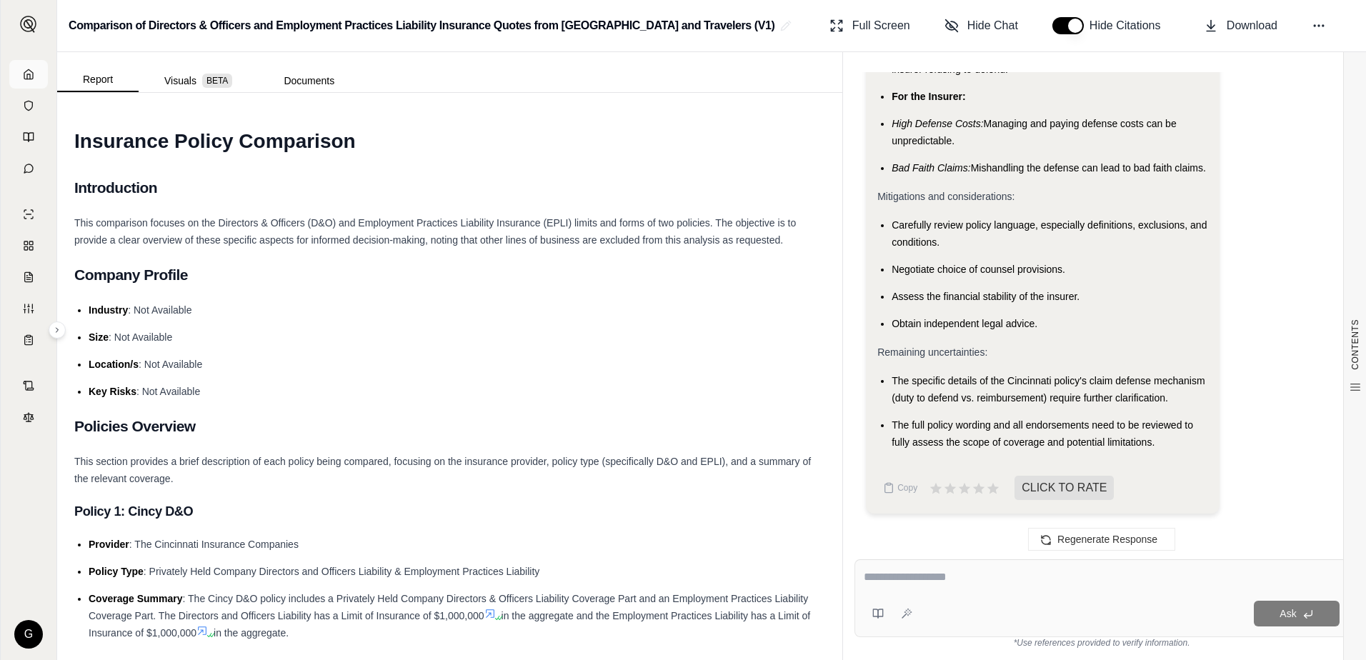
click at [41, 75] on link at bounding box center [28, 74] width 39 height 29
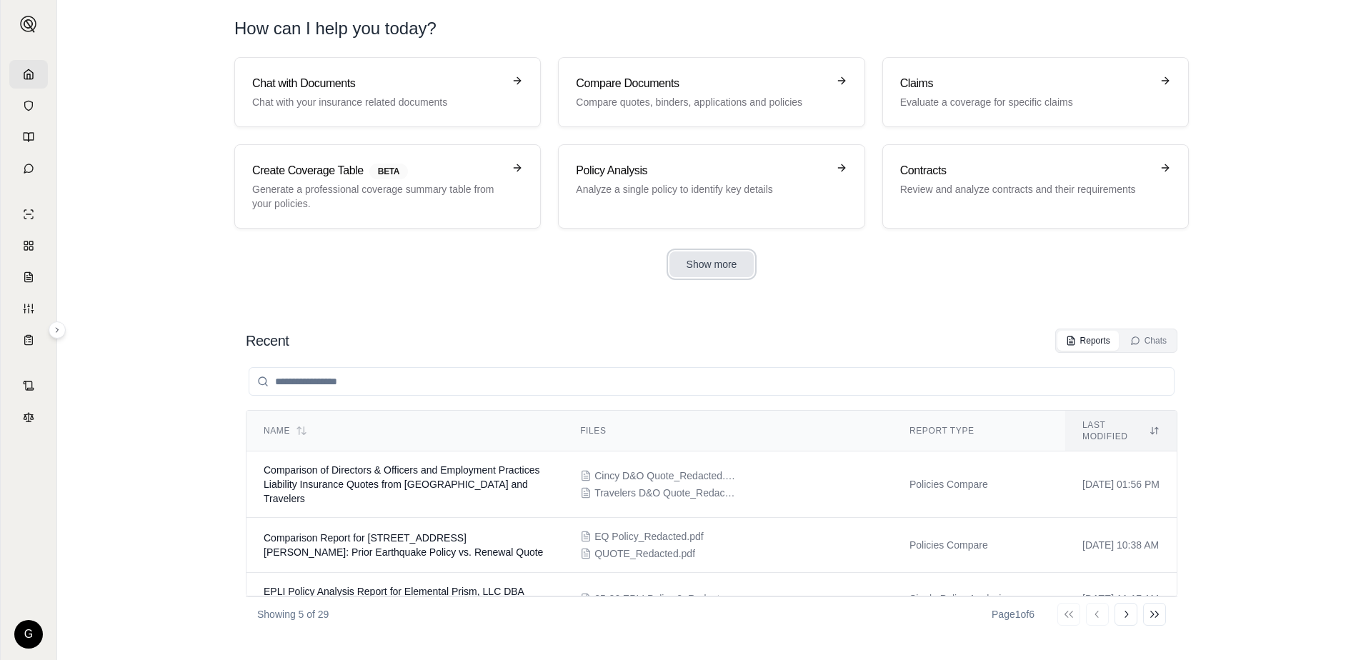
click at [708, 259] on button "Show more" at bounding box center [712, 265] width 85 height 26
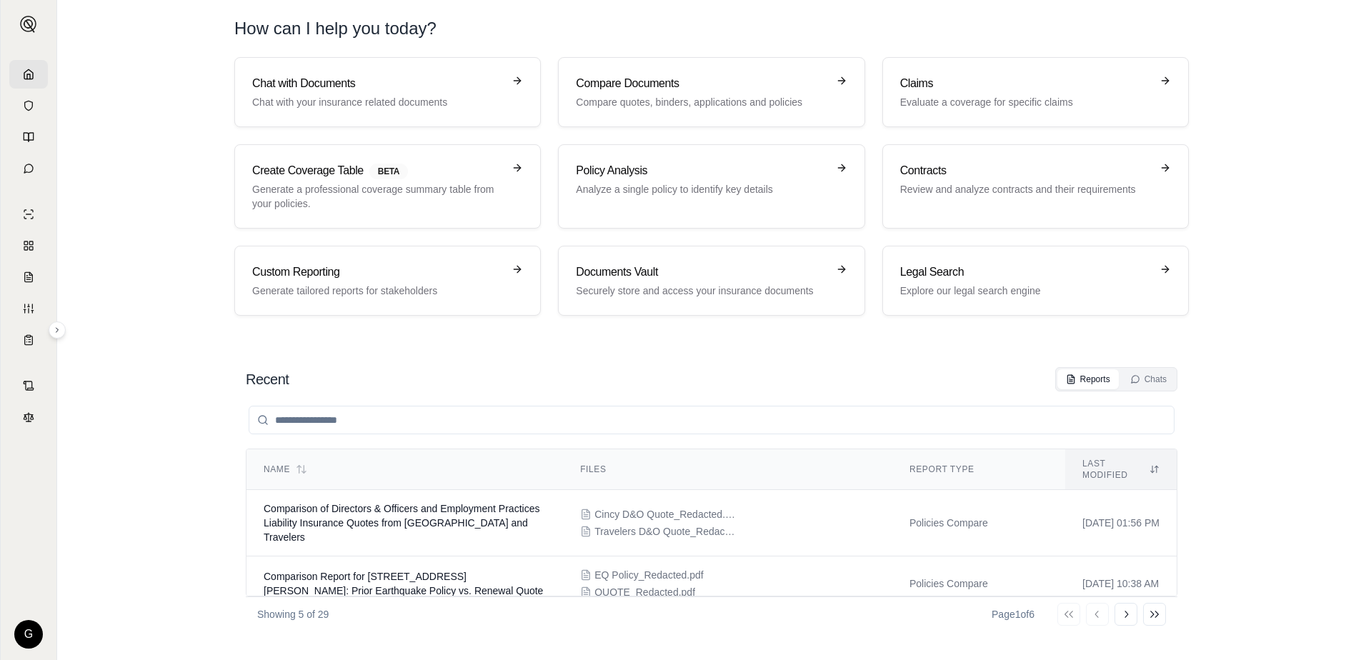
click at [128, 194] on section "Chat with Documents Chat with your insurance related documents Compare Document…" at bounding box center [712, 198] width 1298 height 282
click at [311, 62] on link "Chat with Documents Chat with your insurance related documents" at bounding box center [387, 92] width 307 height 70
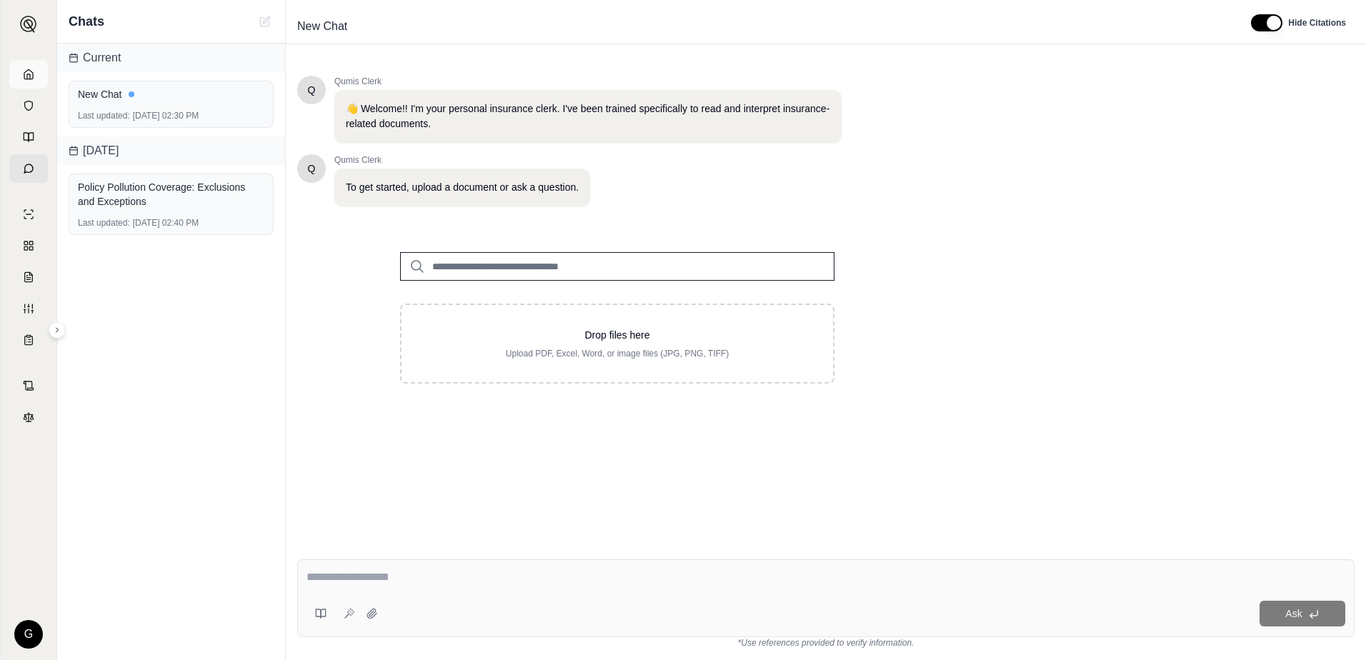
click at [31, 67] on link at bounding box center [28, 74] width 39 height 29
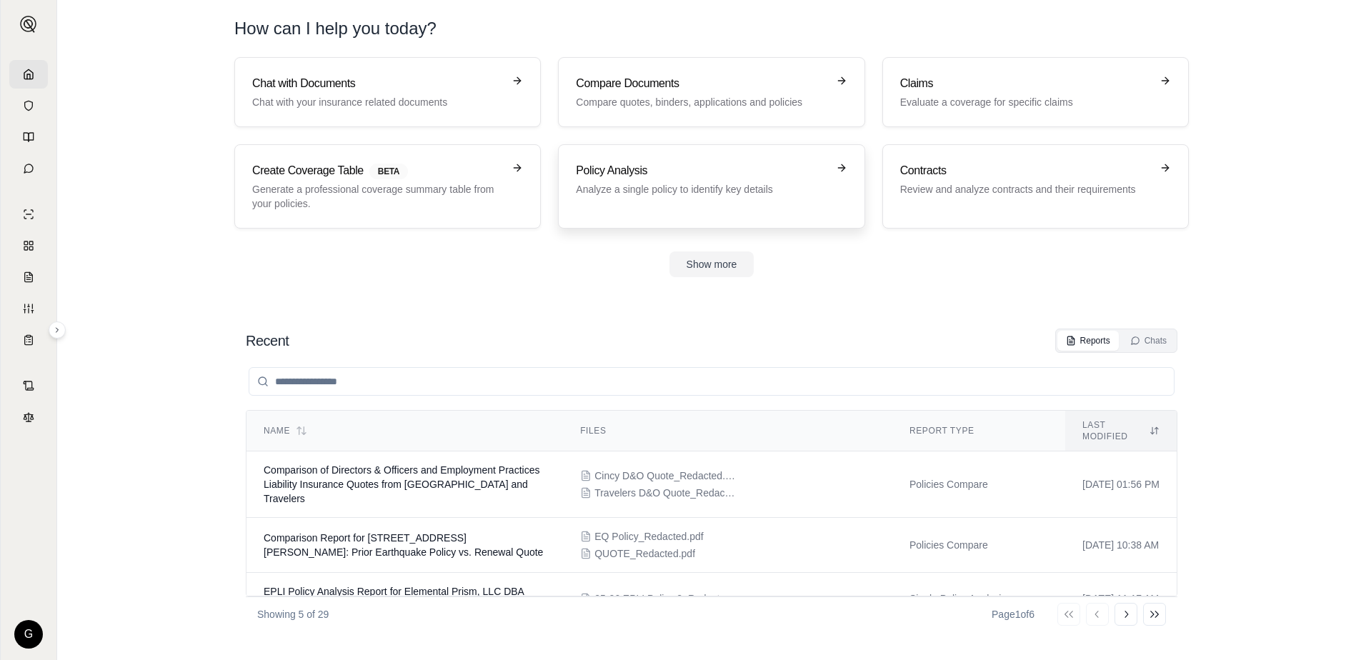
click at [725, 163] on h3 "Policy Analysis" at bounding box center [701, 170] width 251 height 17
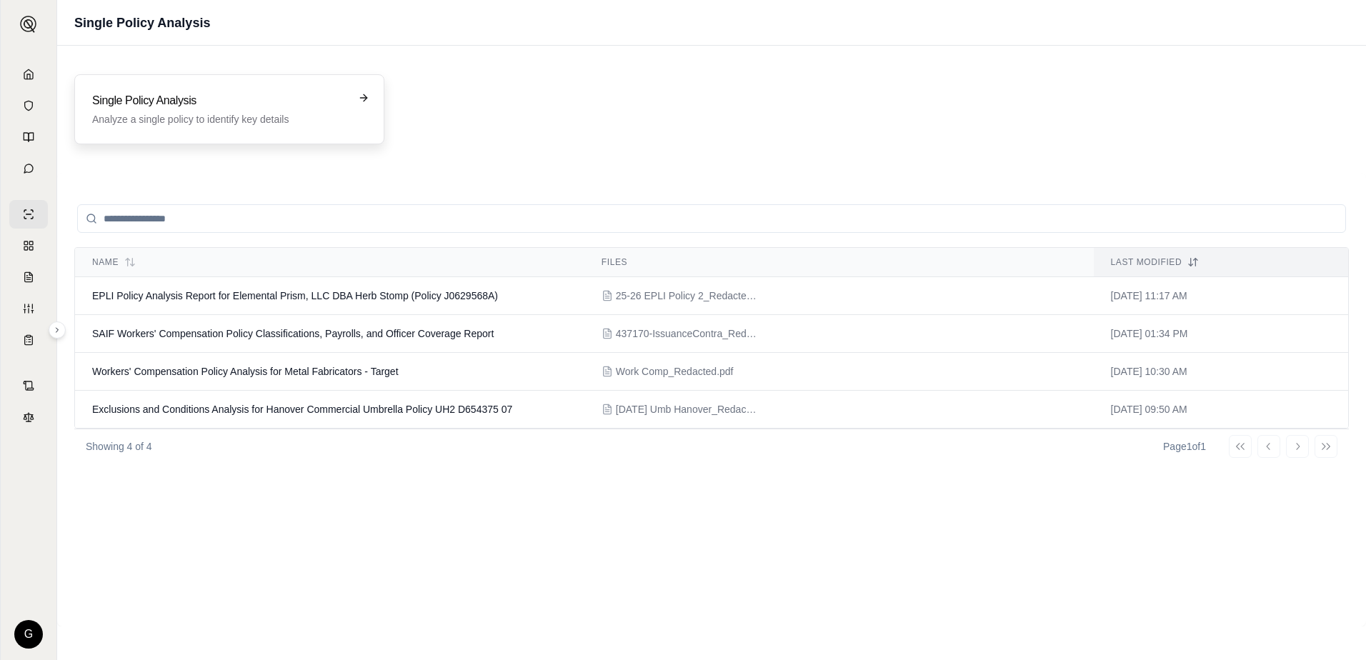
click at [303, 116] on p "Analyze a single policy to identify key details" at bounding box center [219, 119] width 254 height 14
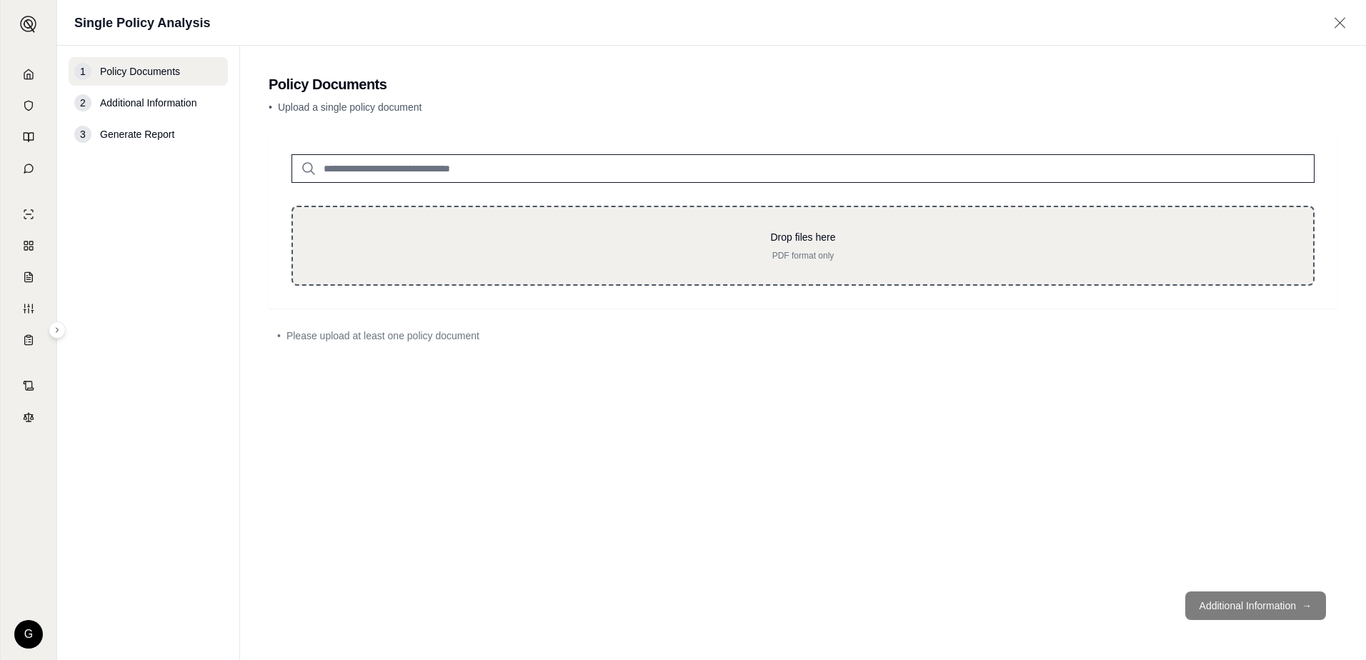
click at [822, 251] on p "PDF format only" at bounding box center [803, 255] width 975 height 11
type input "**********"
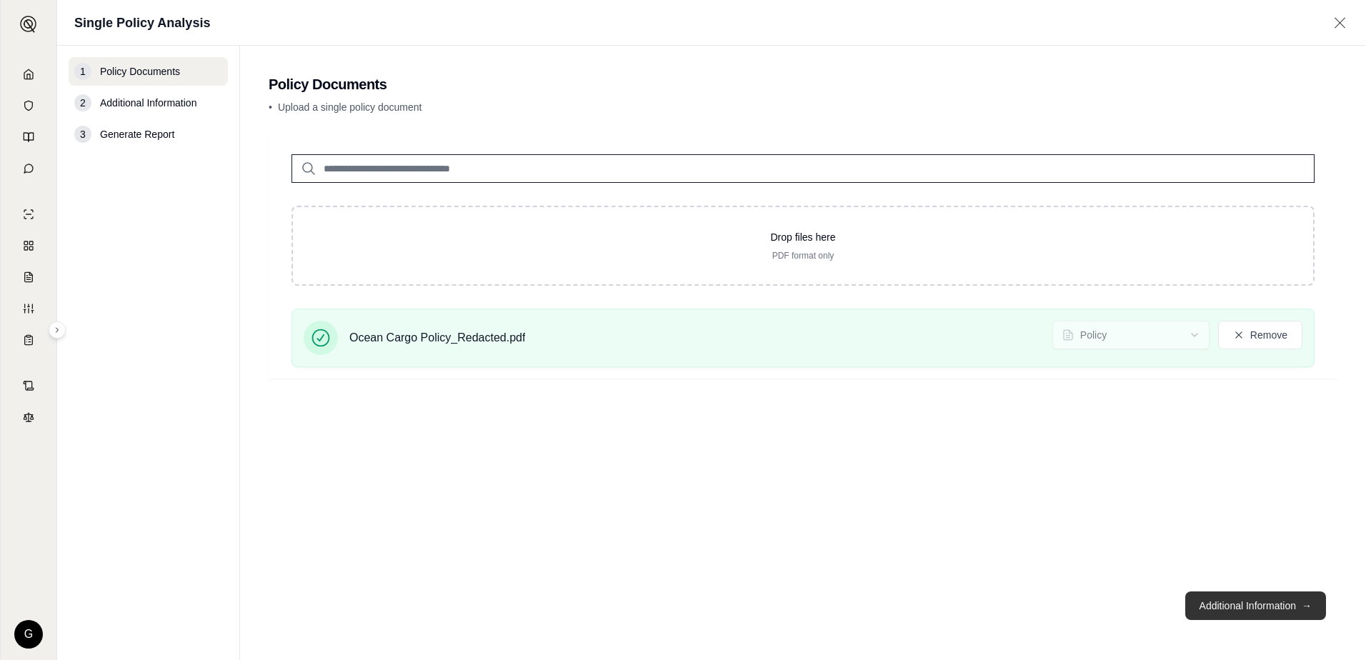
click at [1230, 597] on button "Additional Information →" at bounding box center [1255, 606] width 141 height 29
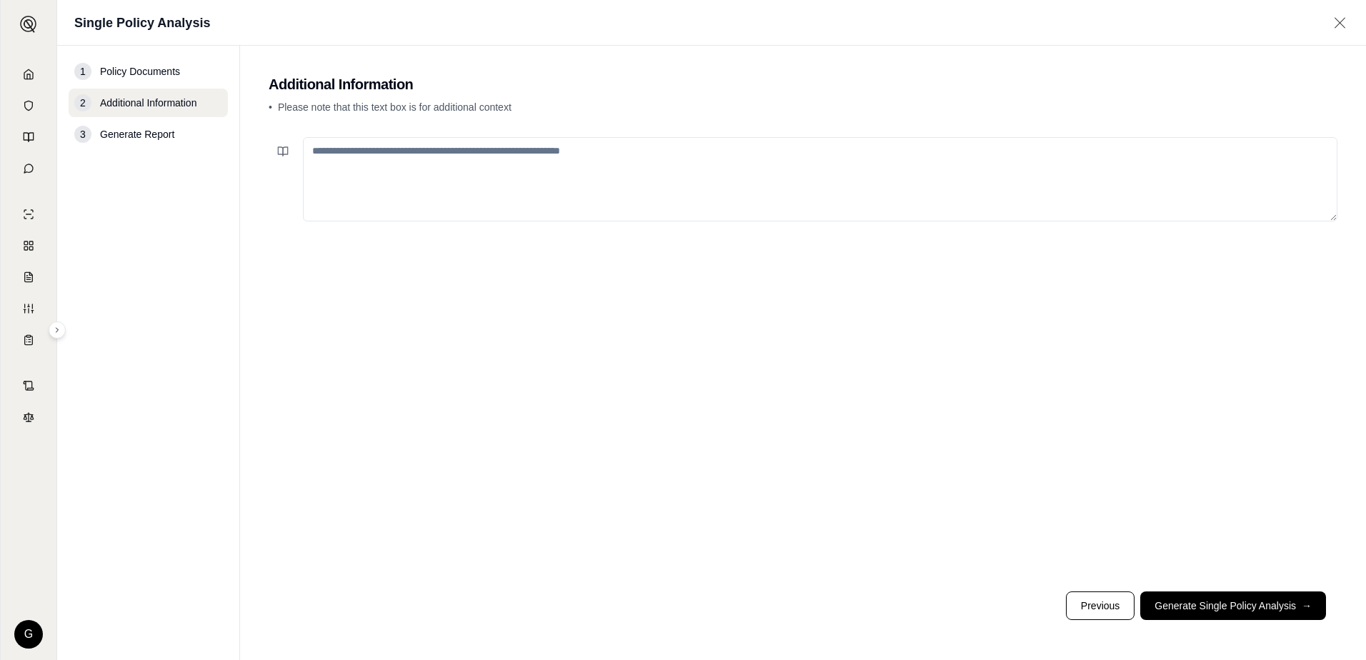
click at [710, 190] on textarea at bounding box center [820, 179] width 1035 height 84
click at [545, 147] on textarea "**********" at bounding box center [820, 179] width 1035 height 84
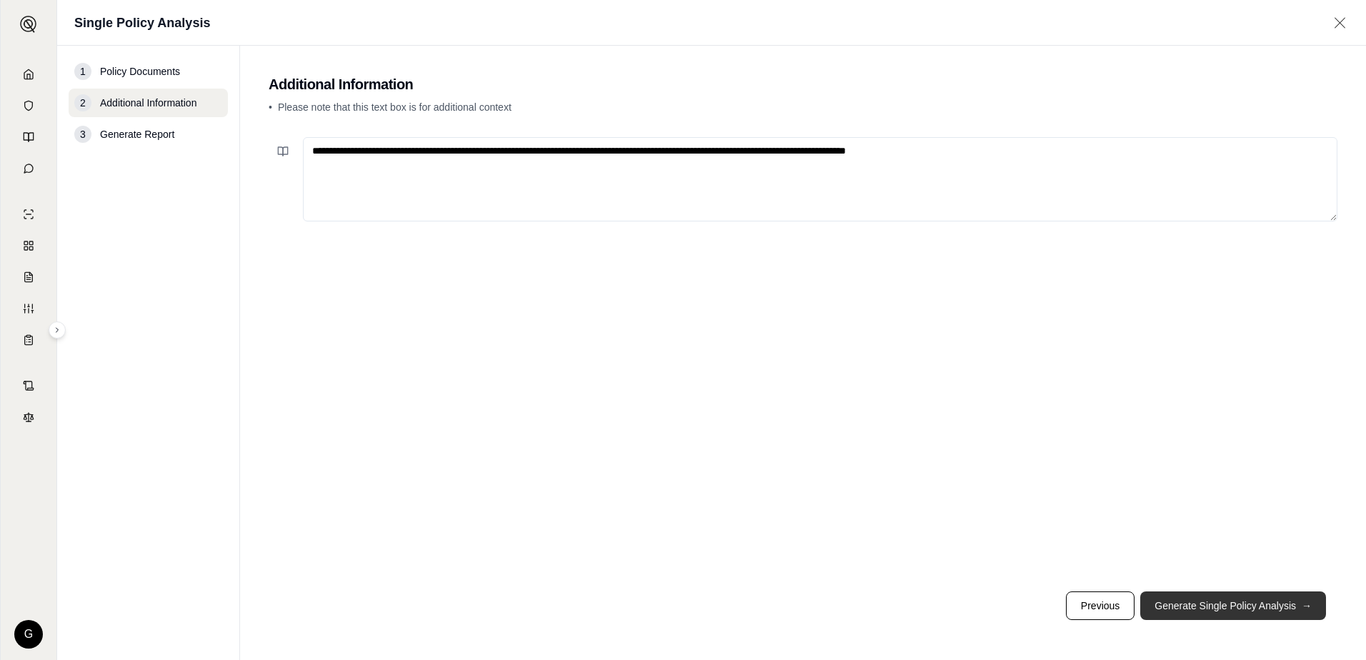
type textarea "**********"
click at [1246, 599] on button "Generate Single Policy Analysis →" at bounding box center [1233, 606] width 186 height 29
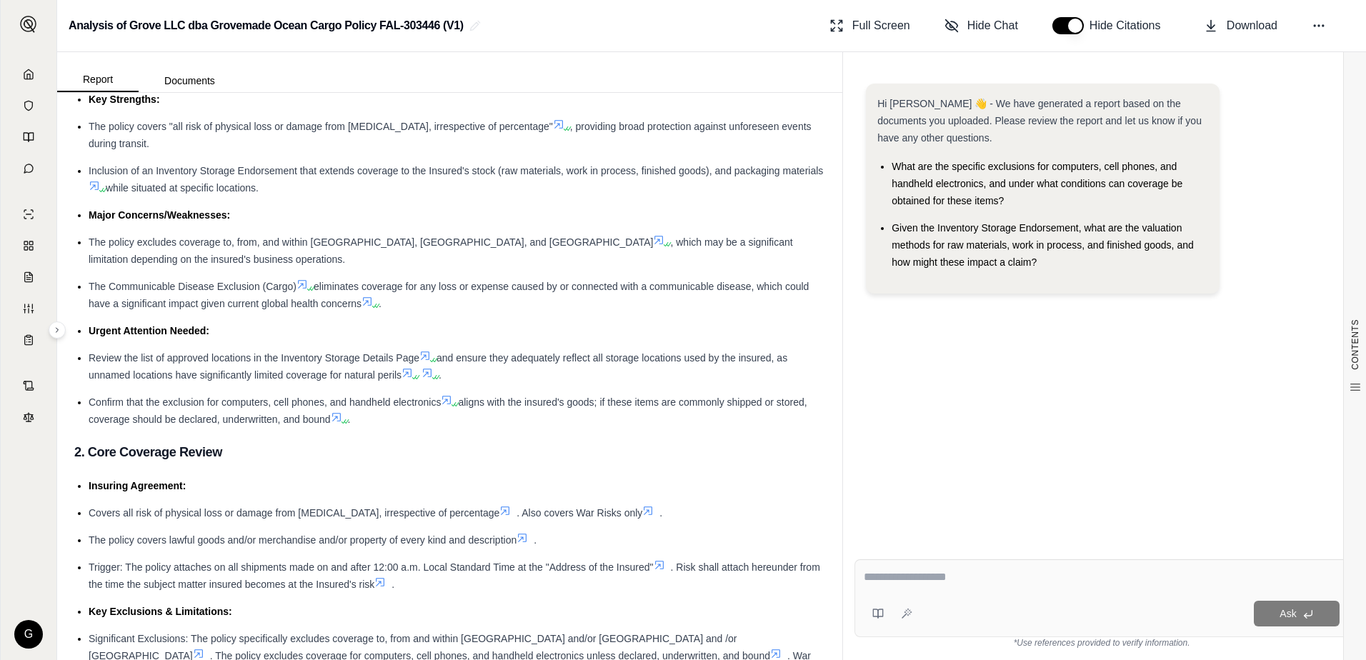
scroll to position [182, 0]
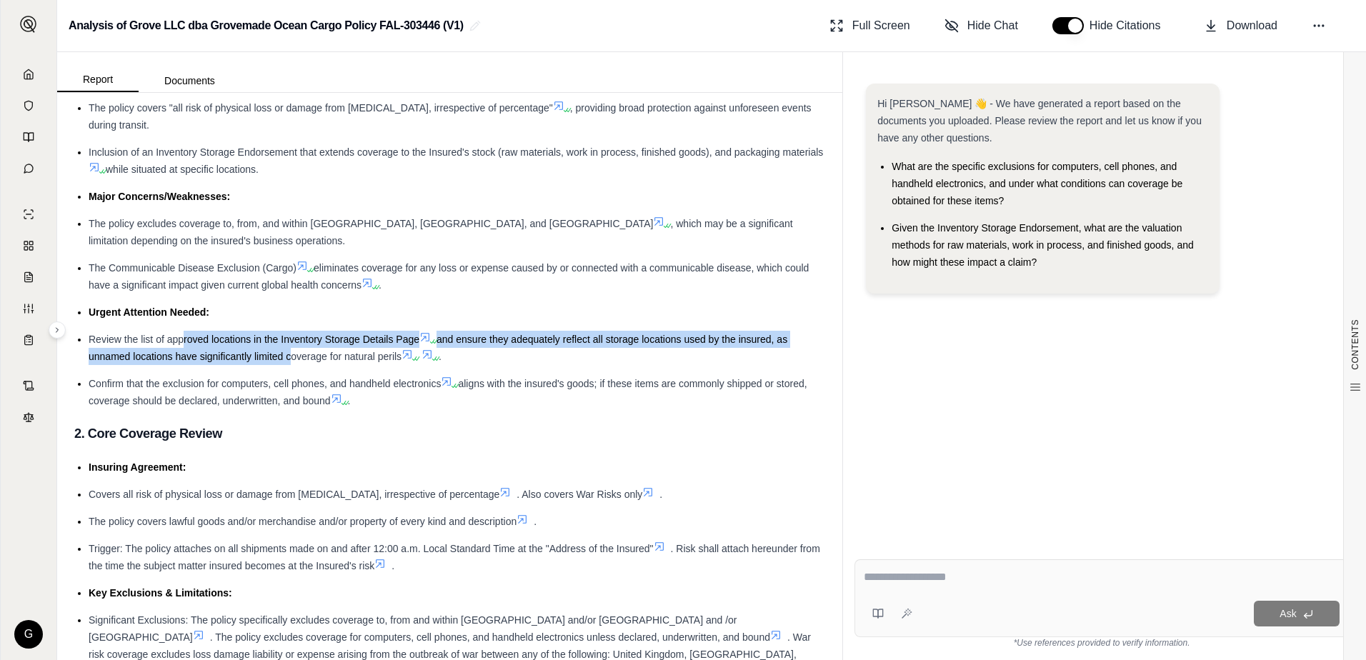
drag, startPoint x: 184, startPoint y: 339, endPoint x: 286, endPoint y: 359, distance: 104.1
click at [286, 359] on li "Review the list of approved locations in the Inventory Storage Details Page and…" at bounding box center [457, 348] width 737 height 34
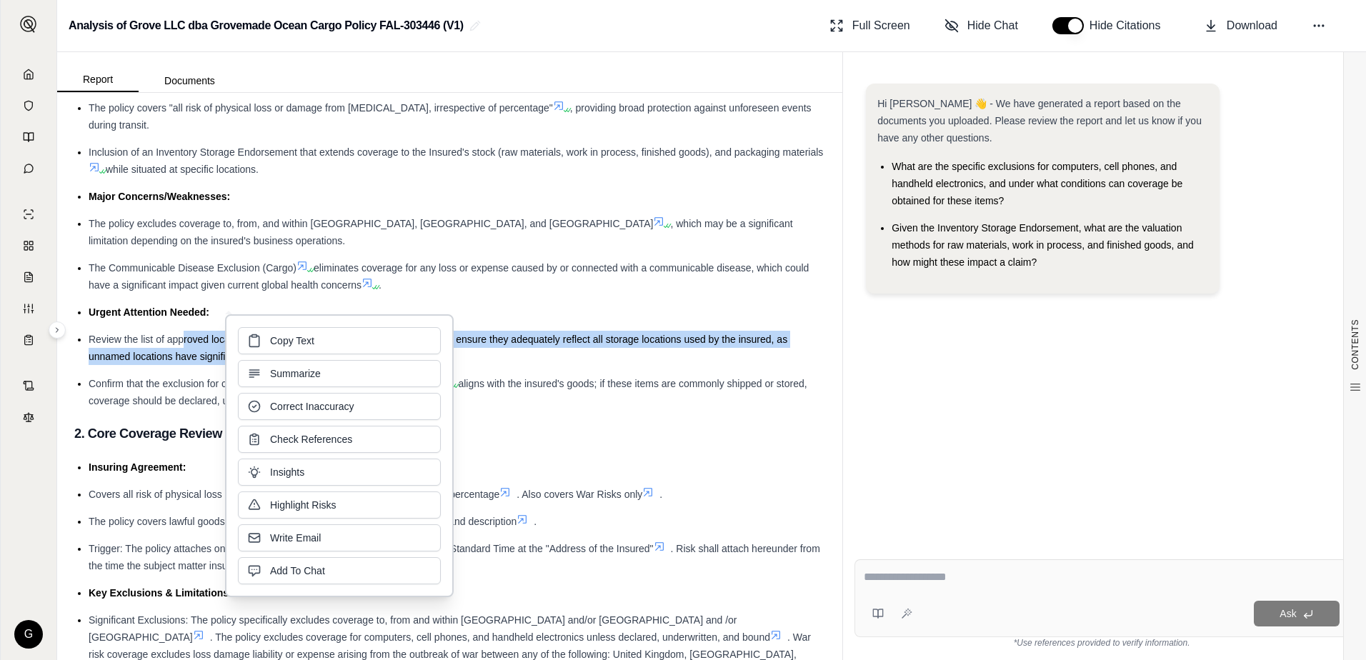
drag, startPoint x: 286, startPoint y: 359, endPoint x: 158, endPoint y: 361, distance: 127.9
click at [158, 361] on span "and ensure they adequately reflect all storage locations used by the insured, a…" at bounding box center [438, 348] width 699 height 29
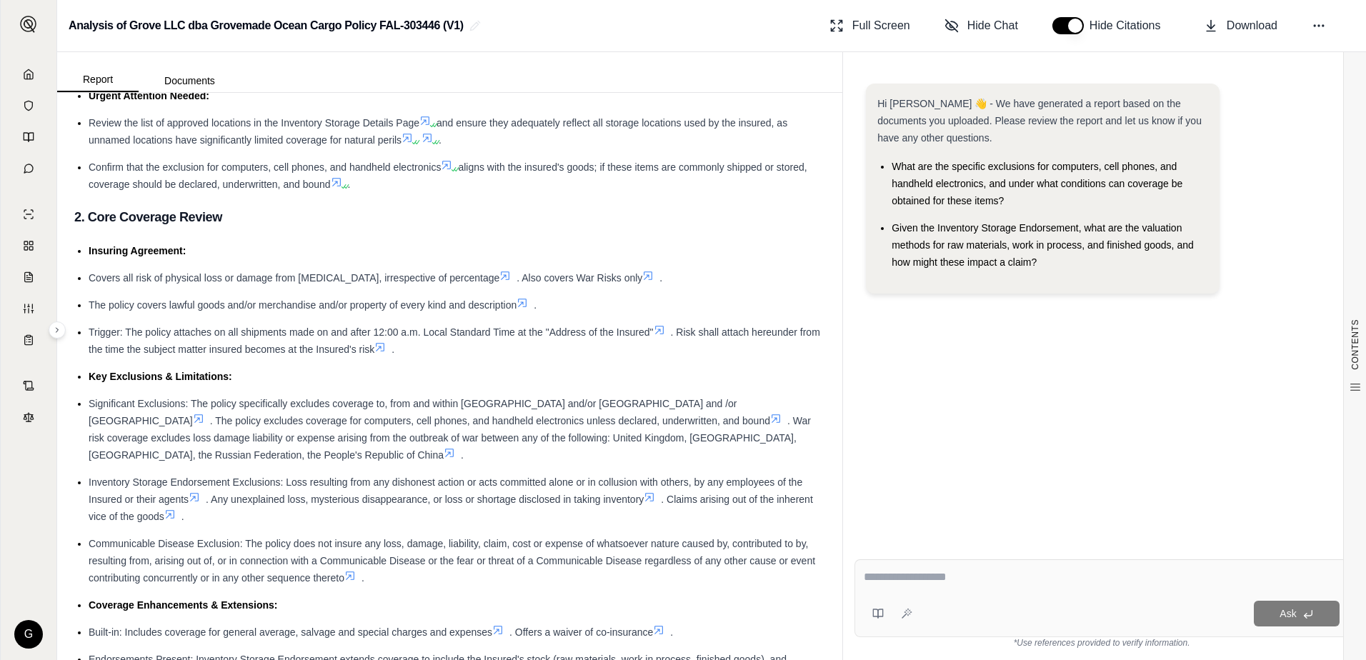
scroll to position [0, 0]
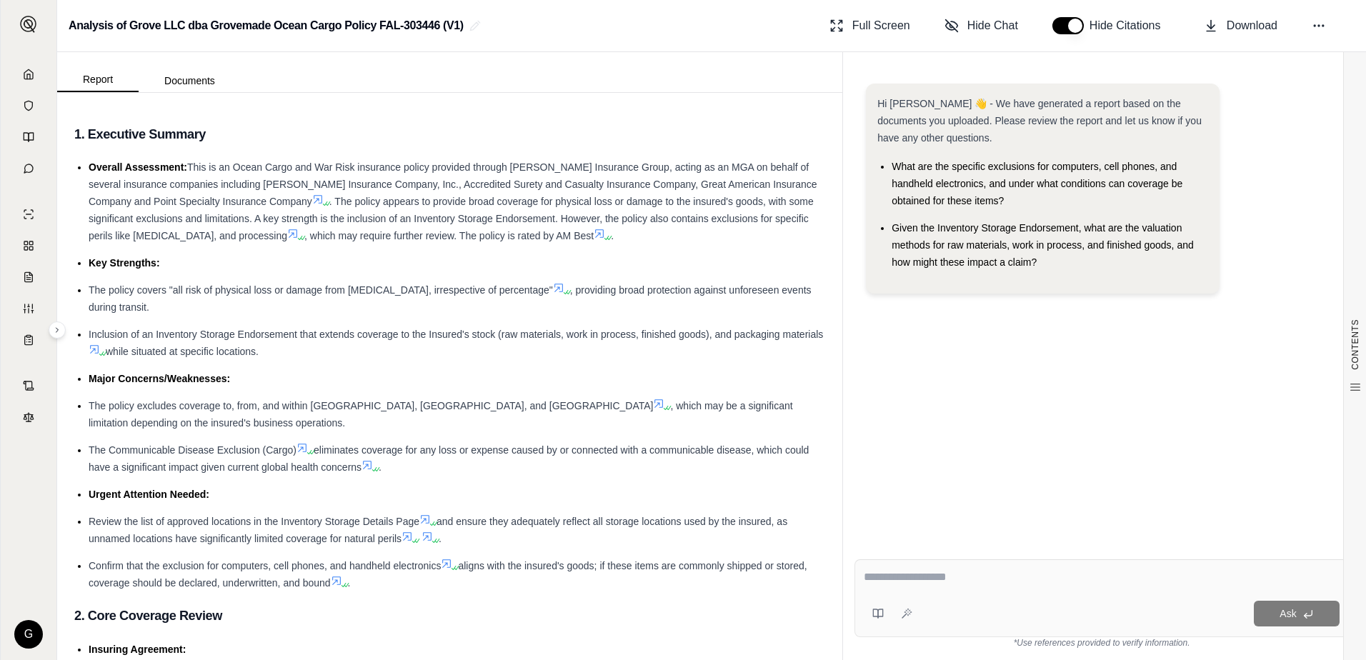
click at [156, 32] on h2 "Analysis of Grove LLC dba Grovemade Ocean Cargo Policy FAL-303446 (V1)" at bounding box center [266, 26] width 395 height 26
click at [461, 29] on h2 "Analysis of Grove LLC dba Grovemade Ocean Cargo Policy FAL-303446 (V1)" at bounding box center [266, 26] width 395 height 26
click at [1323, 26] on circle at bounding box center [1323, 25] width 1 height 1
click at [1323, 25] on circle at bounding box center [1323, 25] width 1 height 1
click at [741, 204] on span ". The policy appears to provide broad coverage for physical loss or damage to t…" at bounding box center [451, 219] width 725 height 46
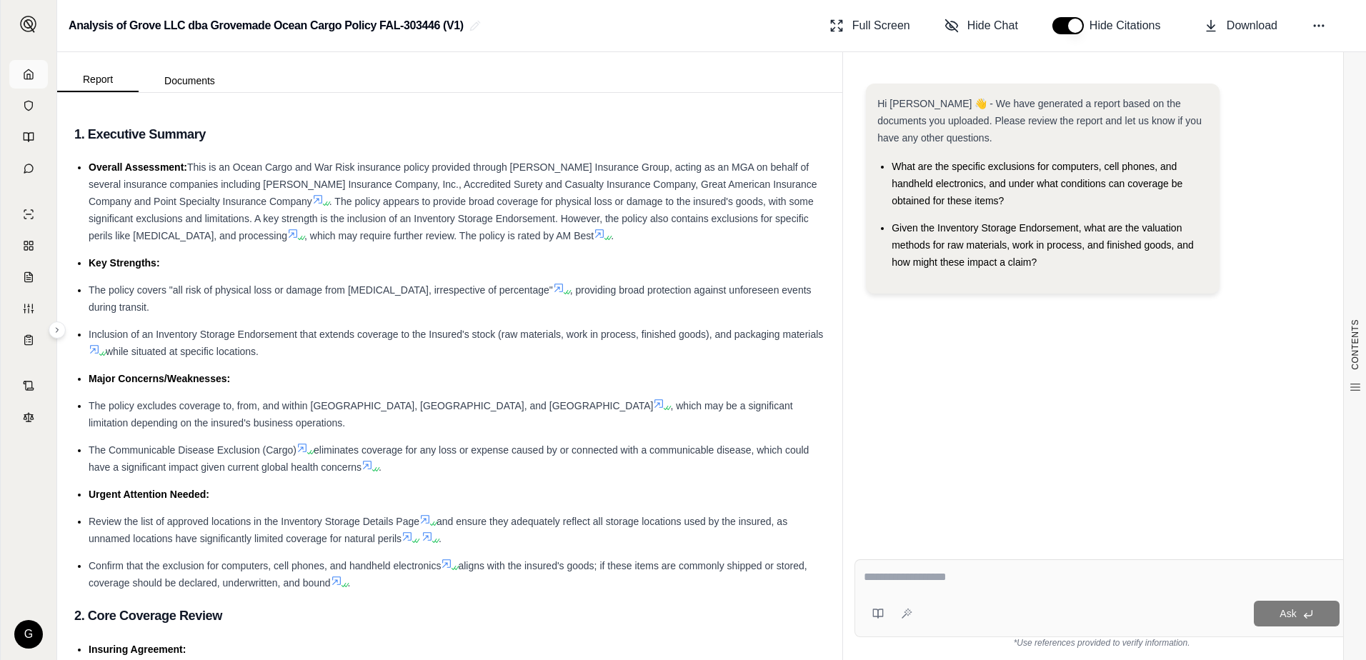
click at [24, 71] on icon at bounding box center [28, 74] width 11 height 11
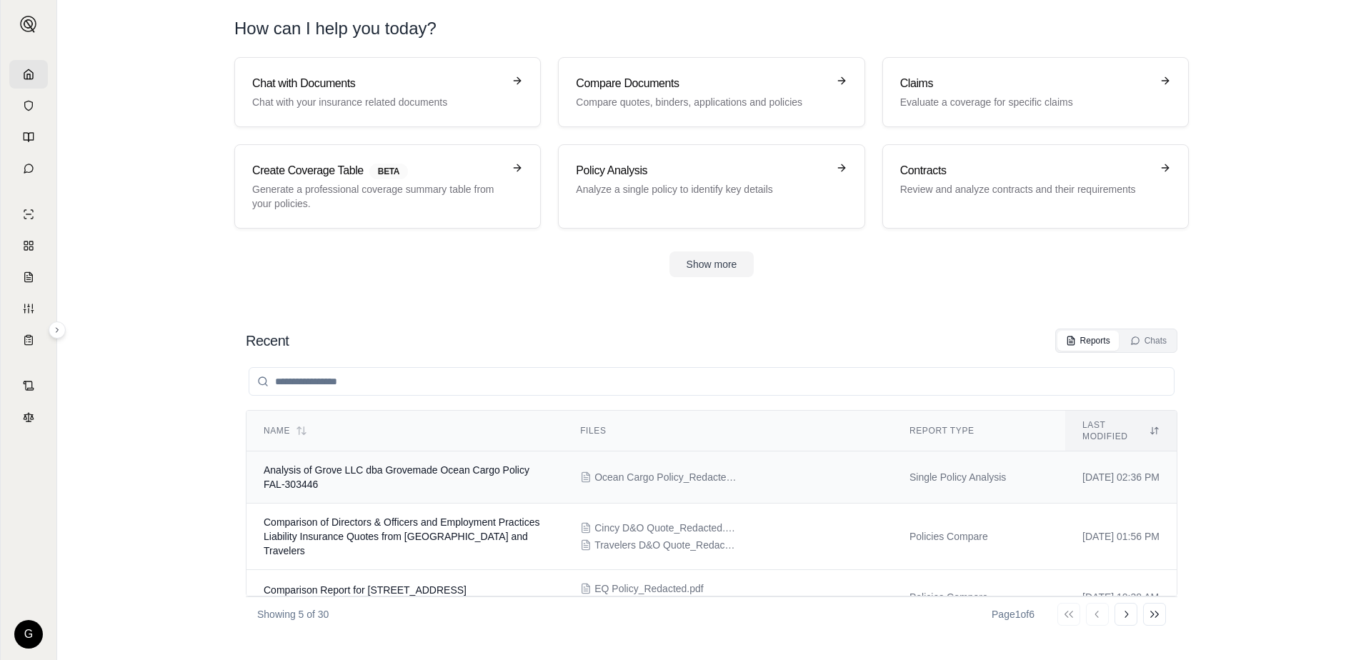
click at [537, 474] on td "Analysis of Grove LLC dba Grovemade Ocean Cargo Policy FAL-303446" at bounding box center [405, 478] width 317 height 52
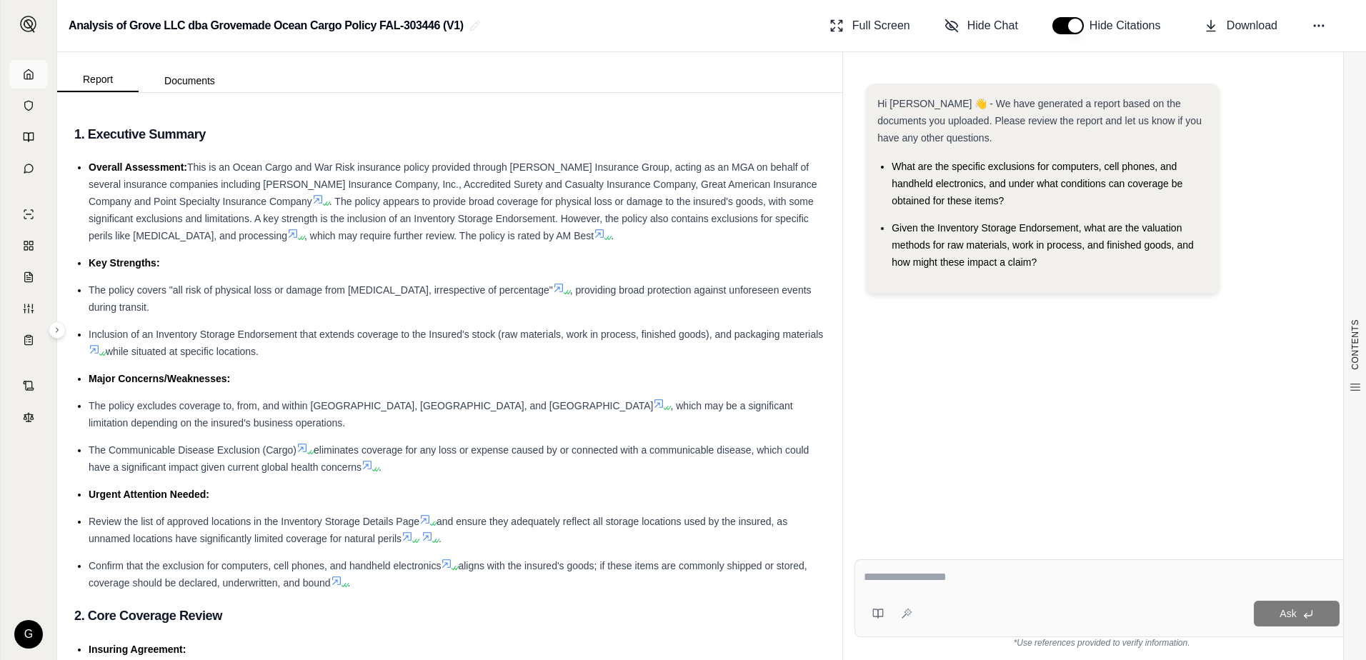
click at [26, 86] on link at bounding box center [28, 74] width 39 height 29
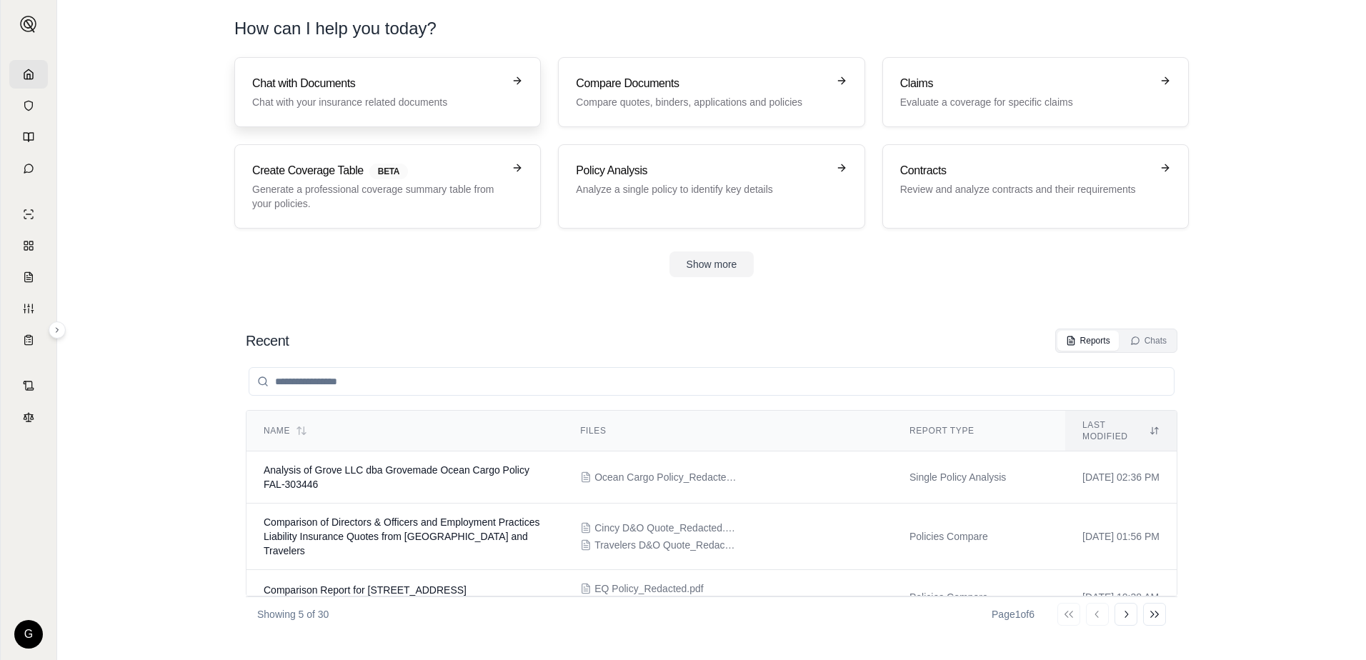
click at [432, 107] on p "Chat with your insurance related documents" at bounding box center [377, 102] width 251 height 14
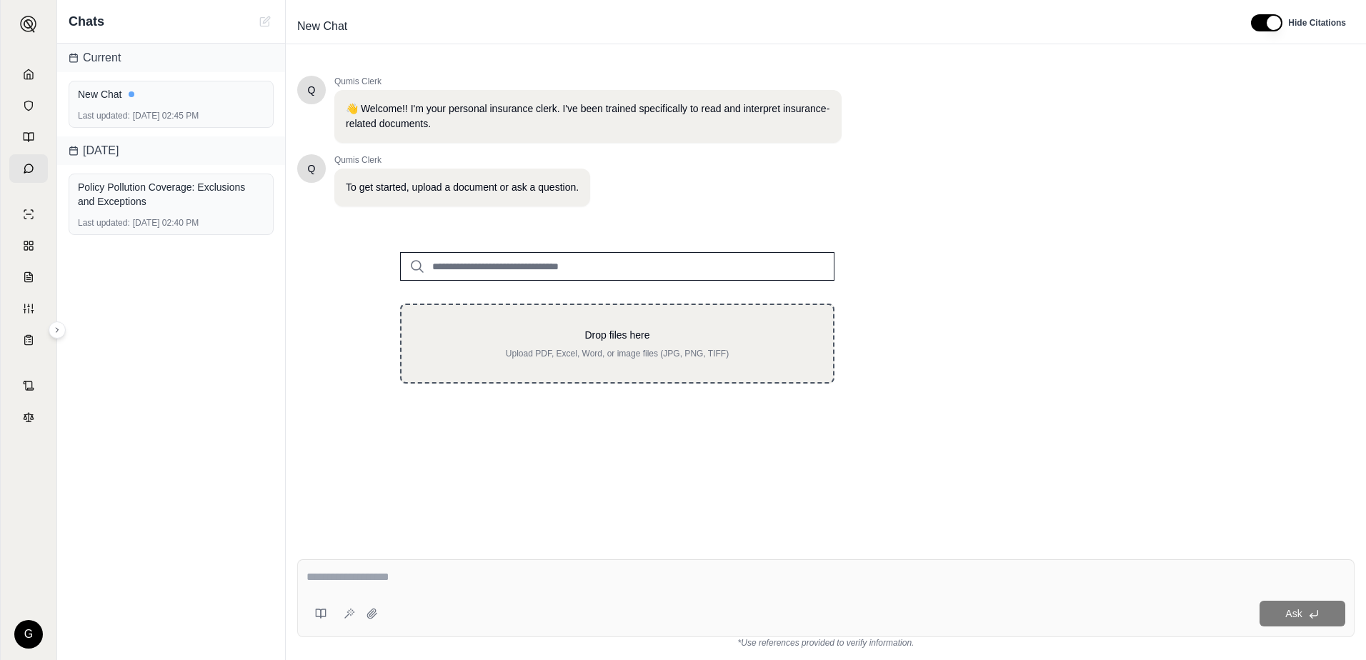
click at [572, 329] on p "Drop files here" at bounding box center [617, 335] width 386 height 14
type input "**********"
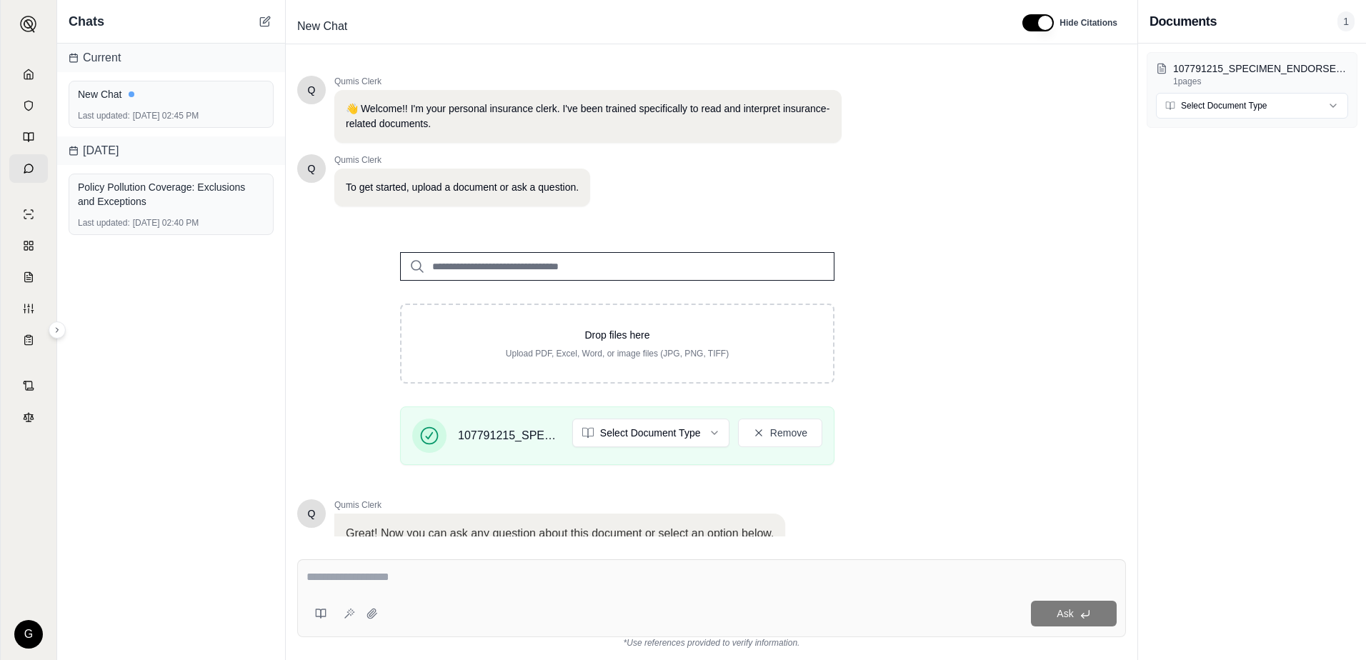
scroll to position [111, 0]
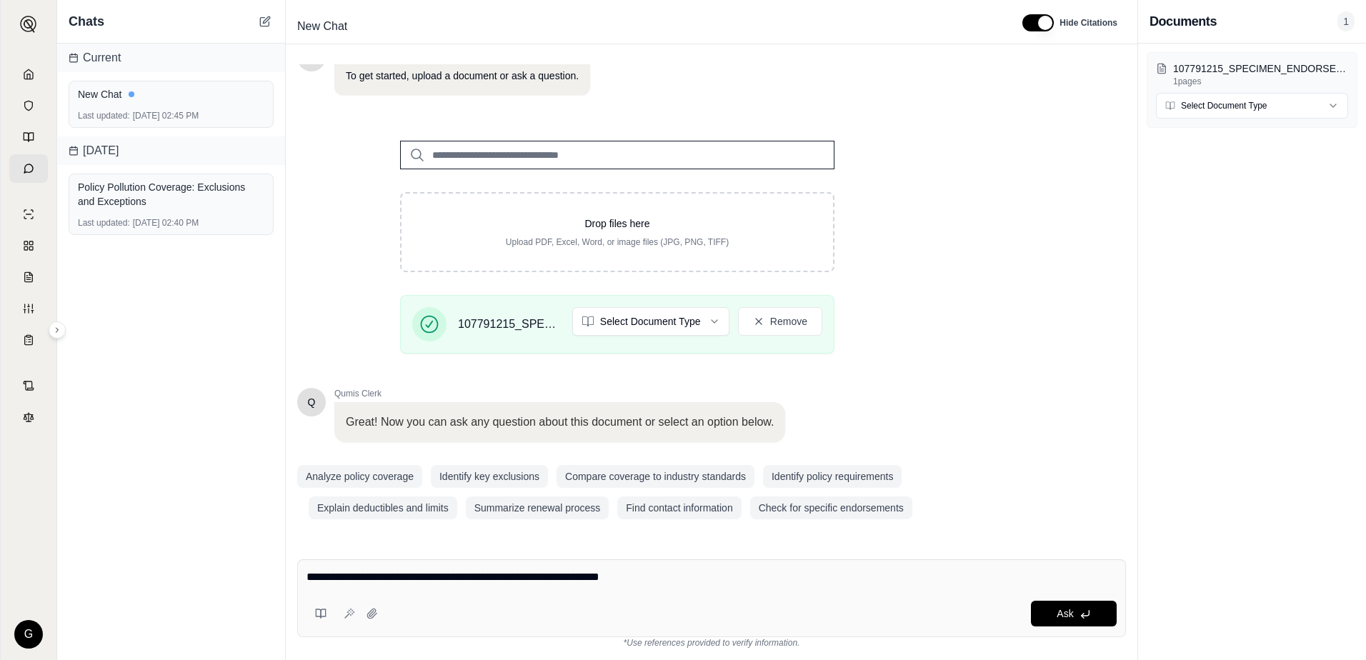
type textarea "**********"
click at [1069, 604] on button "Ask" at bounding box center [1074, 614] width 86 height 26
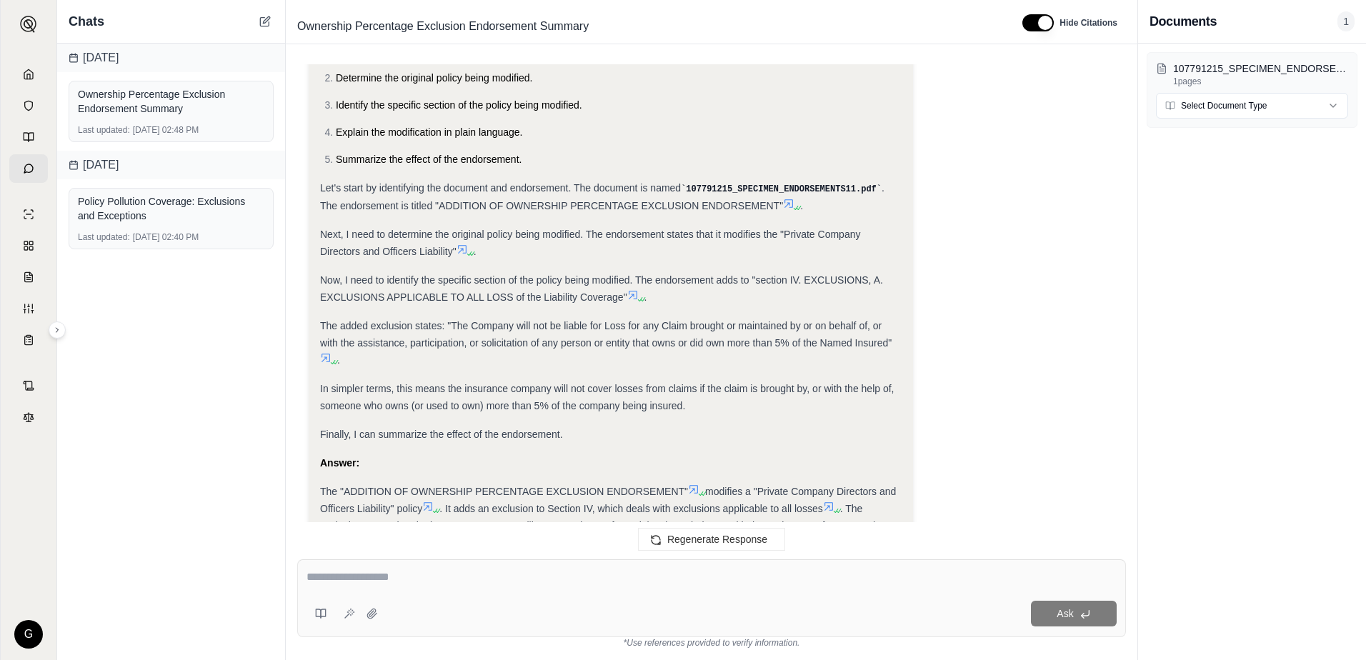
scroll to position [365, 0]
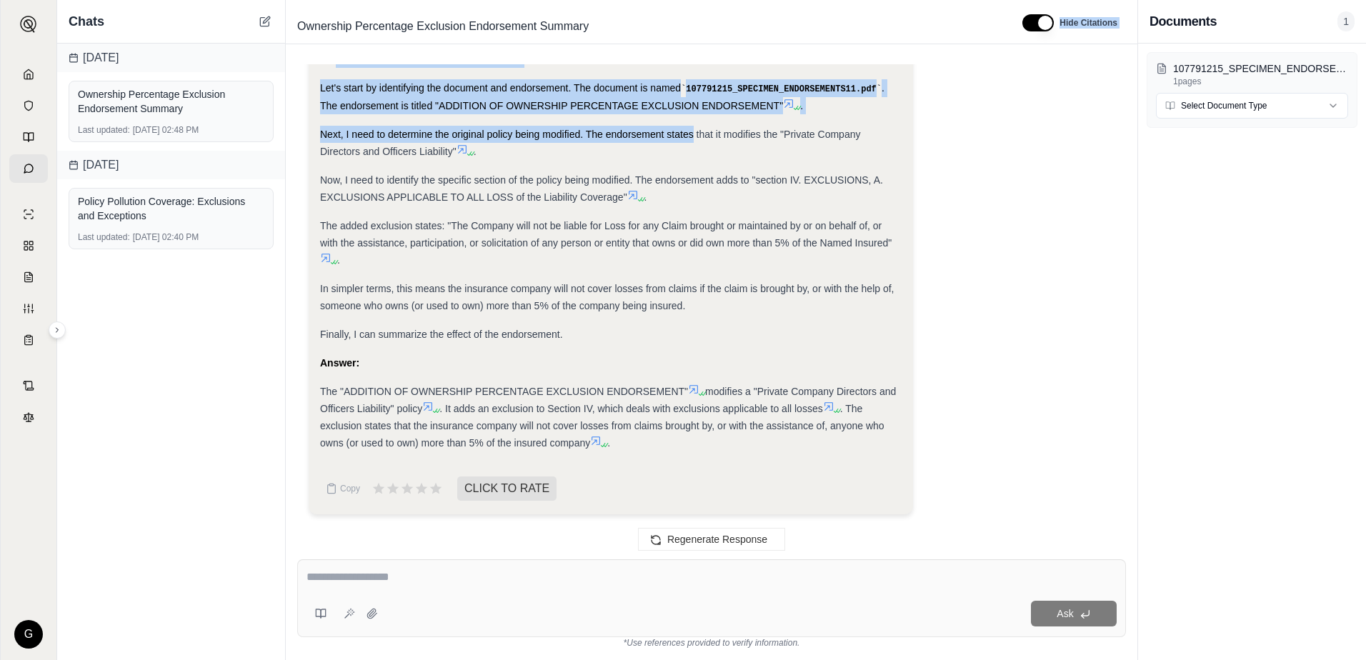
drag, startPoint x: 622, startPoint y: 19, endPoint x: 693, endPoint y: 126, distance: 127.8
click at [693, 126] on div "Ownership Percentage Exclusion Endorsement Summary Hide Citations Summarize the…" at bounding box center [712, 330] width 852 height 660
drag, startPoint x: 693, startPoint y: 126, endPoint x: 837, endPoint y: 33, distance: 171.7
click at [837, 33] on div "Ownership Percentage Exclusion Endorsement Summary" at bounding box center [649, 26] width 714 height 23
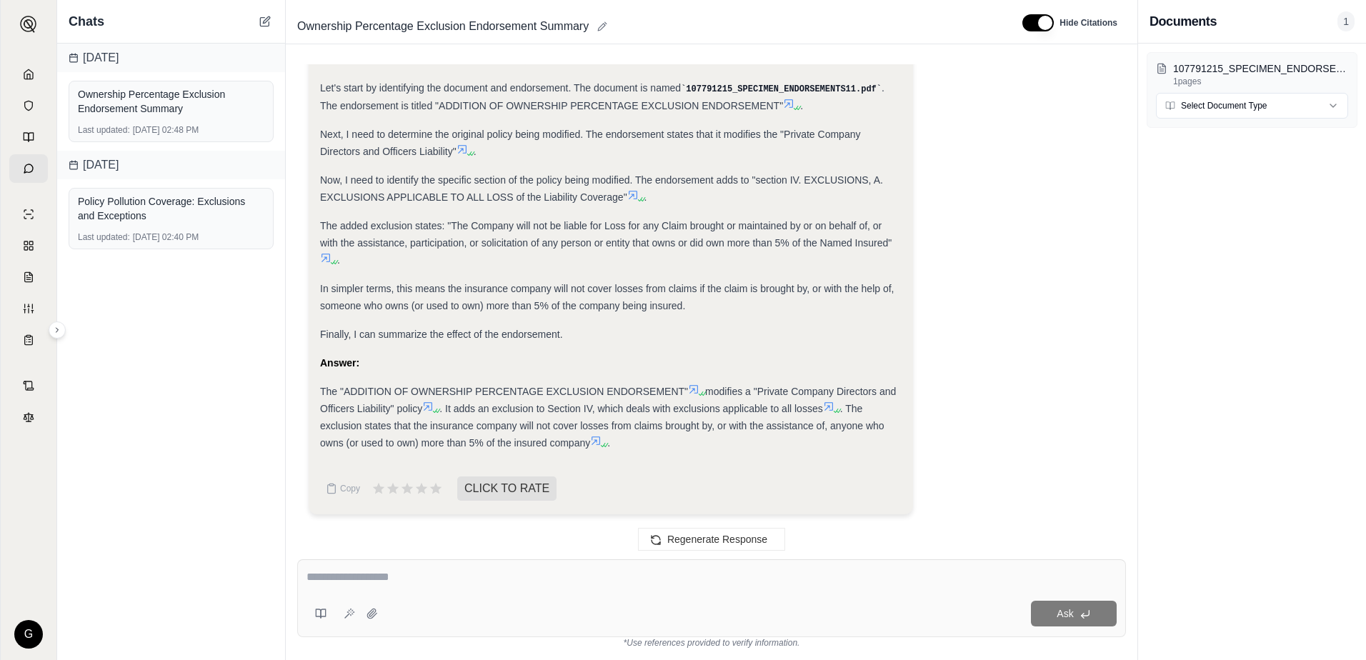
click at [988, 182] on div "Analysis: Okay, I need to summarize the endorsement provided in the document. T…" at bounding box center [712, 154] width 806 height 744
click at [39, 86] on link at bounding box center [28, 74] width 39 height 29
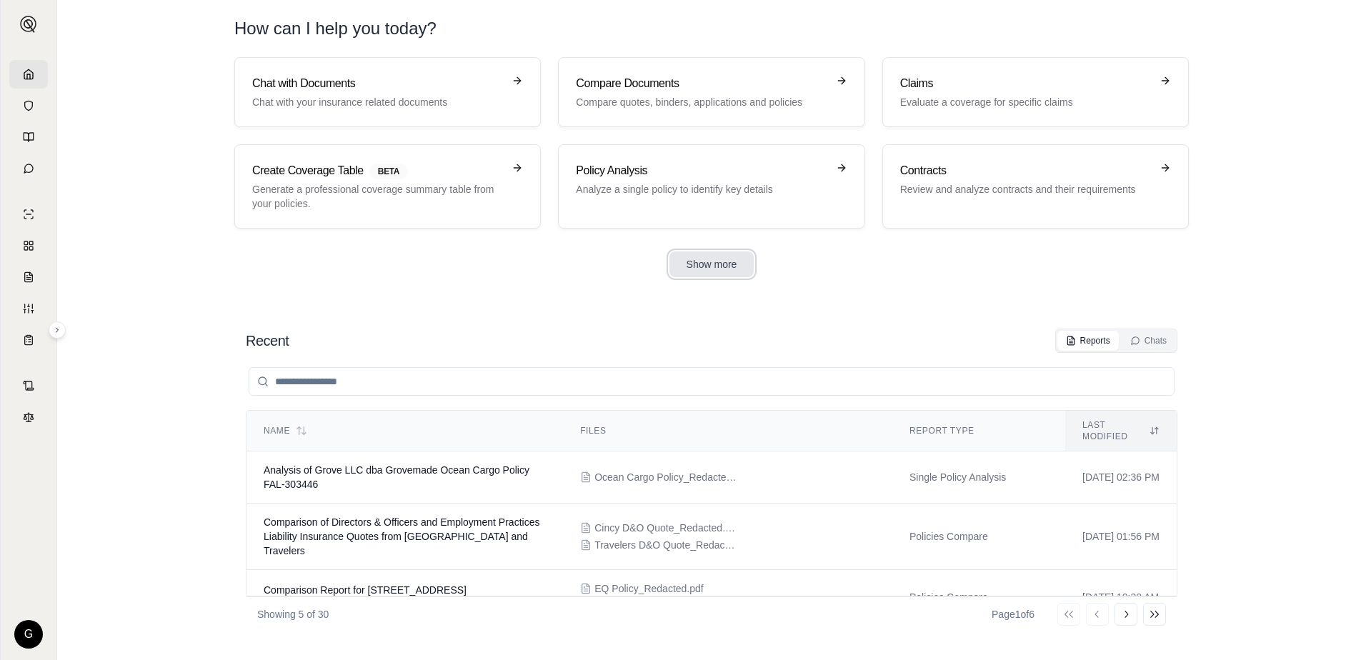
click at [742, 264] on button "Show more" at bounding box center [712, 265] width 85 height 26
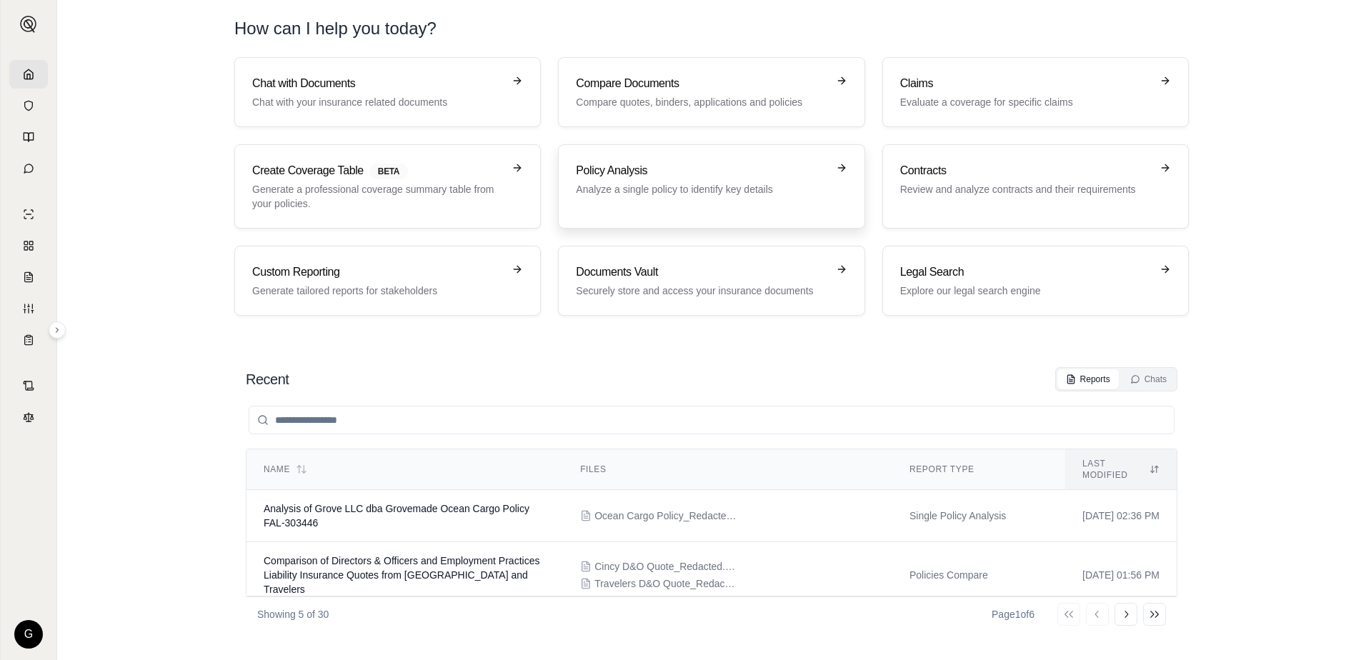
click at [737, 211] on link "Policy Analysis Analyze a single policy to identify key details" at bounding box center [711, 186] width 307 height 84
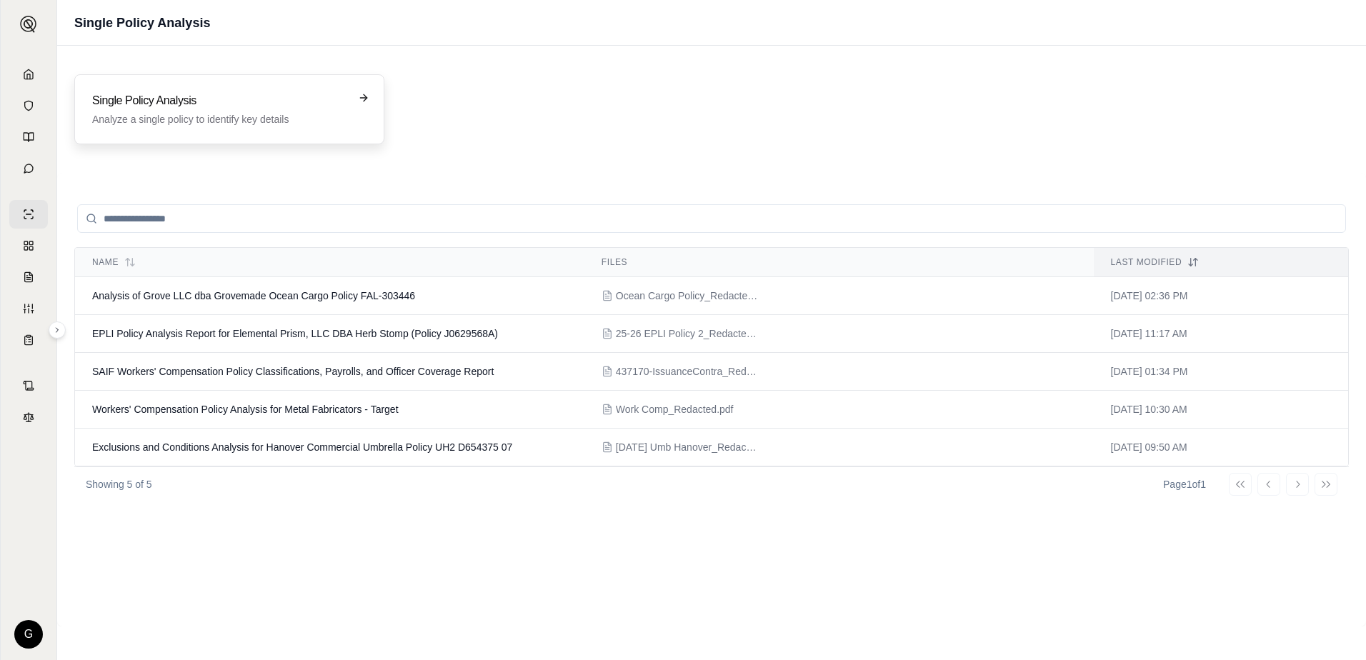
click at [263, 114] on p "Analyze a single policy to identify key details" at bounding box center [219, 119] width 254 height 14
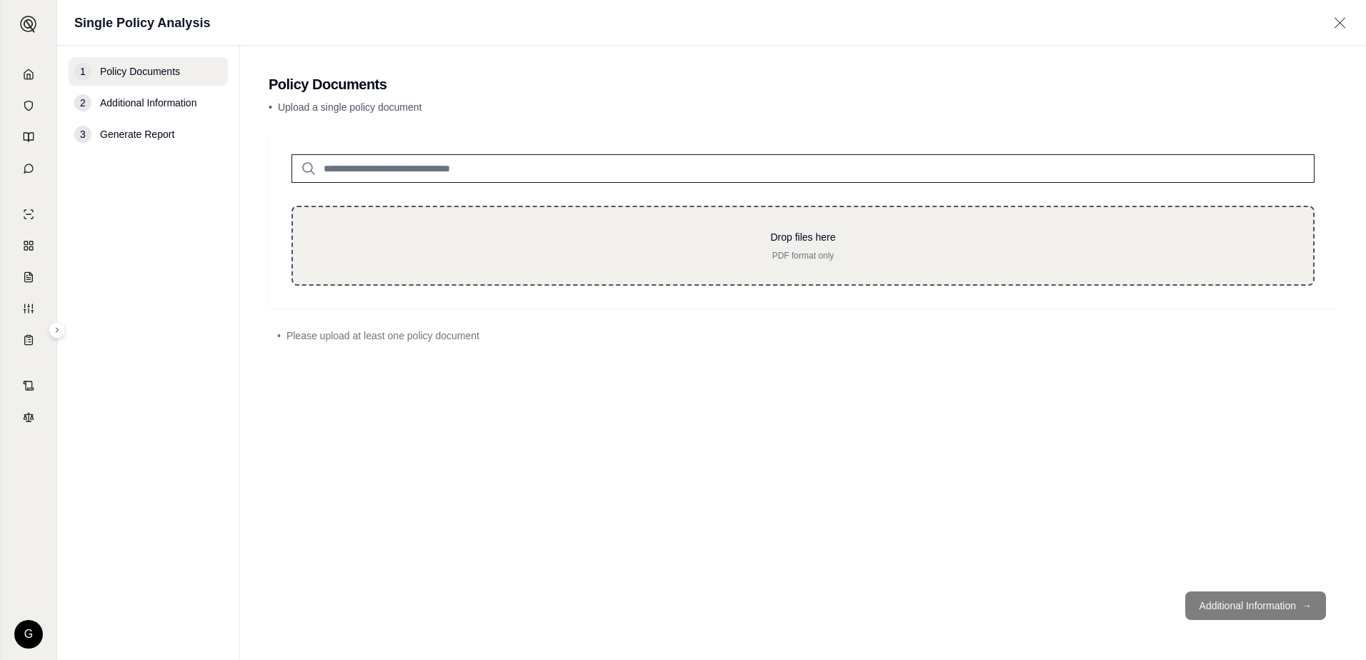
click at [489, 264] on div "Drop files here PDF format only" at bounding box center [803, 246] width 1023 height 80
type input "**********"
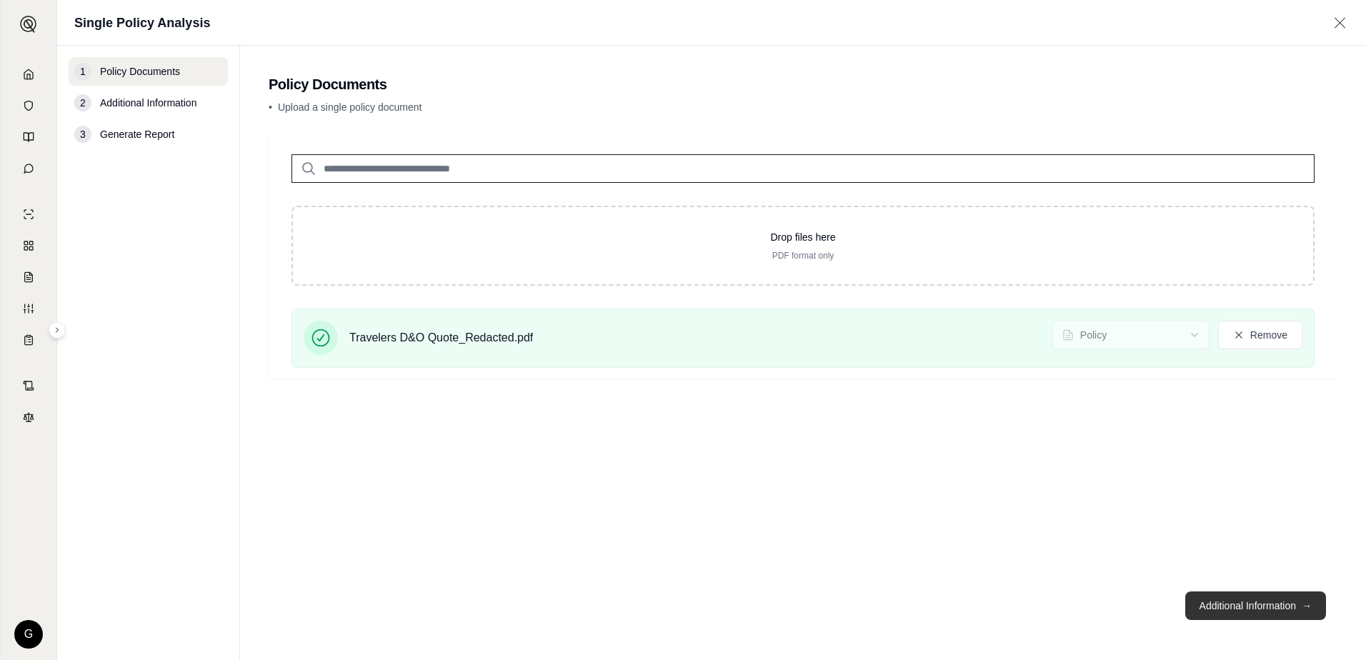
click at [1246, 593] on button "Additional Information →" at bounding box center [1255, 606] width 141 height 29
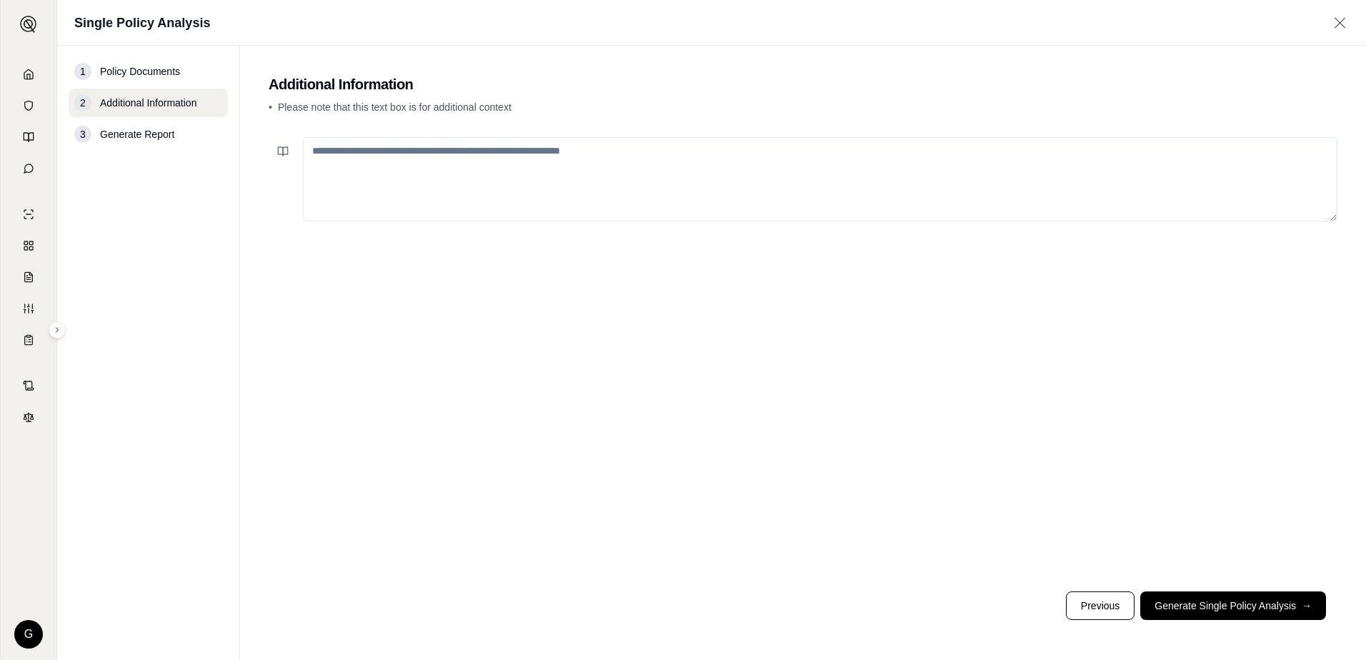
click at [535, 202] on textarea at bounding box center [820, 179] width 1035 height 84
drag, startPoint x: 716, startPoint y: 154, endPoint x: 775, endPoint y: 146, distance: 59.9
click at [775, 146] on textarea "**********" at bounding box center [820, 179] width 1035 height 84
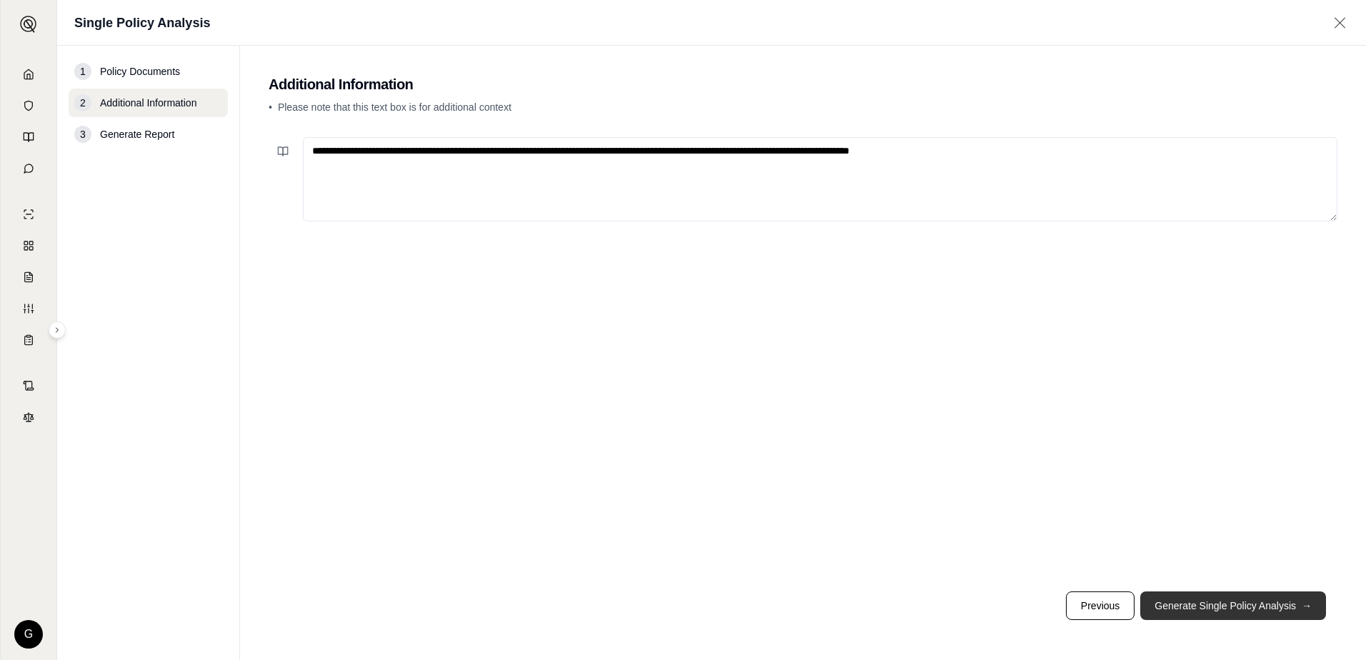
type textarea "**********"
click at [1224, 611] on button "Generate Single Policy Analysis →" at bounding box center [1233, 606] width 186 height 29
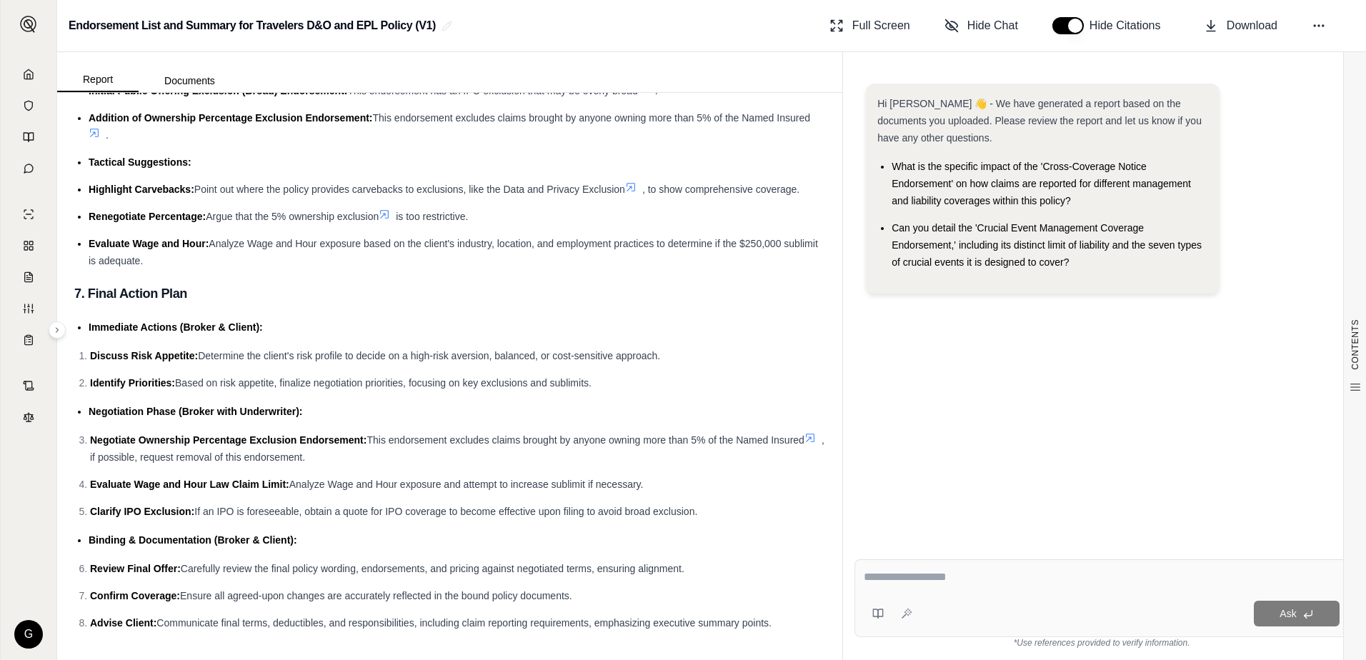
scroll to position [9794, 0]
click at [34, 74] on icon at bounding box center [28, 74] width 11 height 11
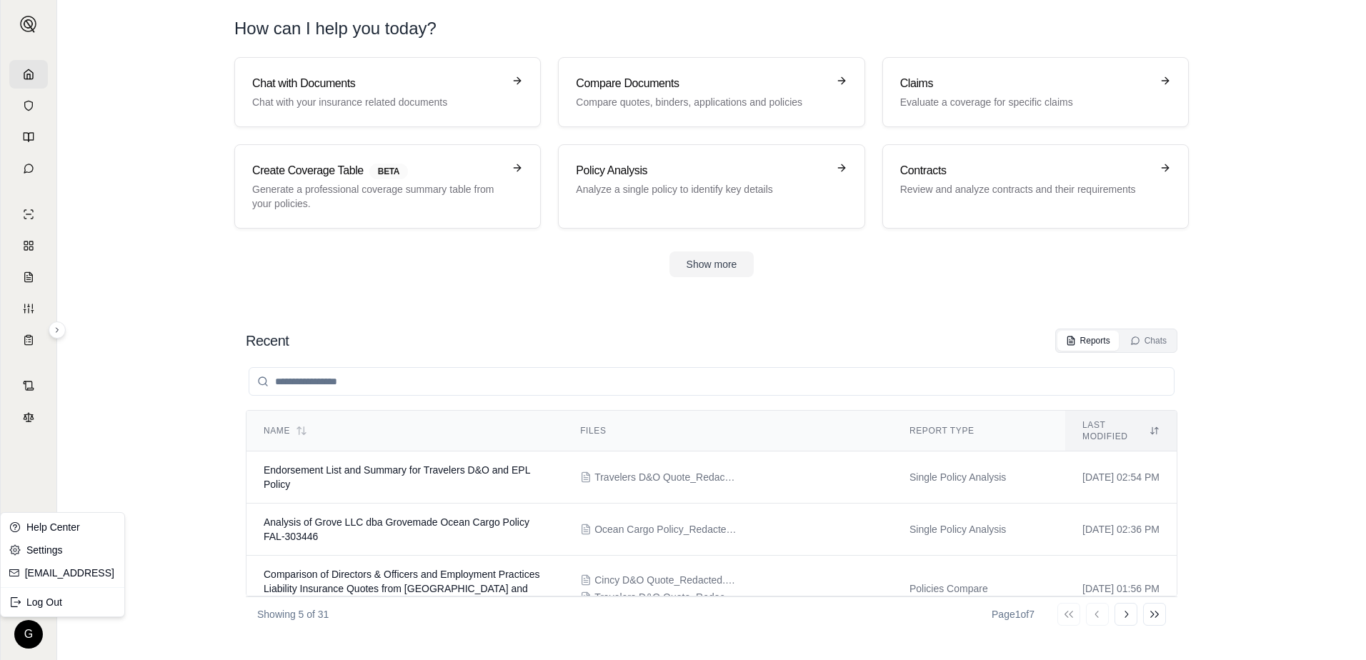
click at [40, 633] on html "G How can I help you [DATE]? Chat with Documents Chat with your insurance relat…" at bounding box center [683, 330] width 1366 height 660
click at [65, 546] on link "Settings" at bounding box center [63, 550] width 118 height 23
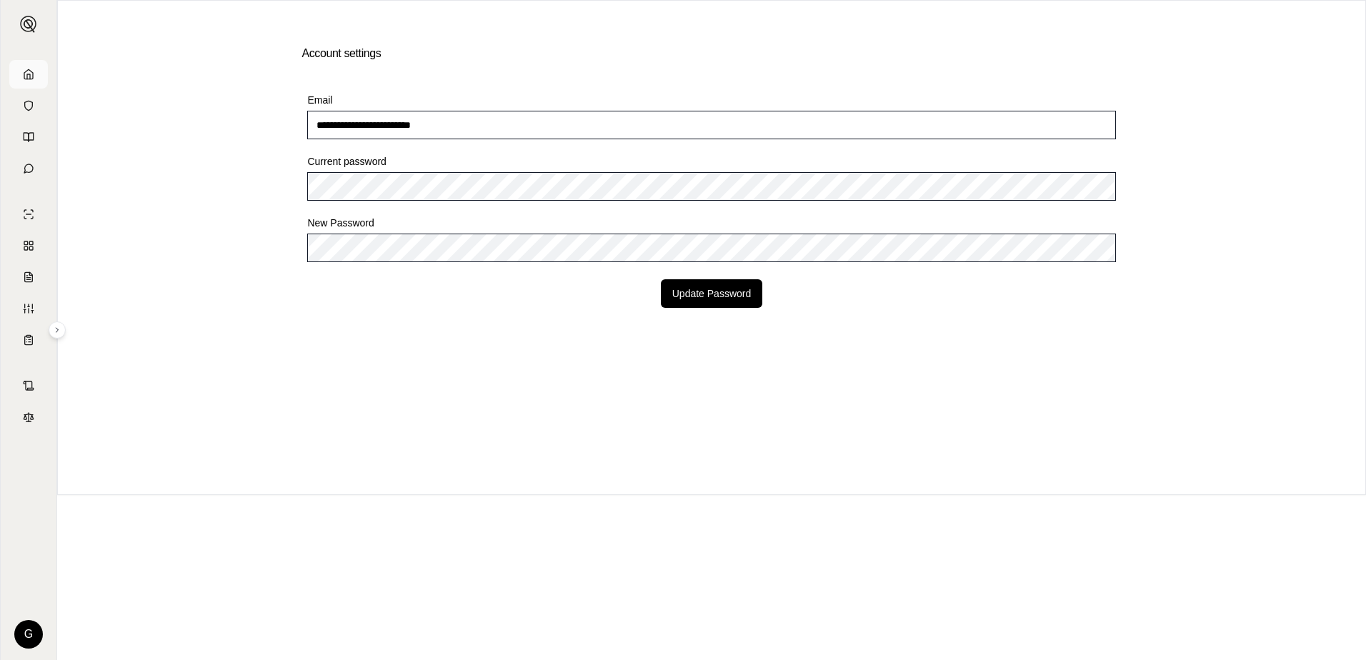
click at [31, 69] on icon at bounding box center [28, 74] width 11 height 11
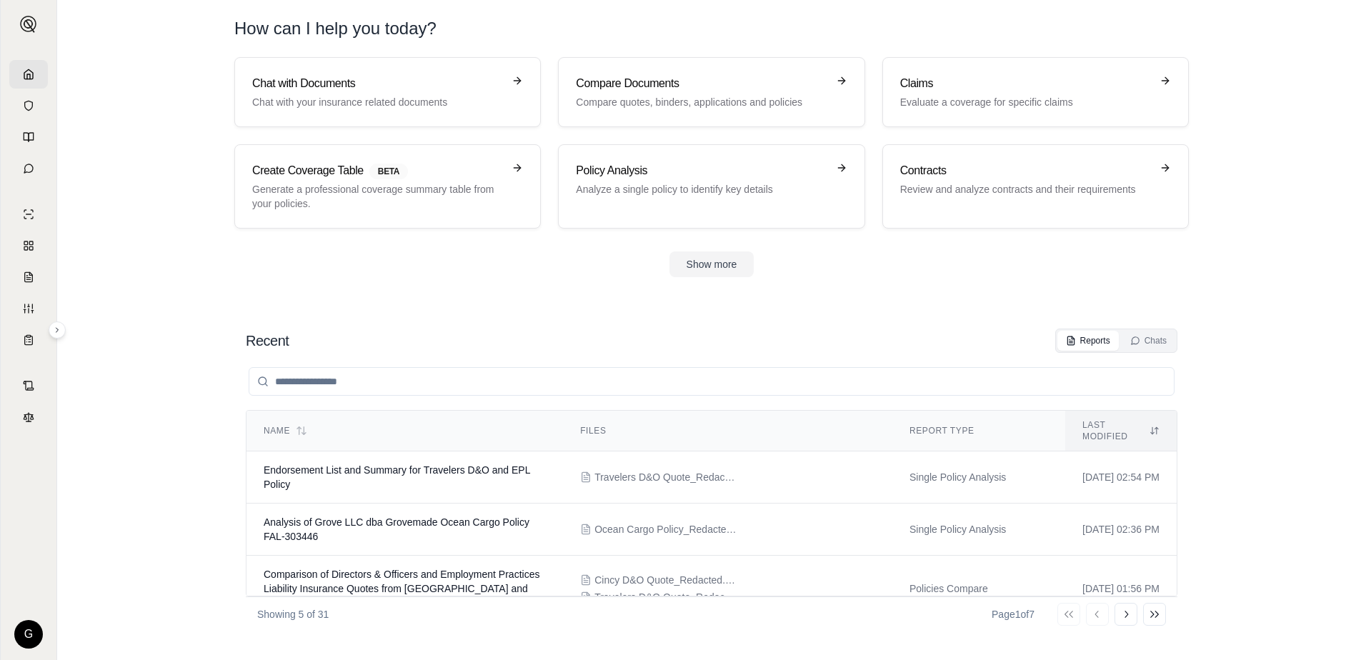
click at [62, 327] on button at bounding box center [57, 330] width 17 height 17
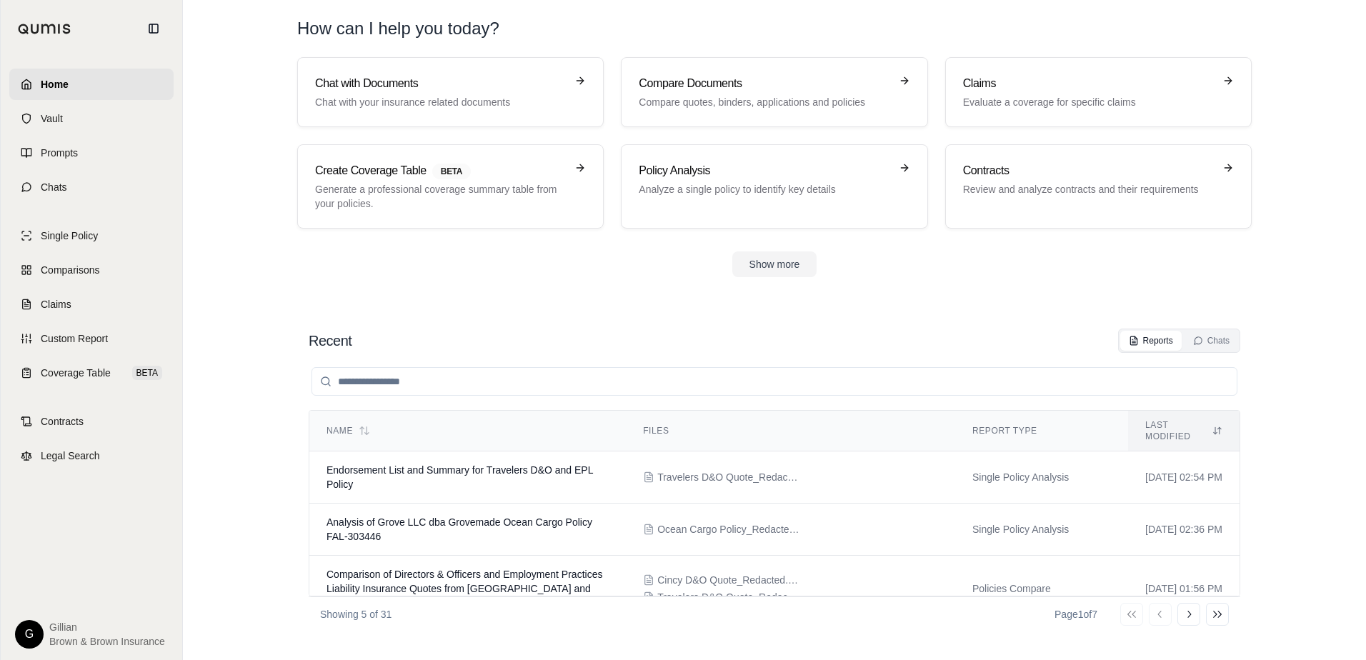
click at [196, 182] on section "Chat with Documents Chat with your insurance related documents Compare Document…" at bounding box center [775, 178] width 1172 height 243
